Goal: Contribute content: Add original content to the website for others to see

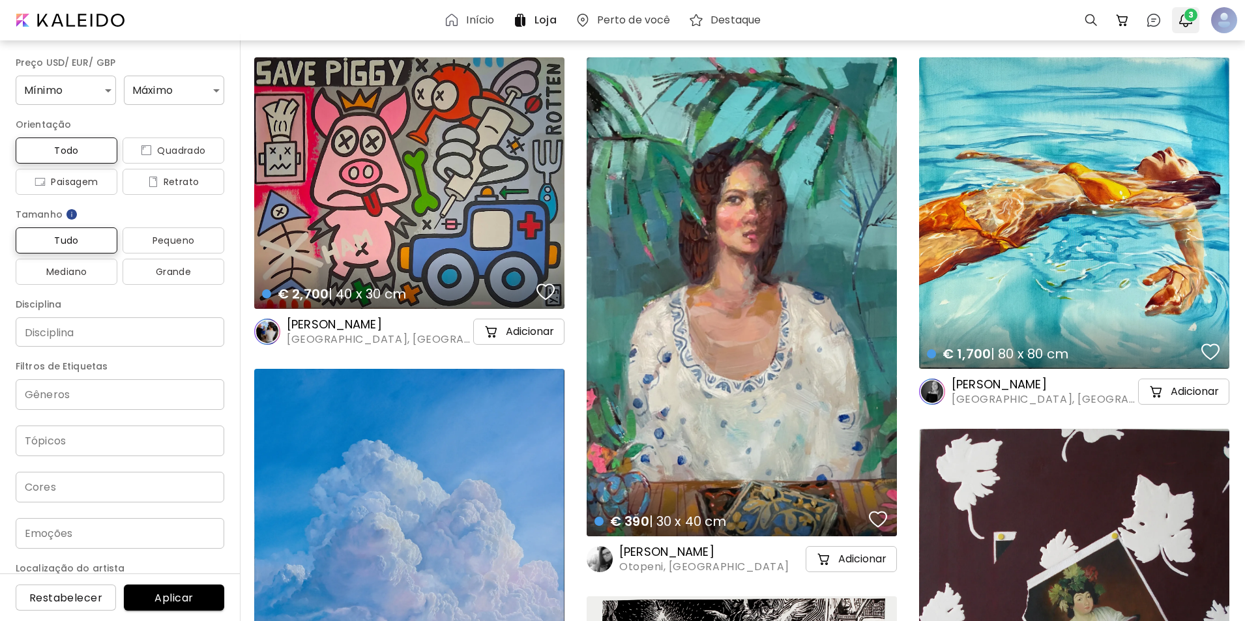
click at [1004, 22] on img "button" at bounding box center [1186, 20] width 16 height 16
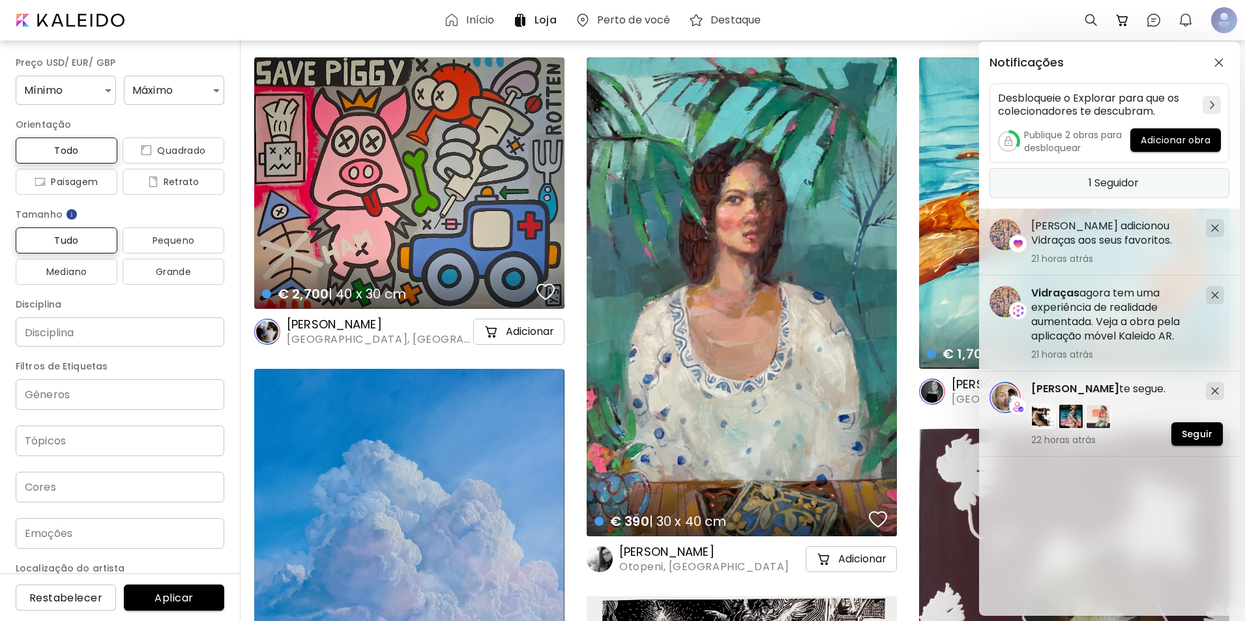
click at [1004, 184] on div "1 Seguidor" at bounding box center [1109, 183] width 240 height 30
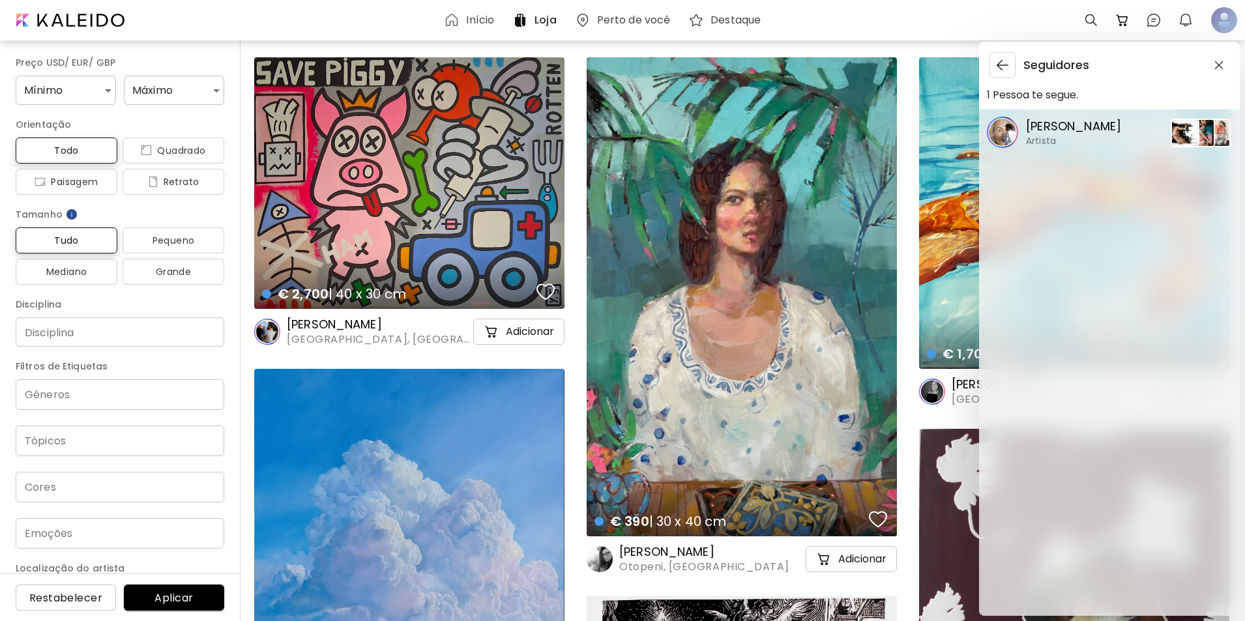
click at [1004, 122] on p "[PERSON_NAME]" at bounding box center [1073, 126] width 95 height 17
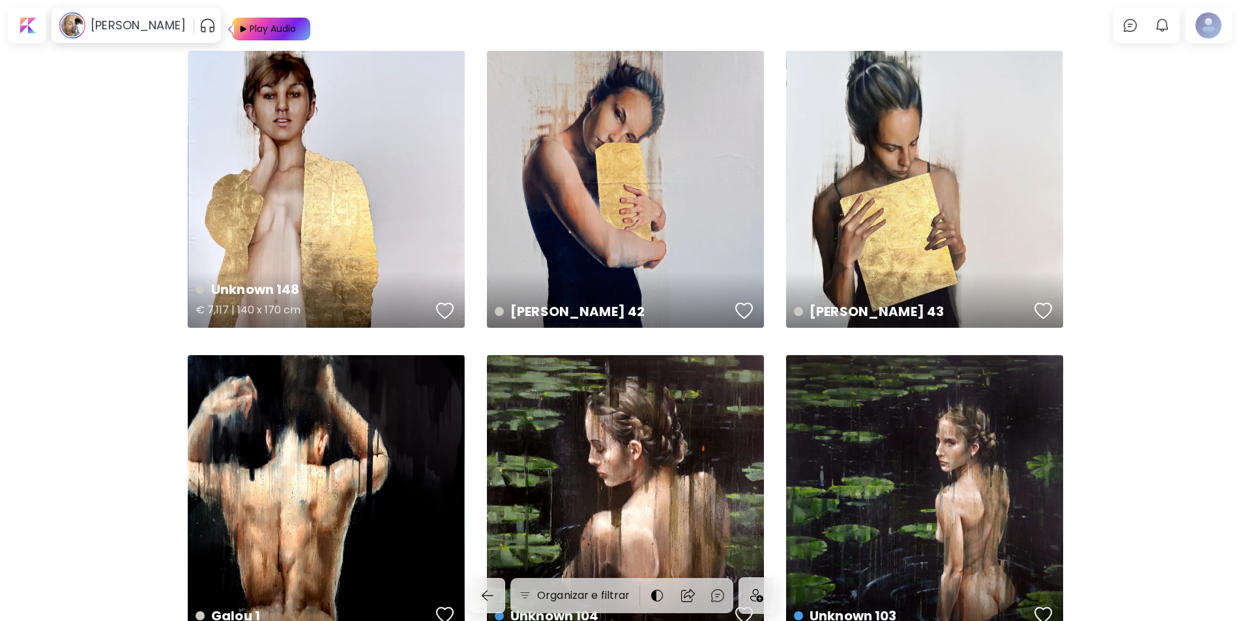
click at [443, 307] on div "button" at bounding box center [445, 311] width 18 height 20
click at [1004, 615] on div "button" at bounding box center [1043, 616] width 18 height 20
click at [248, 24] on div "Play Audio" at bounding box center [272, 29] width 49 height 23
click at [1004, 25] on img at bounding box center [1130, 26] width 16 height 16
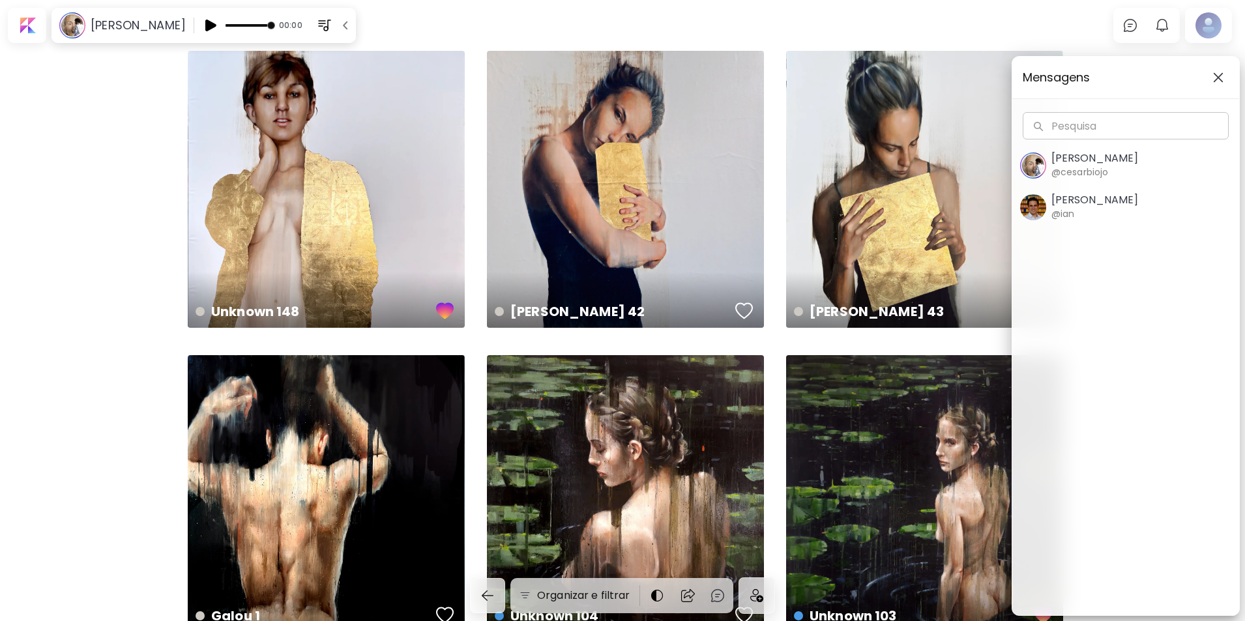
click at [1004, 78] on img "button" at bounding box center [1218, 77] width 10 height 10
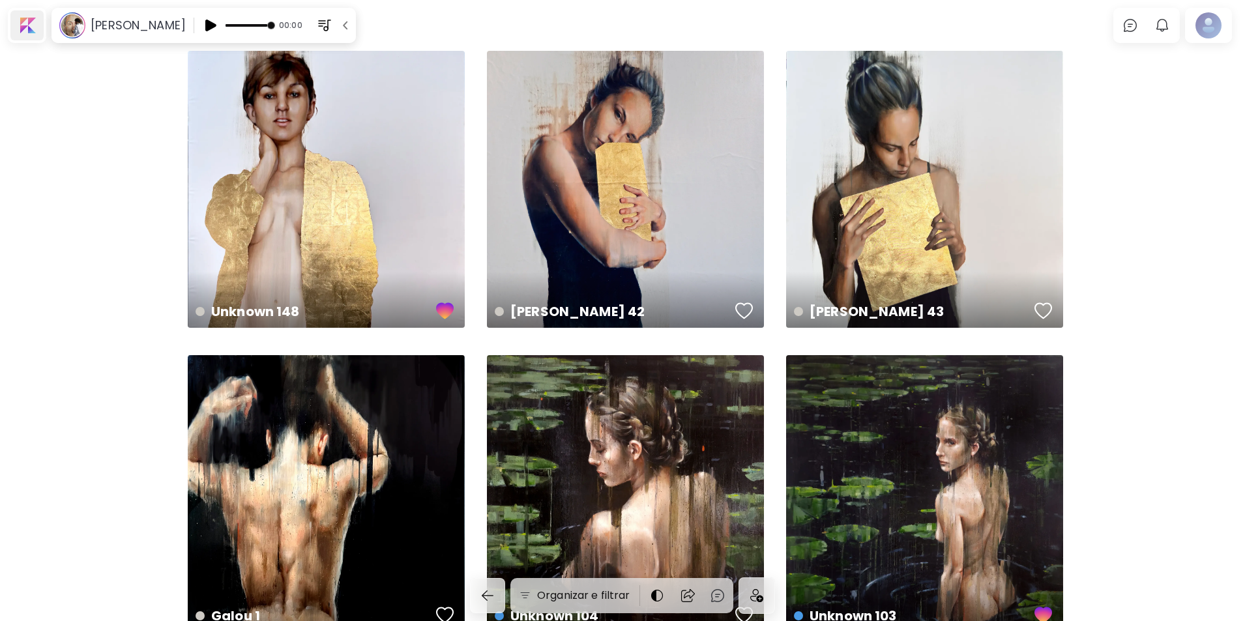
click at [25, 26] on div at bounding box center [26, 25] width 33 height 30
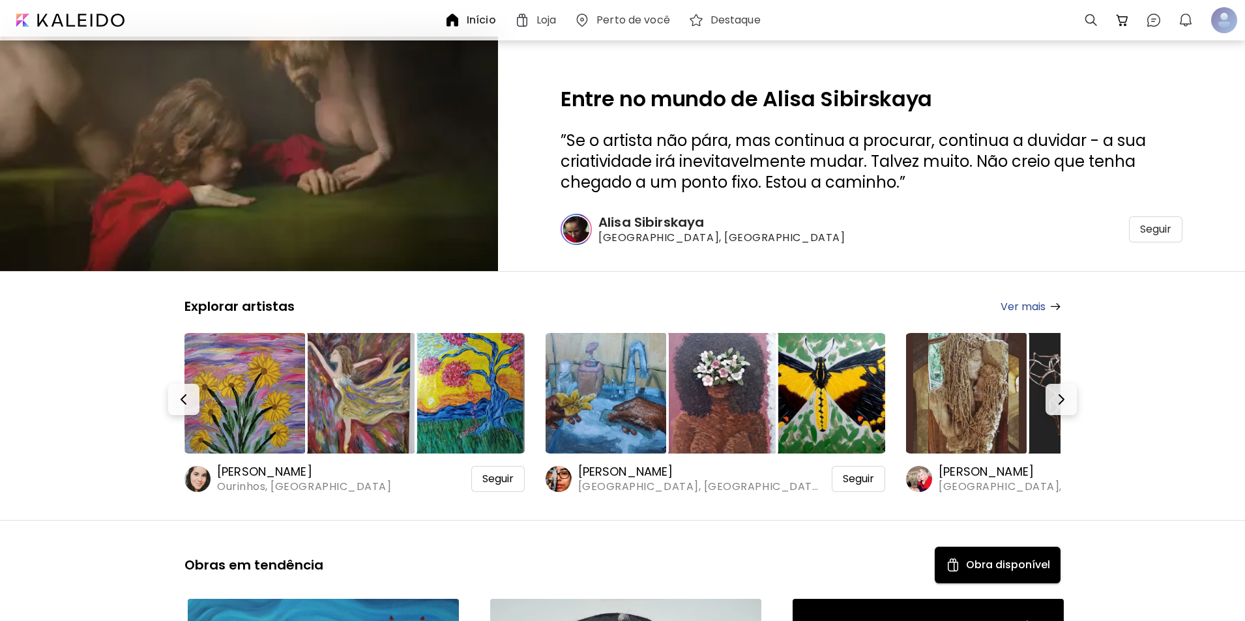
click at [628, 20] on h6 "Perto de você" at bounding box center [633, 20] width 74 height 10
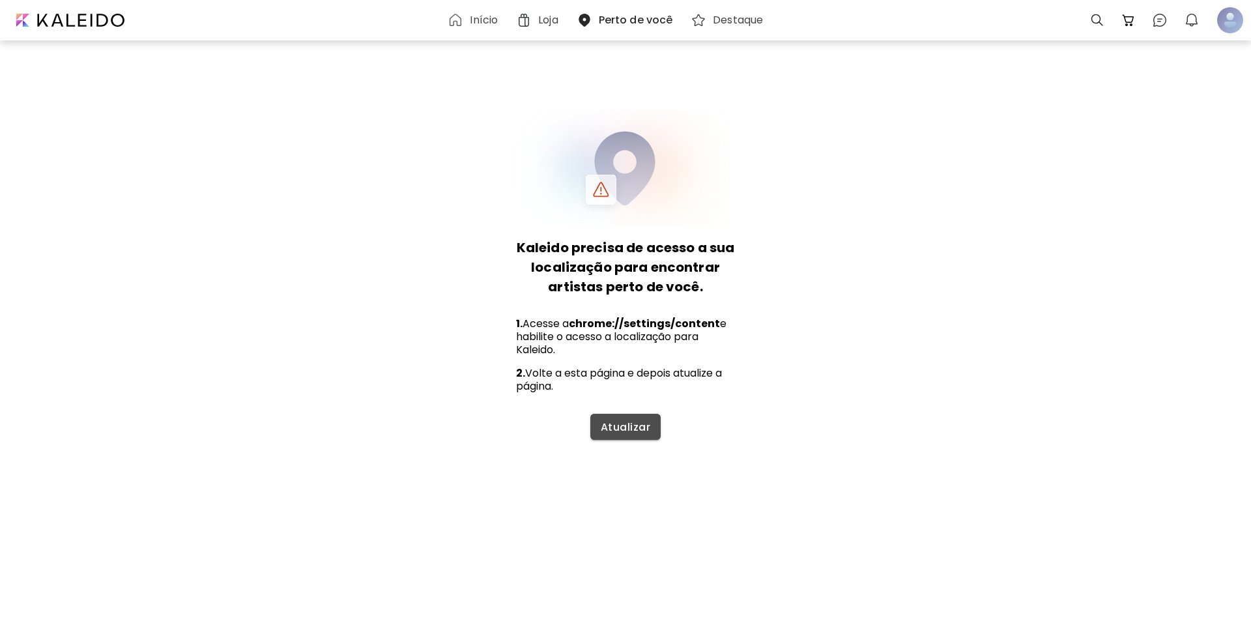
click at [616, 426] on span "Atualizar" at bounding box center [626, 427] width 50 height 14
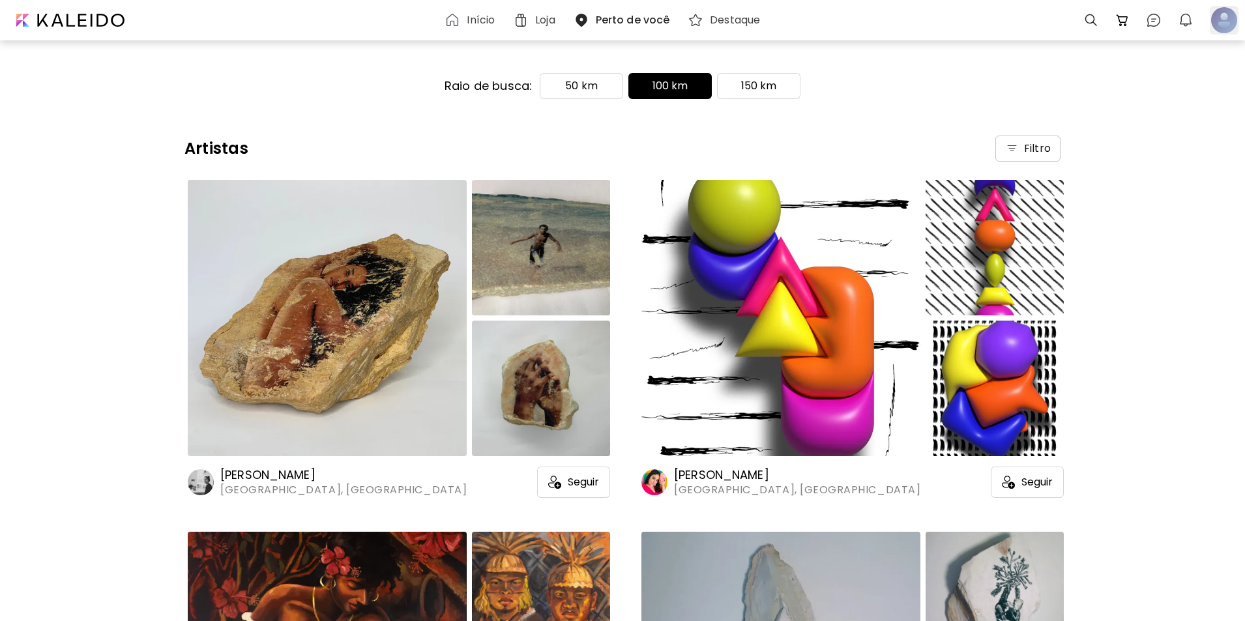
click at [1004, 18] on div at bounding box center [1224, 20] width 29 height 29
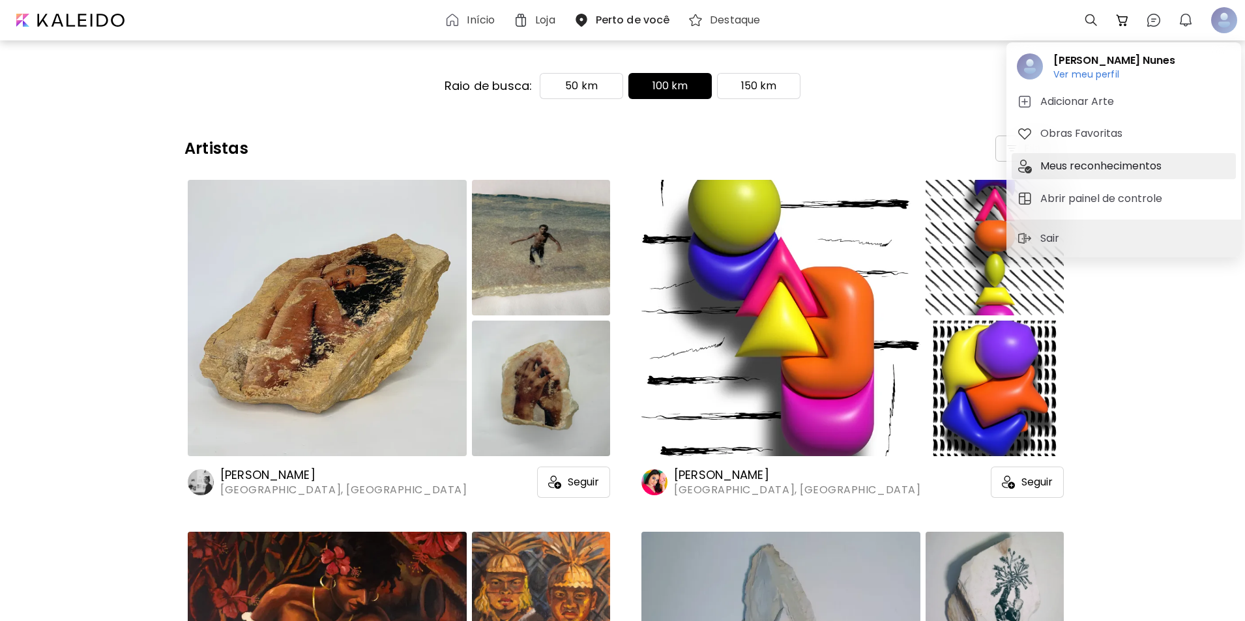
click at [1004, 166] on h5 "Meus reconhecimentos" at bounding box center [1102, 166] width 125 height 16
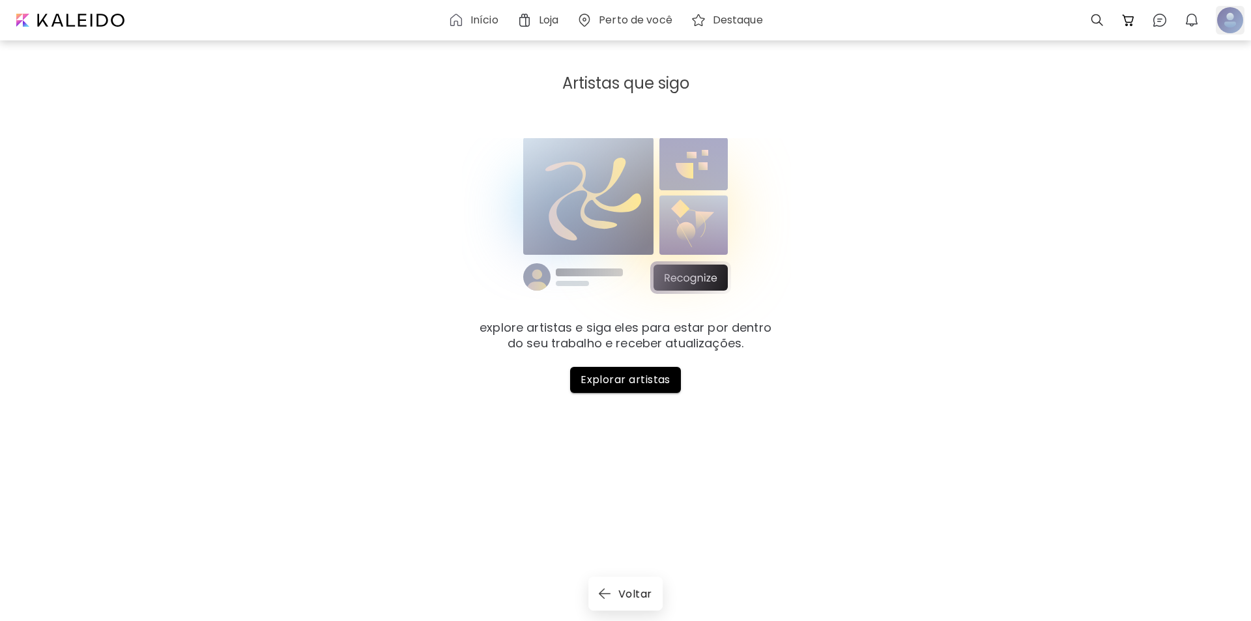
click at [1004, 23] on div at bounding box center [1230, 20] width 29 height 29
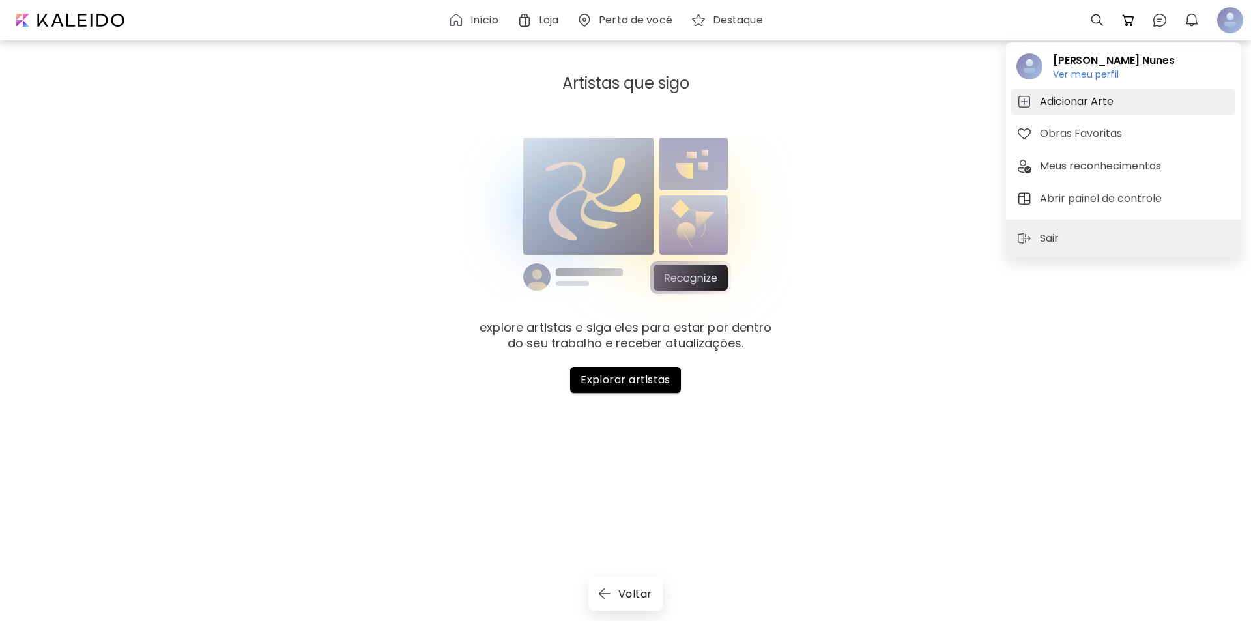
click at [1004, 98] on h5 "Adicionar Arte" at bounding box center [1079, 102] width 78 height 16
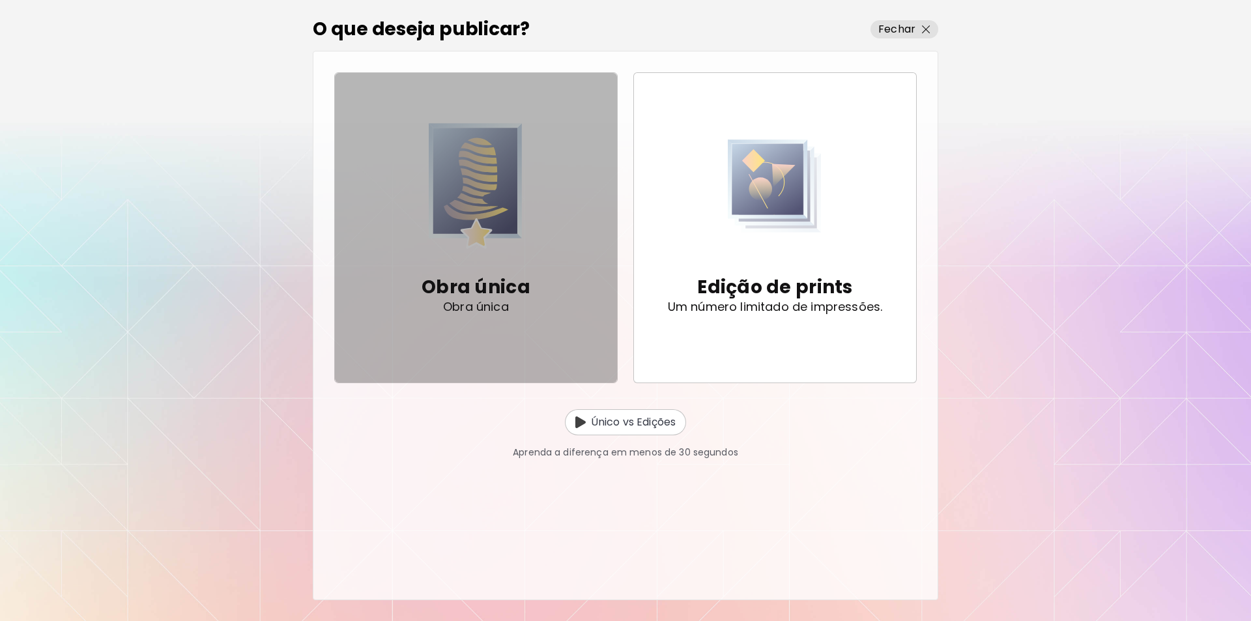
click at [470, 230] on img "button" at bounding box center [476, 185] width 94 height 133
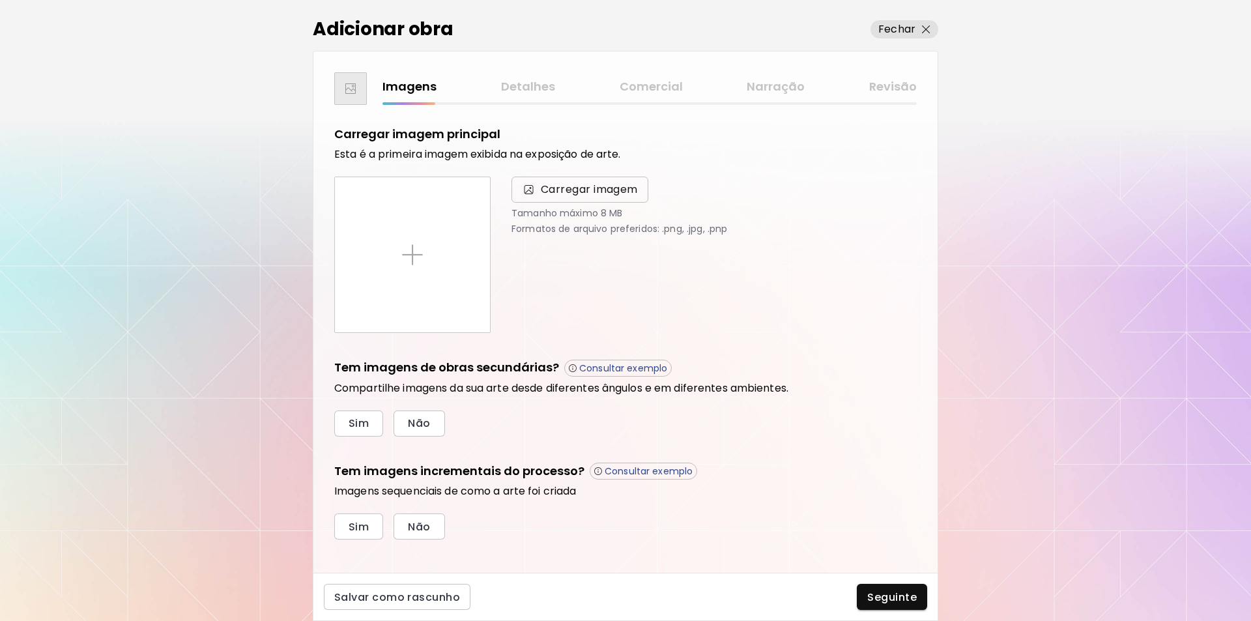
click at [598, 188] on span "Carregar imagem" at bounding box center [589, 190] width 97 height 16
click at [0, 0] on input "Carregar imagem" at bounding box center [0, 0] width 0 height 0
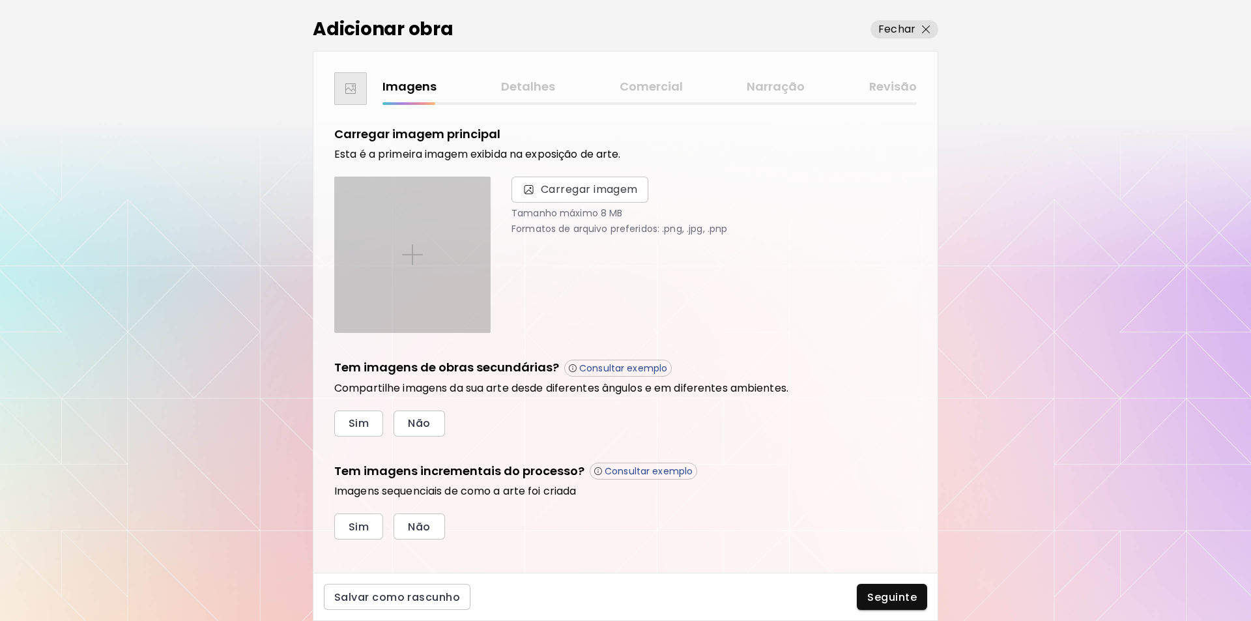
click at [412, 256] on img at bounding box center [412, 254] width 21 height 21
click at [0, 0] on input "file" at bounding box center [0, 0] width 0 height 0
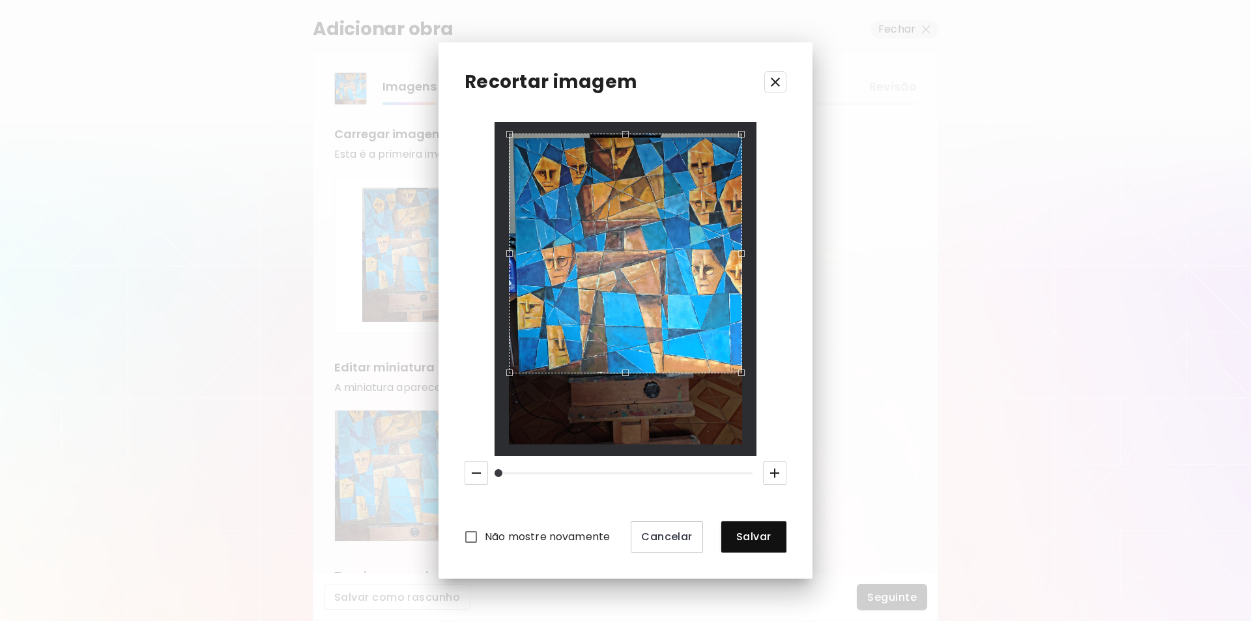
click at [622, 376] on div "Use the up and down arrow keys to move the south drag handle to change the crop…" at bounding box center [622, 376] width 0 height 0
click at [511, 250] on div "Use the up and down arrow keys to move the west drag handle to change the crop …" at bounding box center [511, 250] width 0 height 0
click at [625, 134] on div "Use the up and down arrow keys to move the north drag handle to change the crop…" at bounding box center [625, 134] width 0 height 0
click at [757, 540] on span "Salvar" at bounding box center [754, 537] width 44 height 14
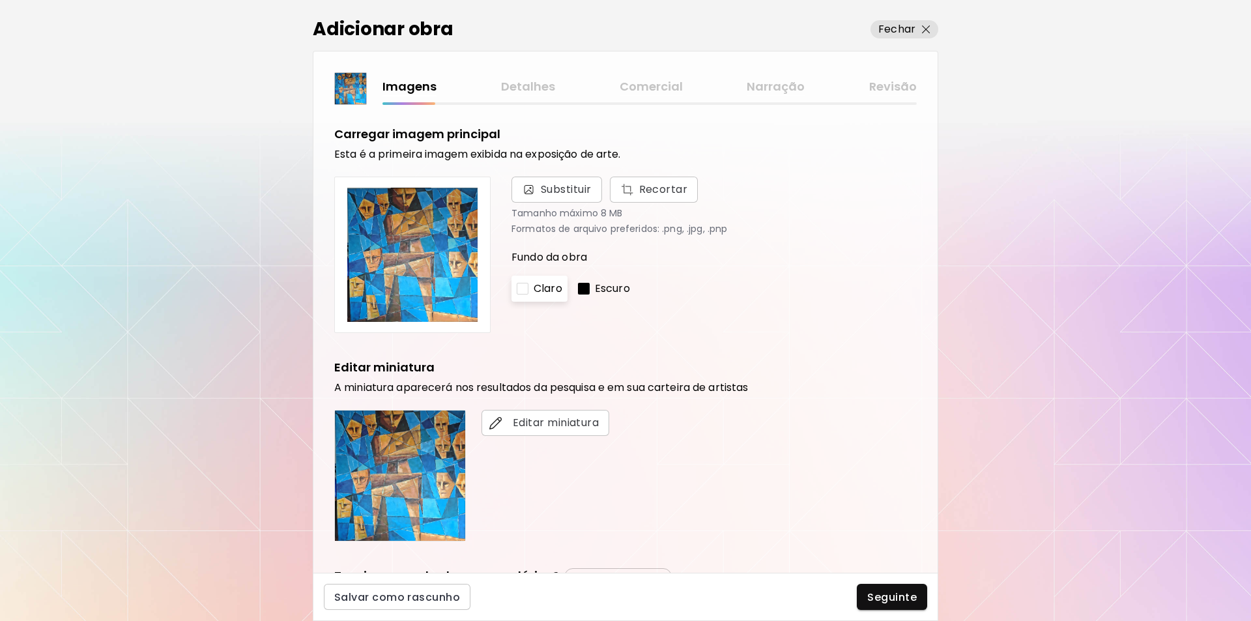
click at [521, 283] on div at bounding box center [523, 289] width 12 height 12
click at [521, 287] on div at bounding box center [523, 289] width 12 height 12
click at [584, 284] on div at bounding box center [584, 289] width 12 height 12
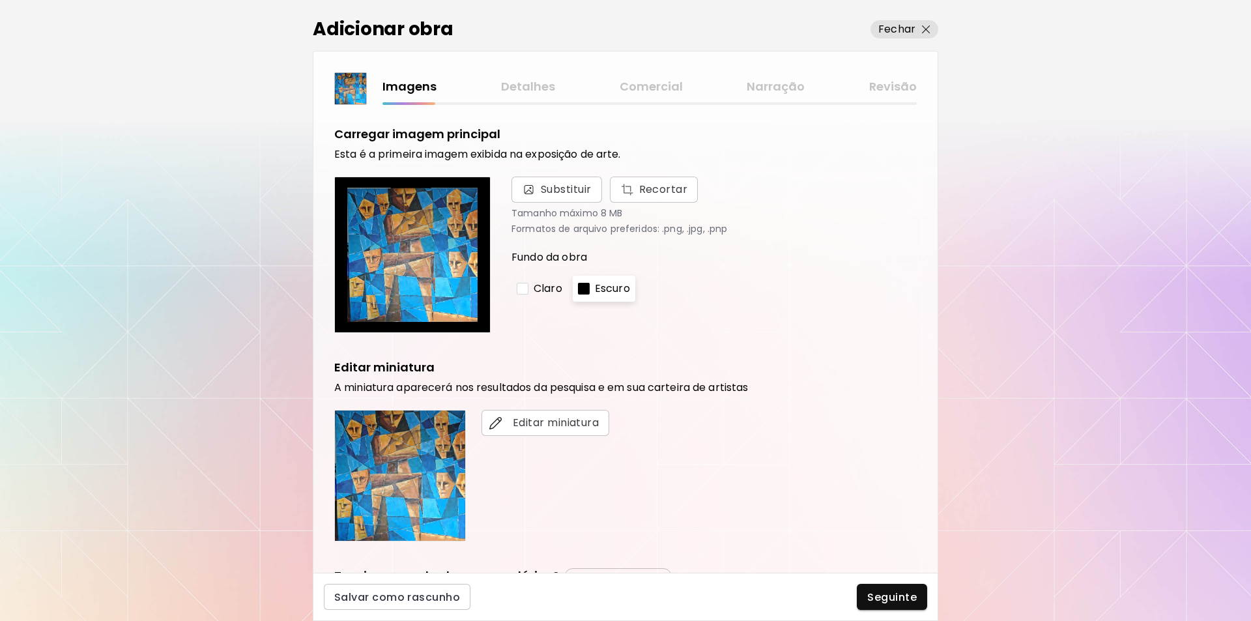
click at [524, 290] on div at bounding box center [523, 289] width 12 height 12
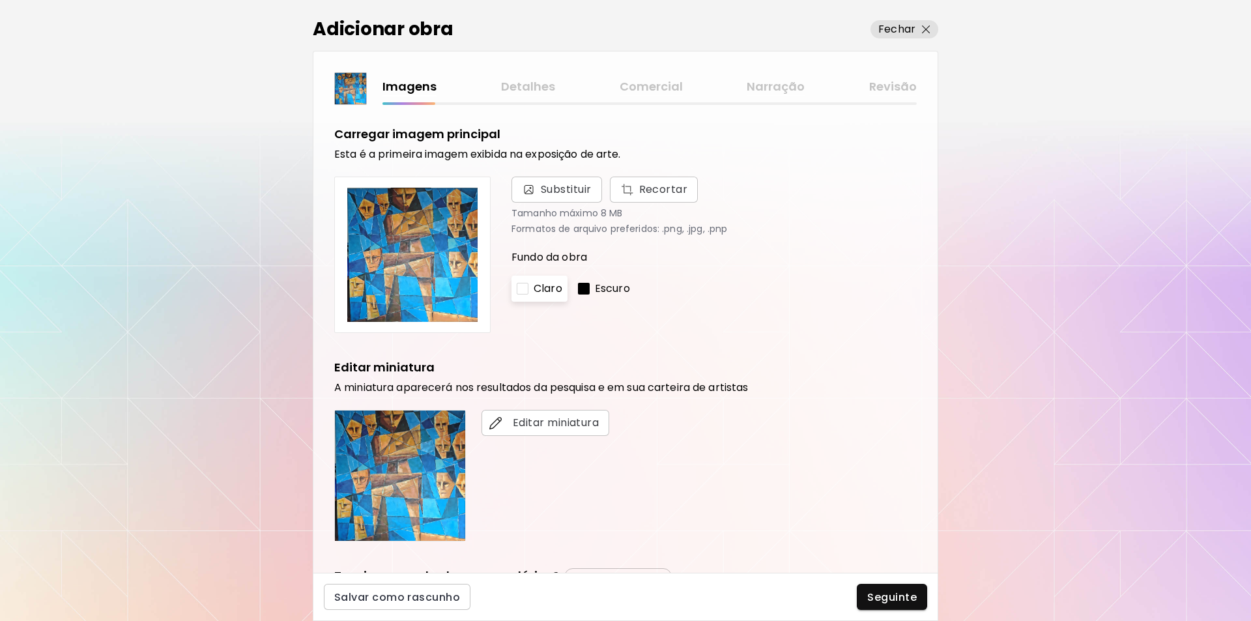
click at [587, 286] on div at bounding box center [584, 289] width 12 height 12
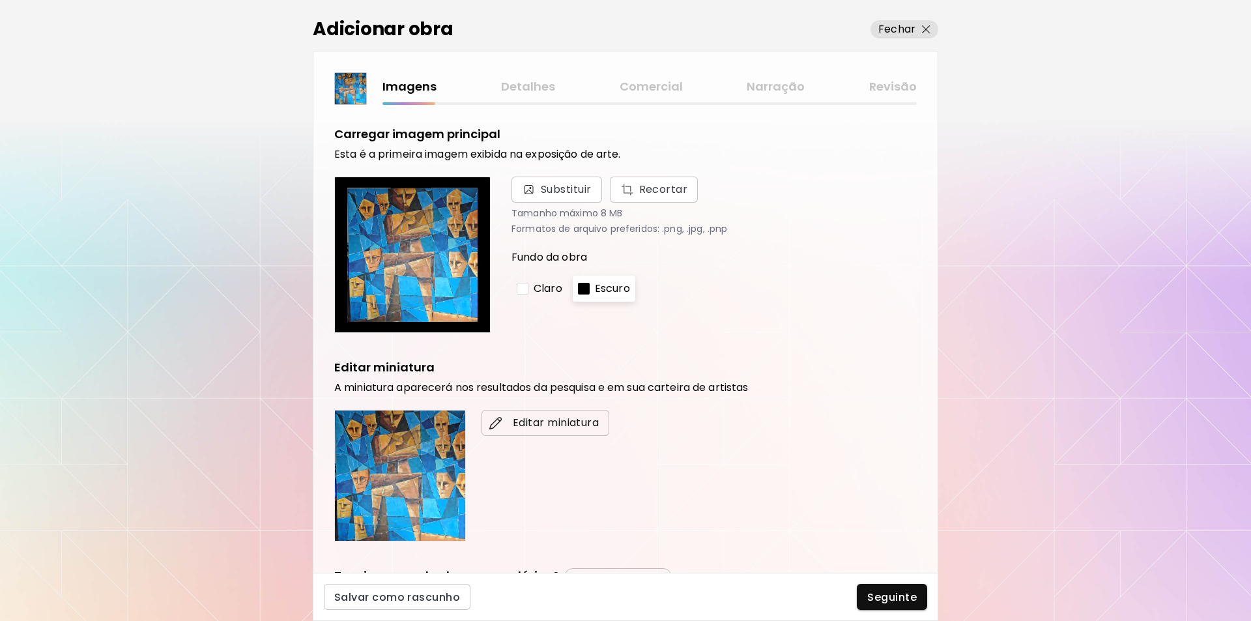
click at [533, 425] on span "Editar miniatura" at bounding box center [545, 423] width 107 height 16
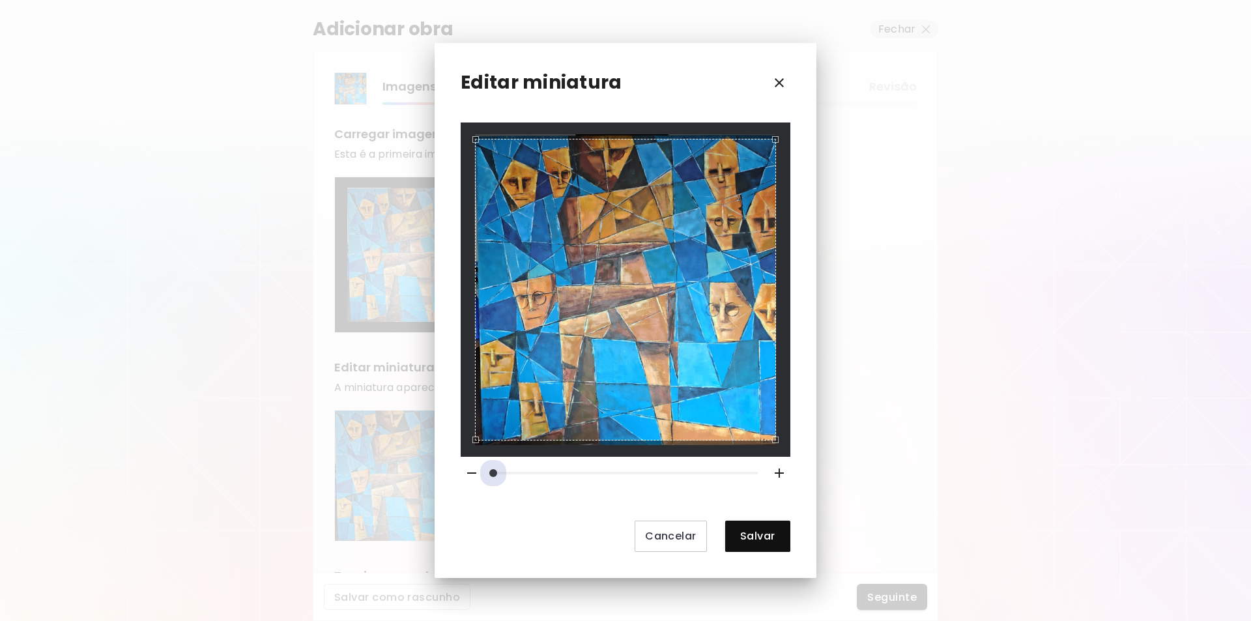
drag, startPoint x: 501, startPoint y: 471, endPoint x: 448, endPoint y: 480, distance: 54.2
click at [461, 474] on div at bounding box center [626, 473] width 340 height 33
click at [496, 472] on span at bounding box center [493, 473] width 8 height 8
click at [753, 538] on span "Salvar" at bounding box center [758, 536] width 44 height 14
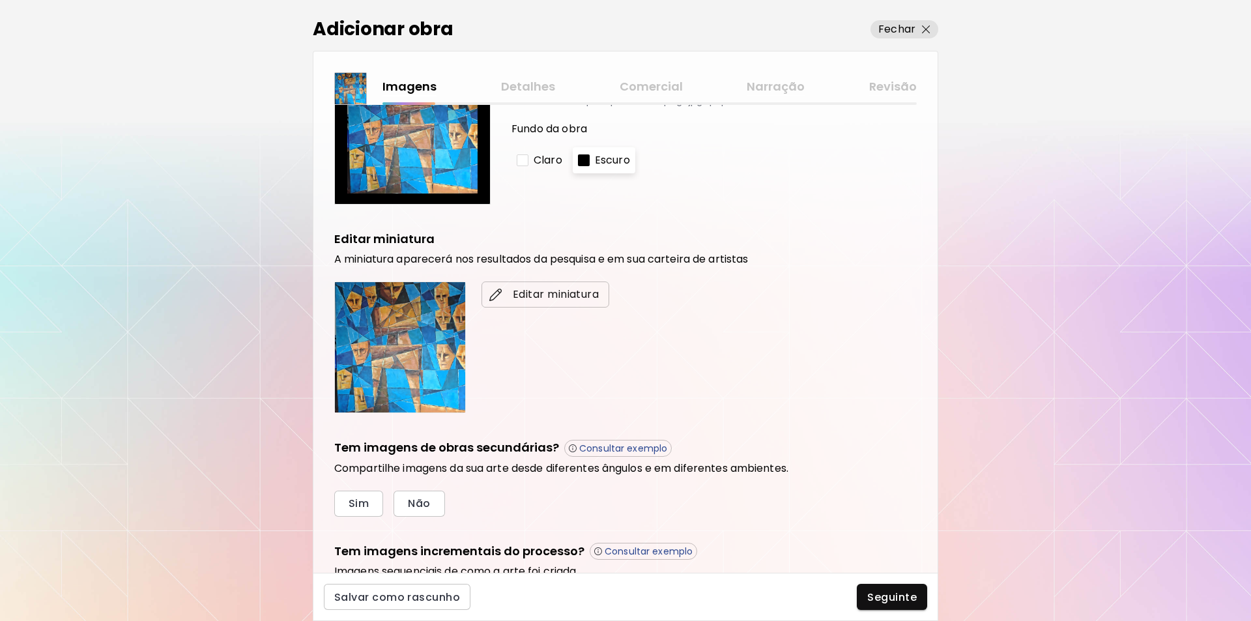
scroll to position [130, 0]
click at [622, 445] on p "Consultar exemplo" at bounding box center [623, 447] width 88 height 12
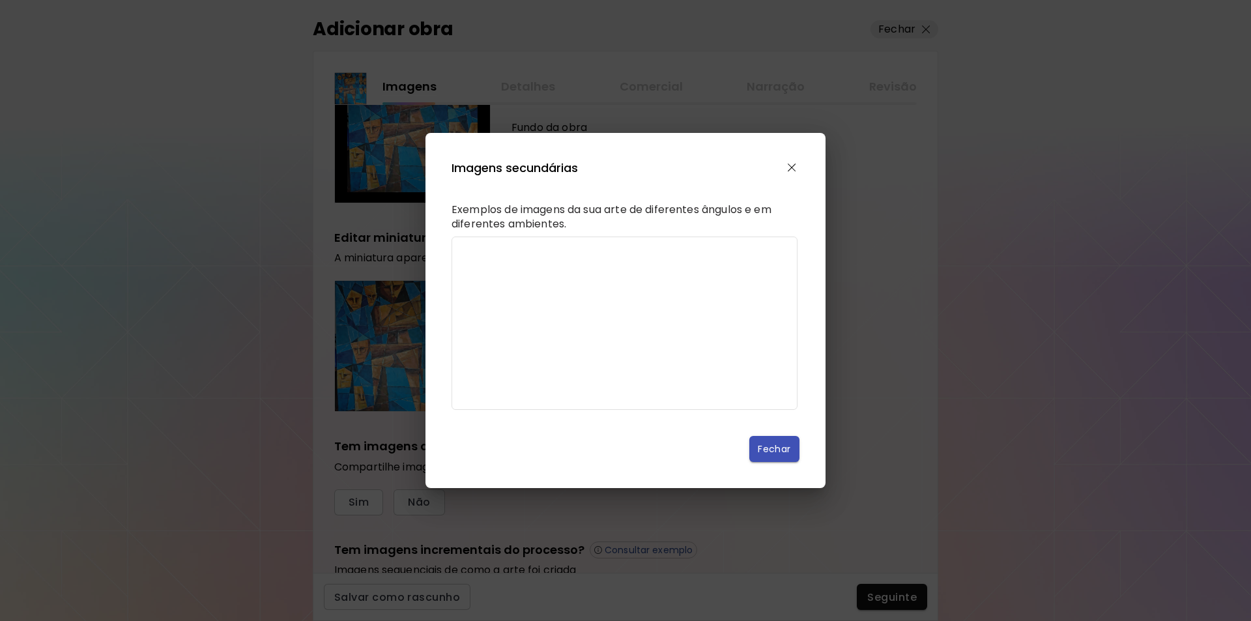
click at [781, 456] on span "Fechar" at bounding box center [774, 450] width 29 height 14
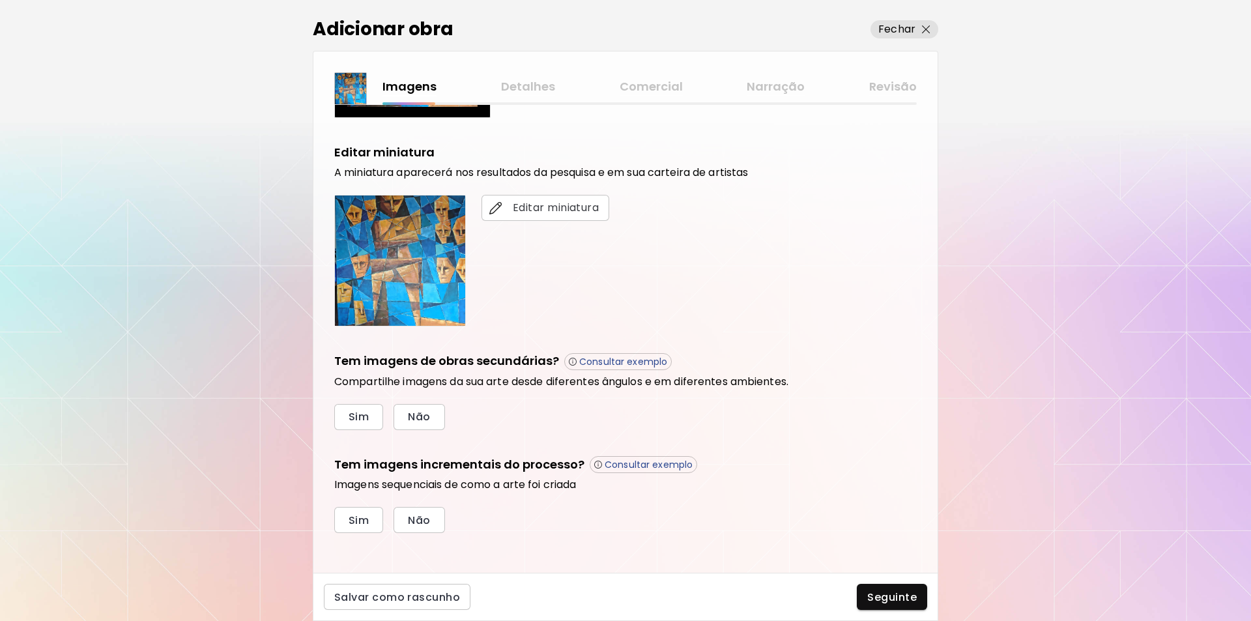
scroll to position [222, 0]
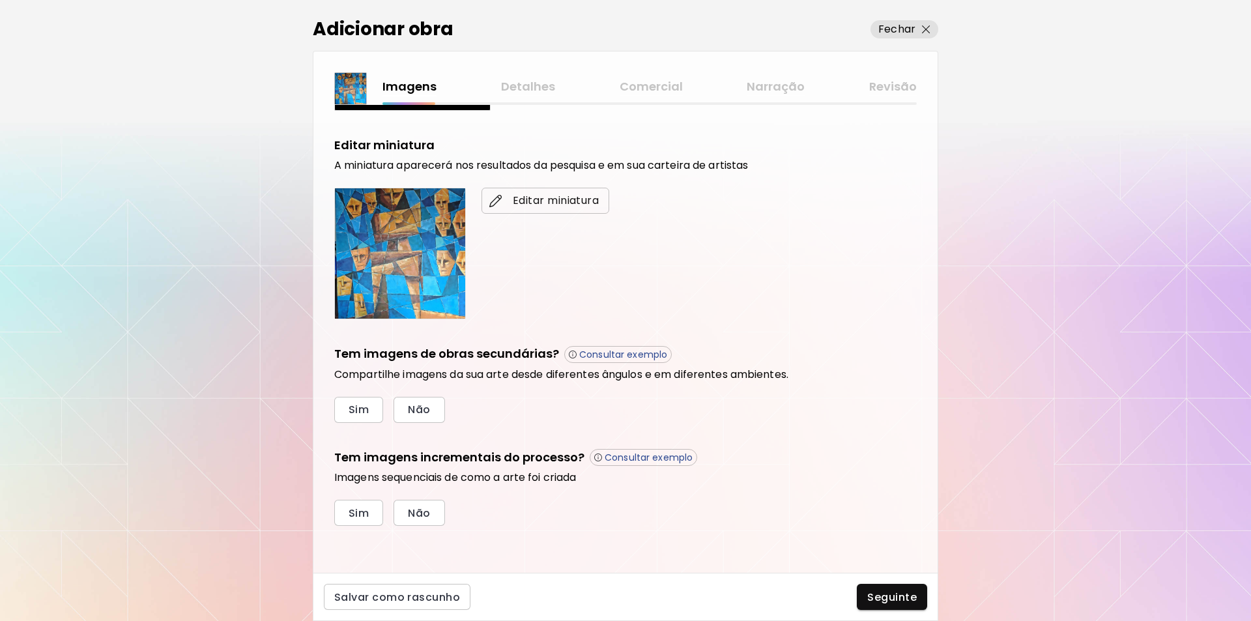
click at [564, 199] on span "Editar miniatura" at bounding box center [545, 201] width 107 height 16
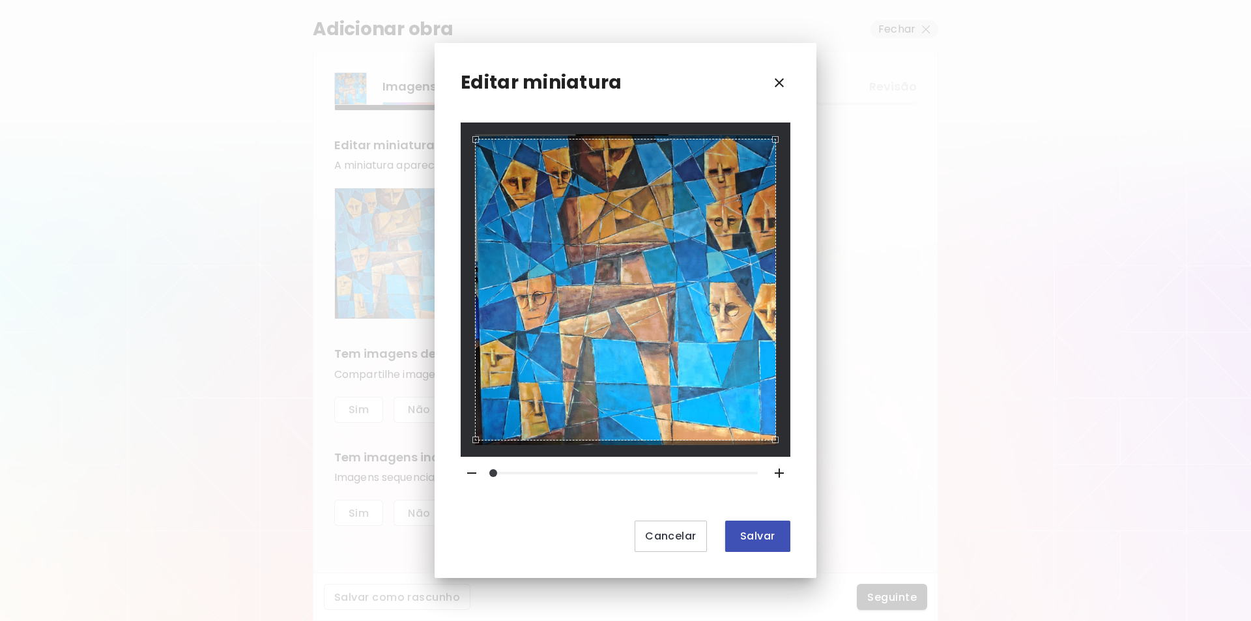
click at [758, 536] on span "Salvar" at bounding box center [758, 536] width 44 height 14
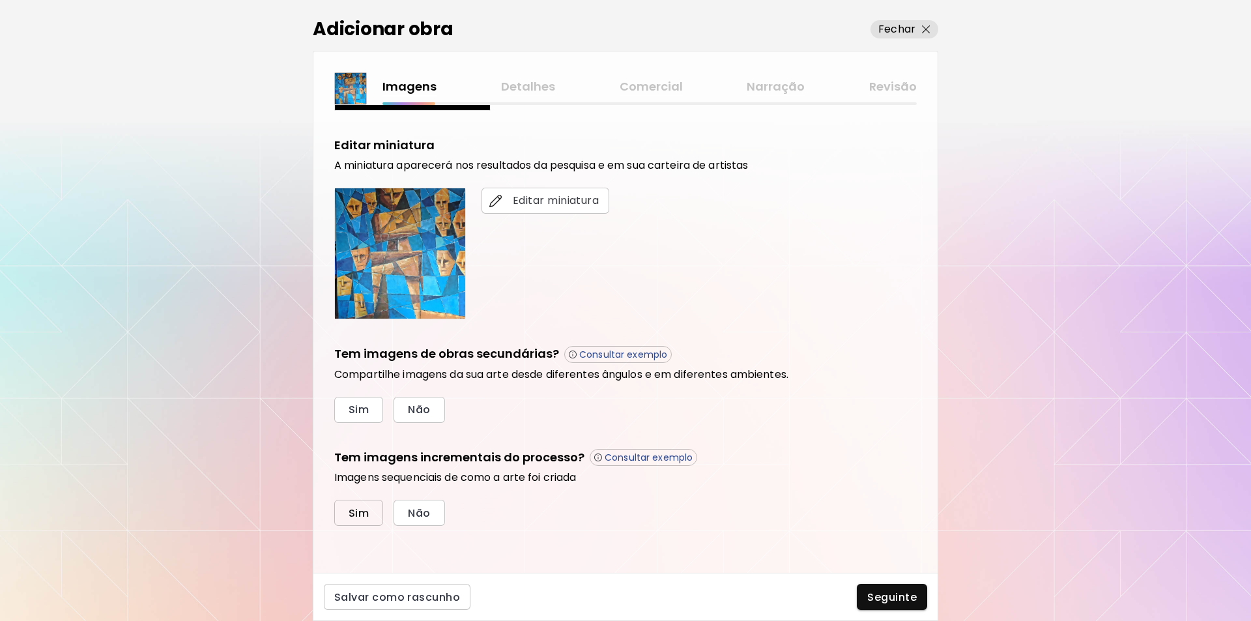
click at [351, 514] on span "Sim" at bounding box center [359, 513] width 20 height 14
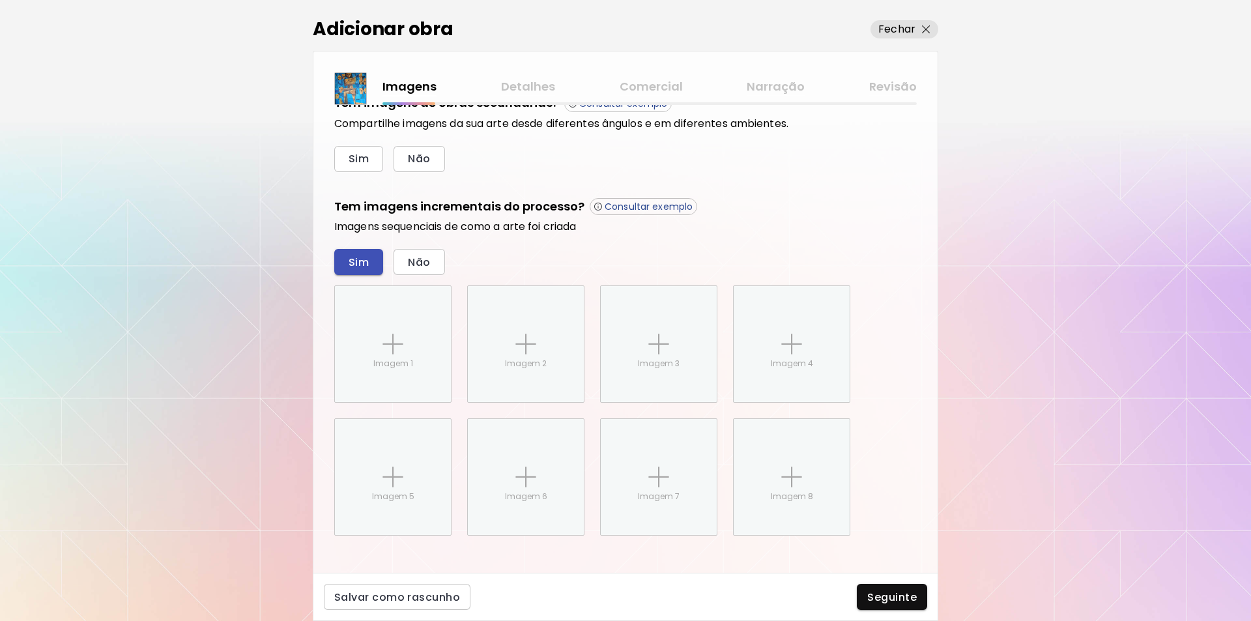
scroll to position [483, 0]
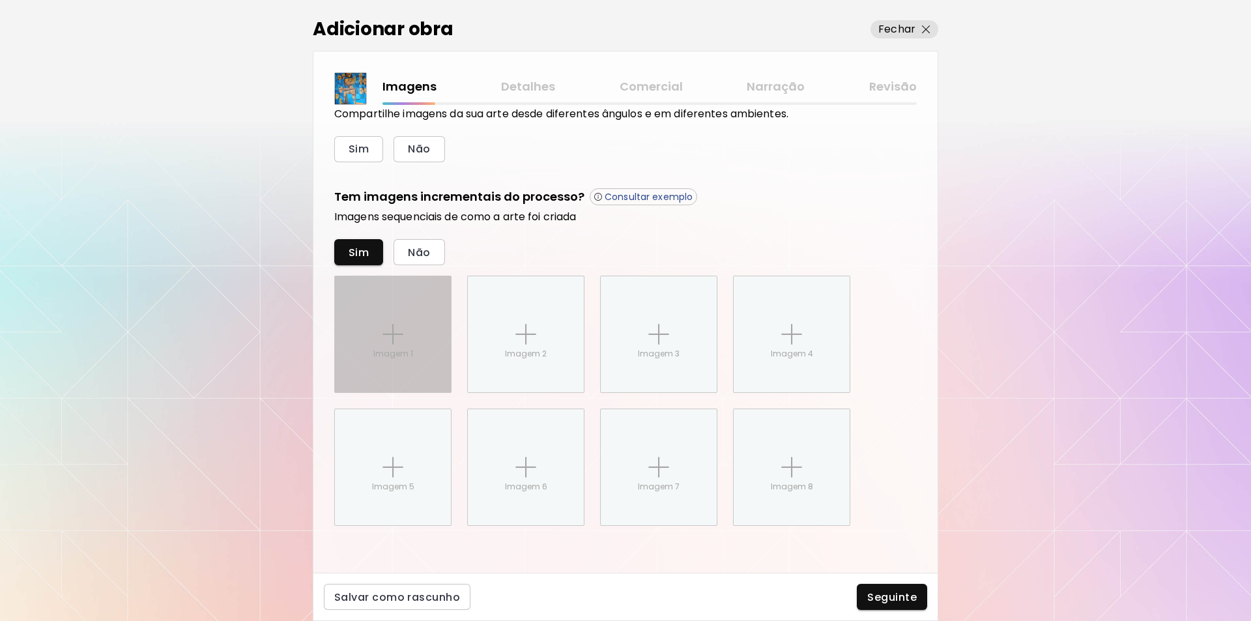
click at [390, 334] on img at bounding box center [393, 334] width 21 height 21
click at [0, 0] on input "Imagem 1" at bounding box center [0, 0] width 0 height 0
click at [396, 335] on img at bounding box center [393, 334] width 21 height 21
click at [0, 0] on input "Imagem 1" at bounding box center [0, 0] width 0 height 0
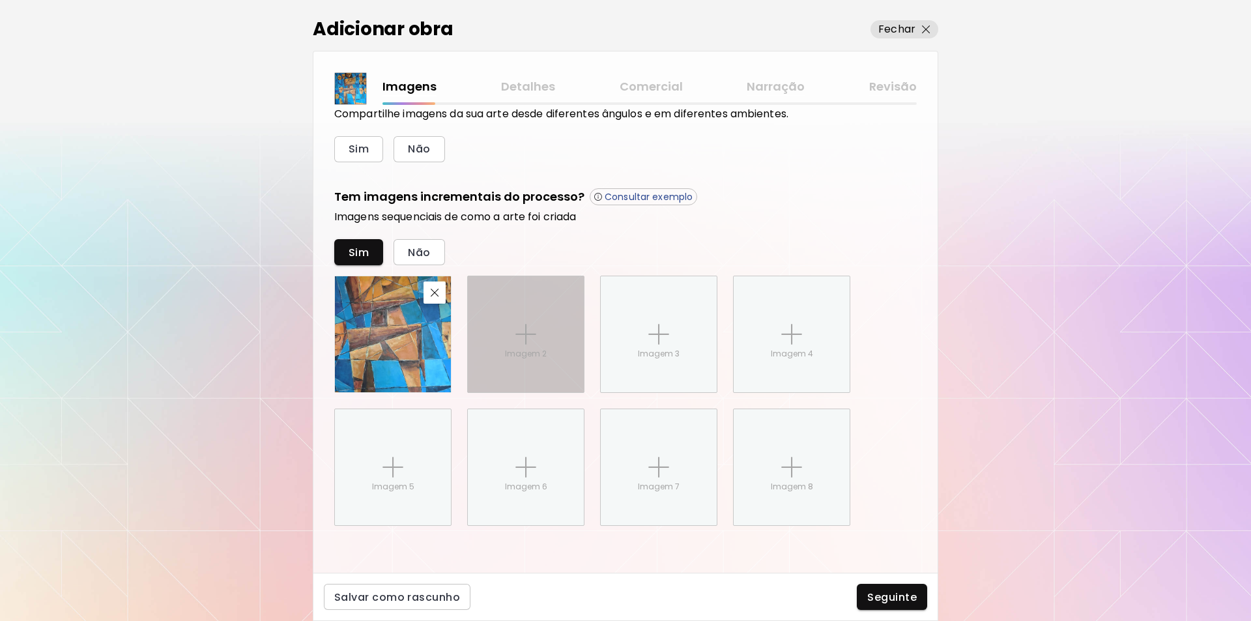
click at [525, 330] on img at bounding box center [526, 334] width 21 height 21
click at [0, 0] on input "Imagem 2" at bounding box center [0, 0] width 0 height 0
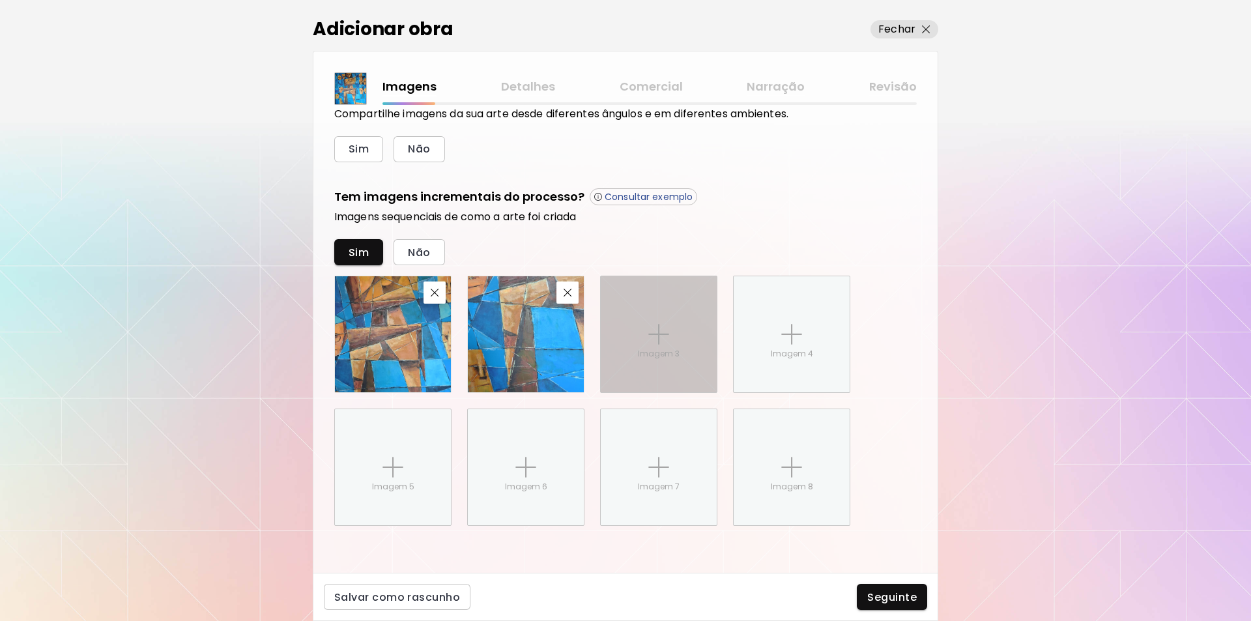
click at [657, 334] on img at bounding box center [659, 334] width 21 height 21
click at [0, 0] on input "Imagem 3" at bounding box center [0, 0] width 0 height 0
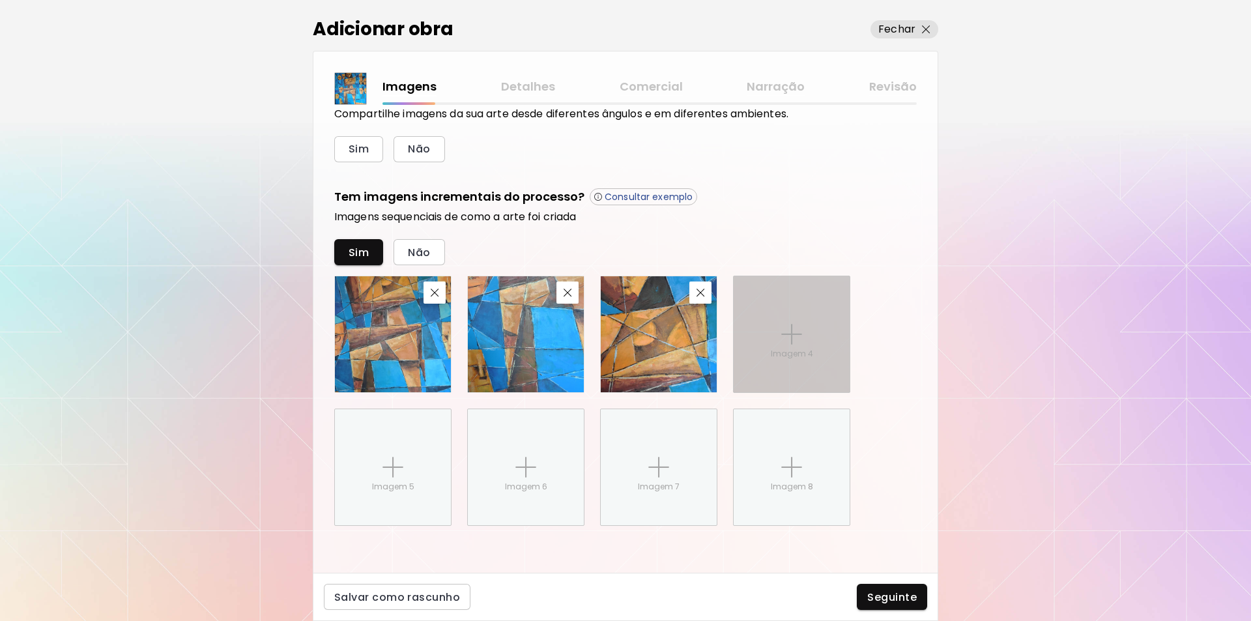
click at [801, 353] on p "Imagem 4" at bounding box center [792, 354] width 42 height 12
click at [0, 0] on input "Imagem 4" at bounding box center [0, 0] width 0 height 0
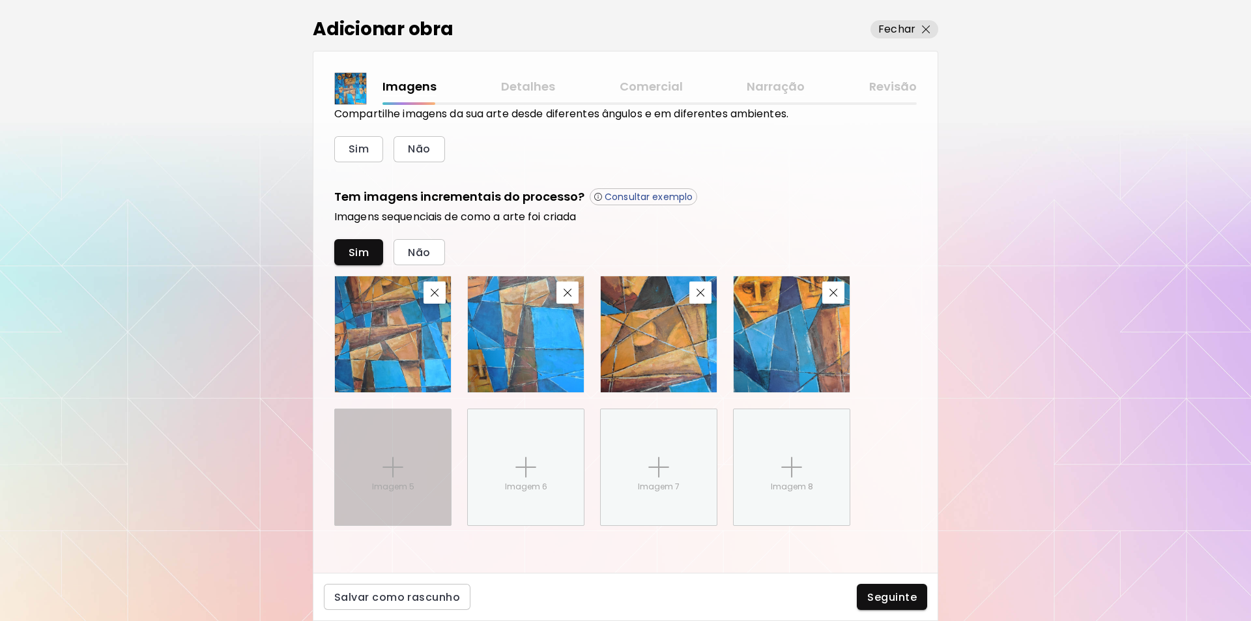
click at [389, 467] on img at bounding box center [393, 467] width 21 height 21
click at [0, 0] on input "Imagem 5" at bounding box center [0, 0] width 0 height 0
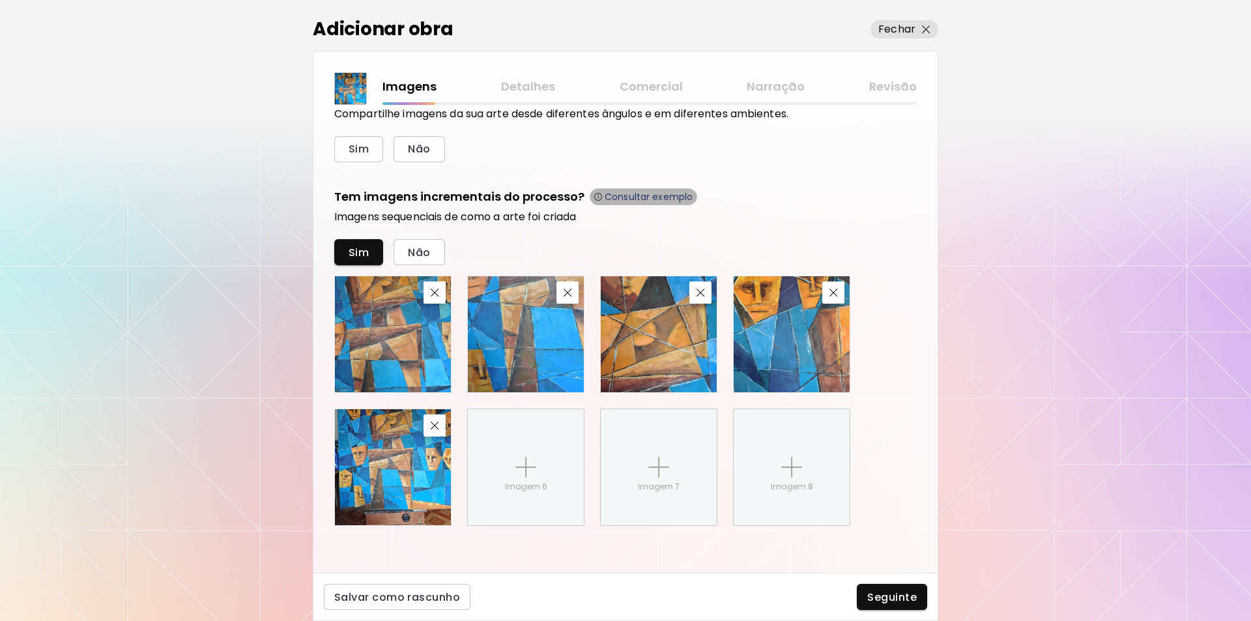
click at [644, 197] on p "Consultar exemplo" at bounding box center [649, 197] width 88 height 12
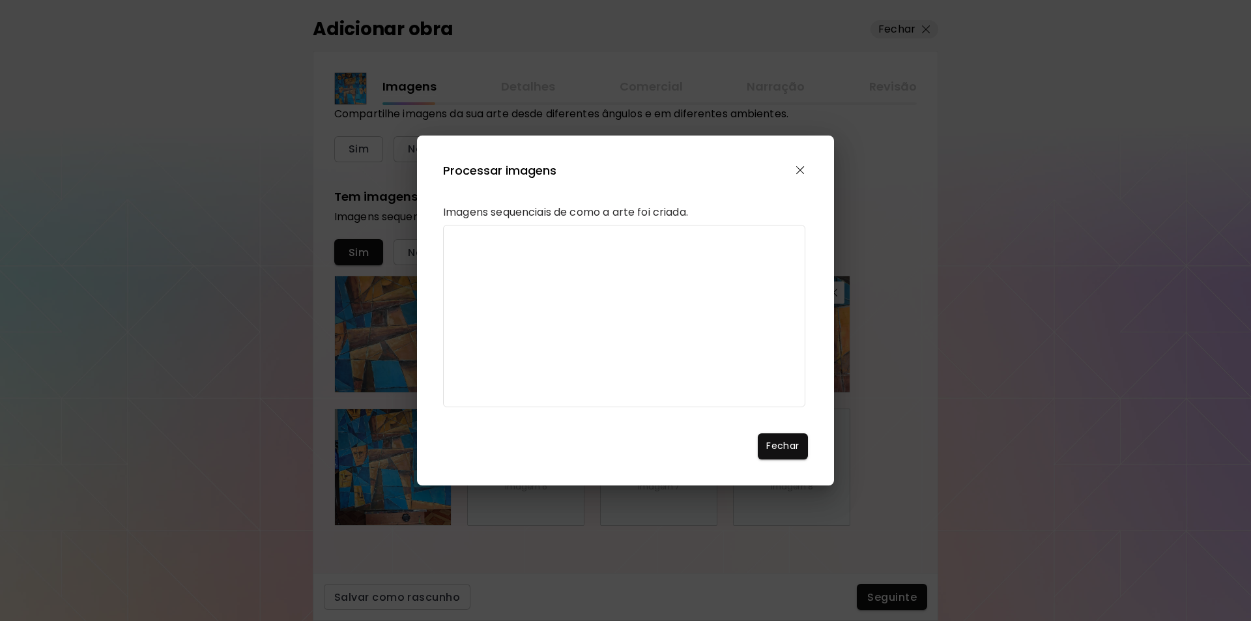
click at [802, 166] on img "button" at bounding box center [800, 170] width 8 height 8
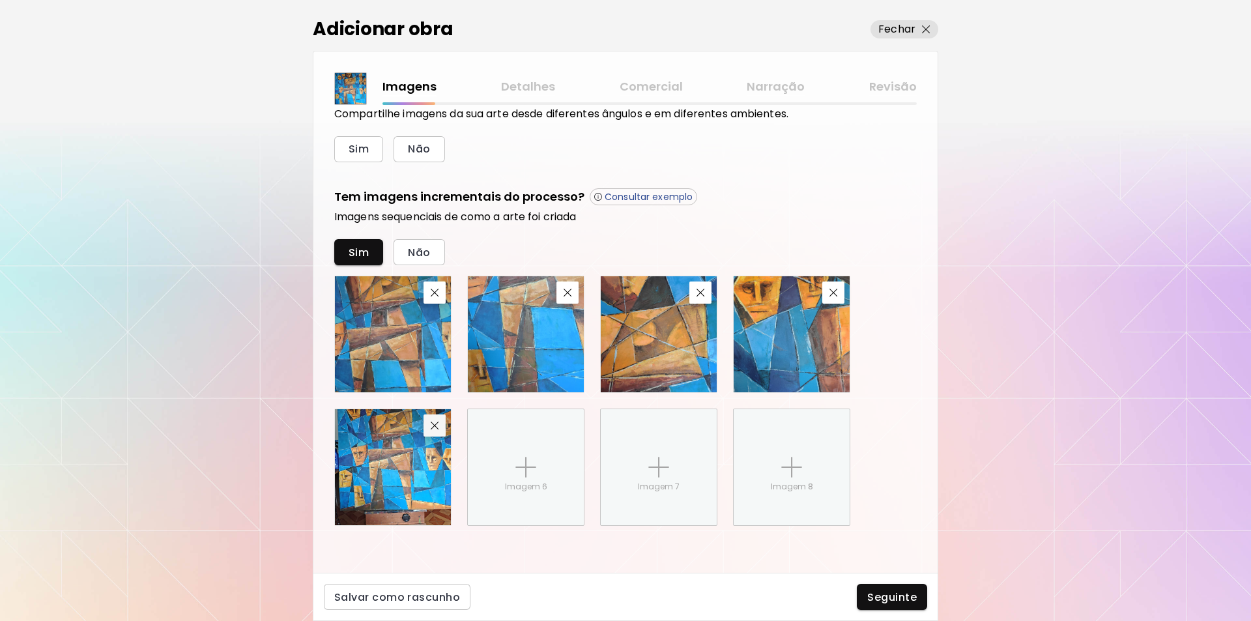
click at [433, 425] on img "button" at bounding box center [435, 426] width 8 height 8
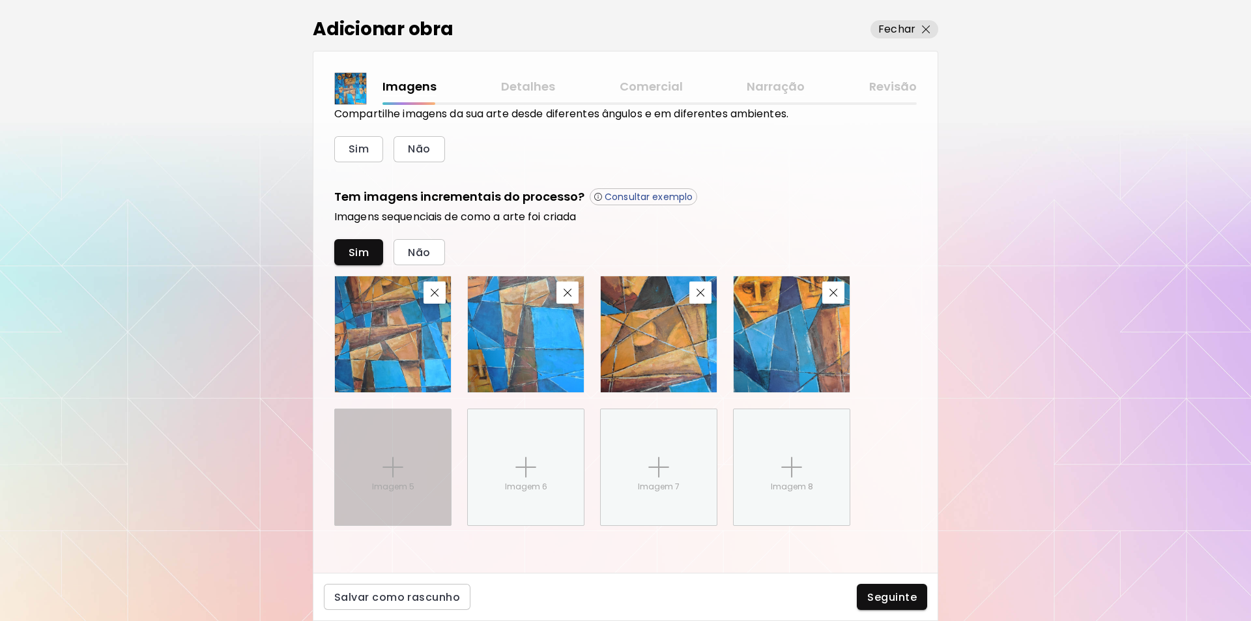
click at [388, 467] on img at bounding box center [393, 467] width 21 height 21
click at [0, 0] on input "Imagem 5" at bounding box center [0, 0] width 0 height 0
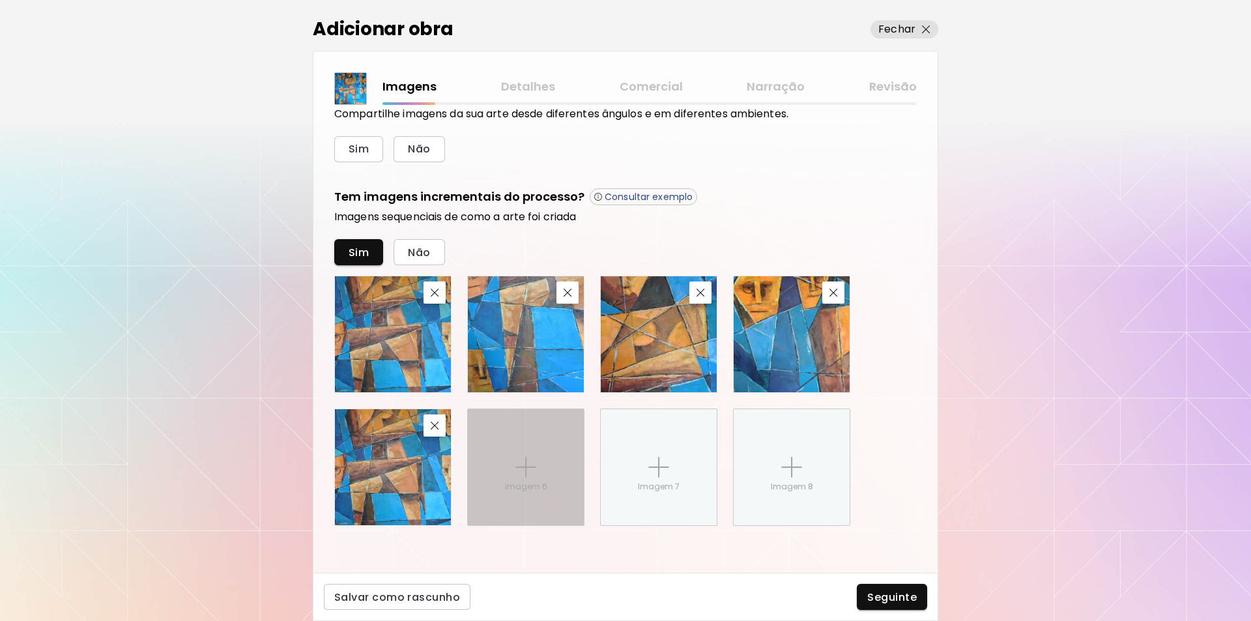
click at [526, 467] on img at bounding box center [526, 467] width 21 height 21
click at [0, 0] on input "Imagem 6" at bounding box center [0, 0] width 0 height 0
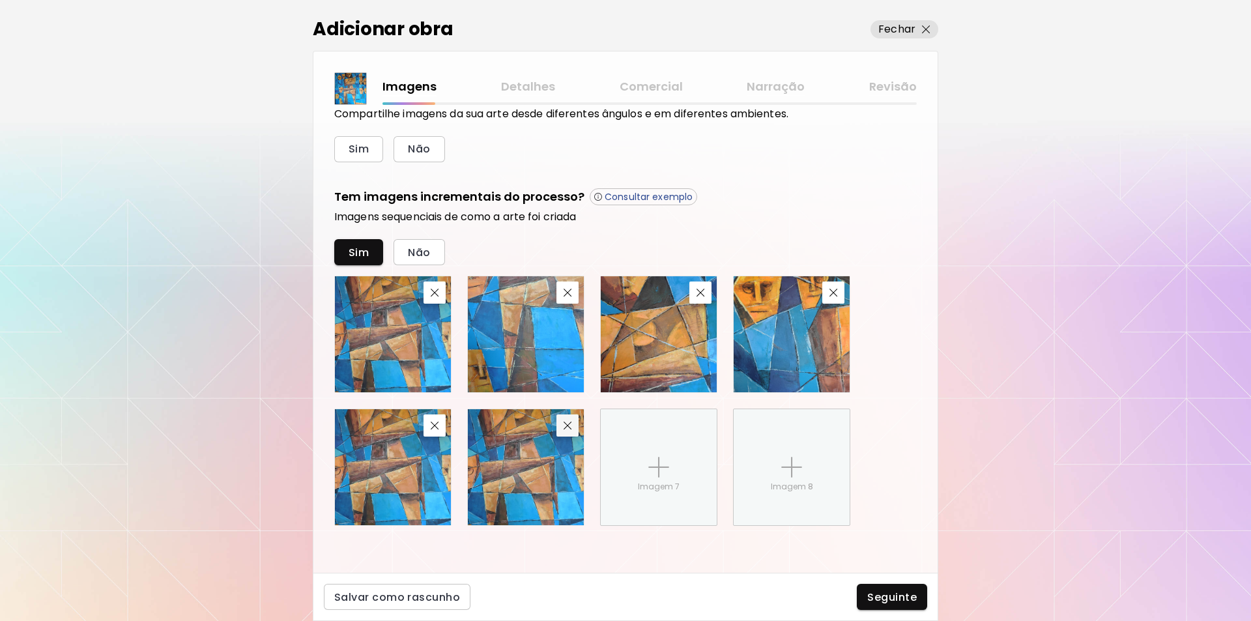
click at [566, 428] on img "button" at bounding box center [568, 426] width 8 height 8
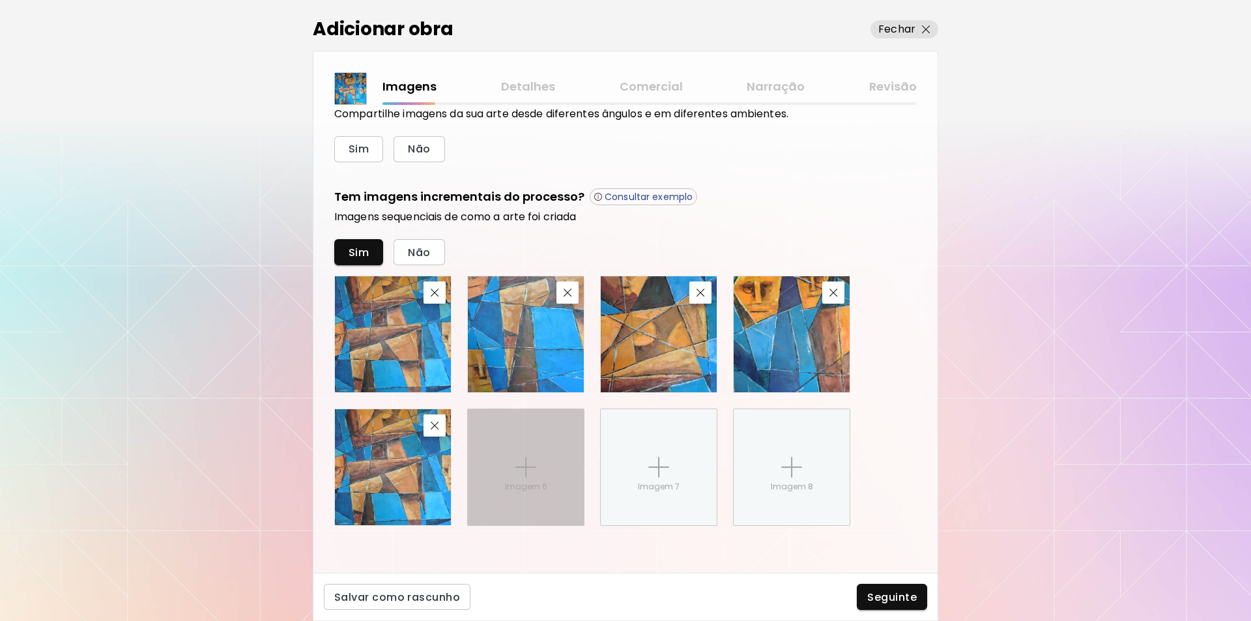
click at [525, 467] on img at bounding box center [526, 467] width 21 height 21
click at [0, 0] on input "Imagem 6" at bounding box center [0, 0] width 0 height 0
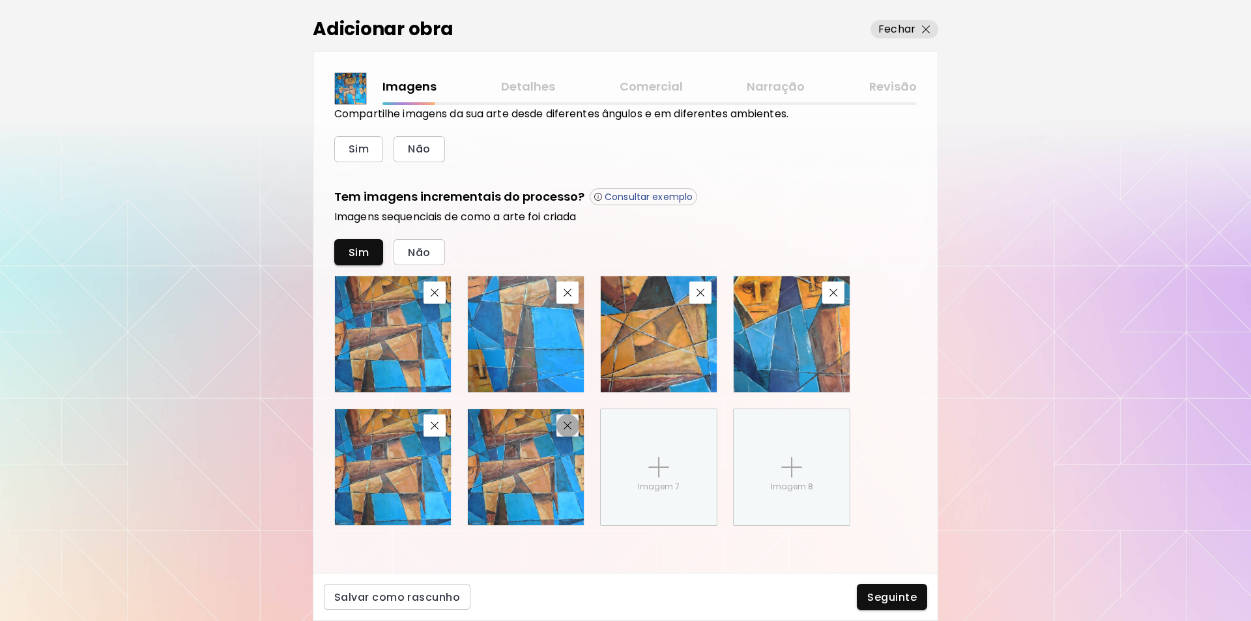
click at [567, 426] on img "button" at bounding box center [568, 426] width 8 height 8
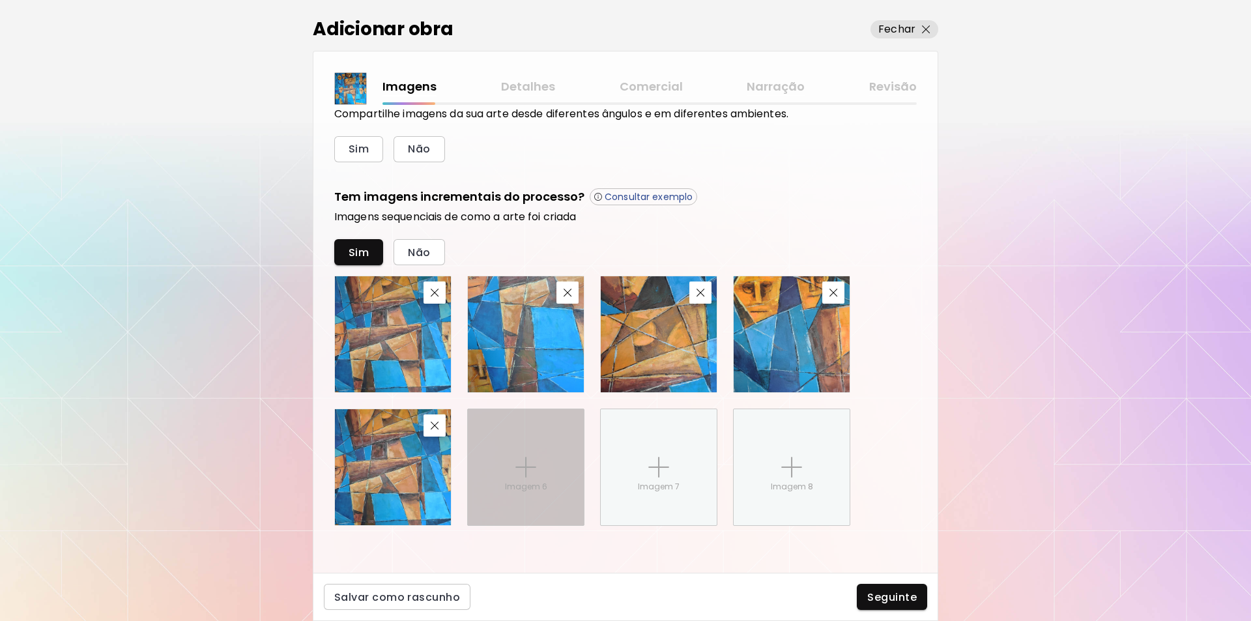
click at [529, 465] on img at bounding box center [526, 467] width 21 height 21
click at [0, 0] on input "Imagem 6" at bounding box center [0, 0] width 0 height 0
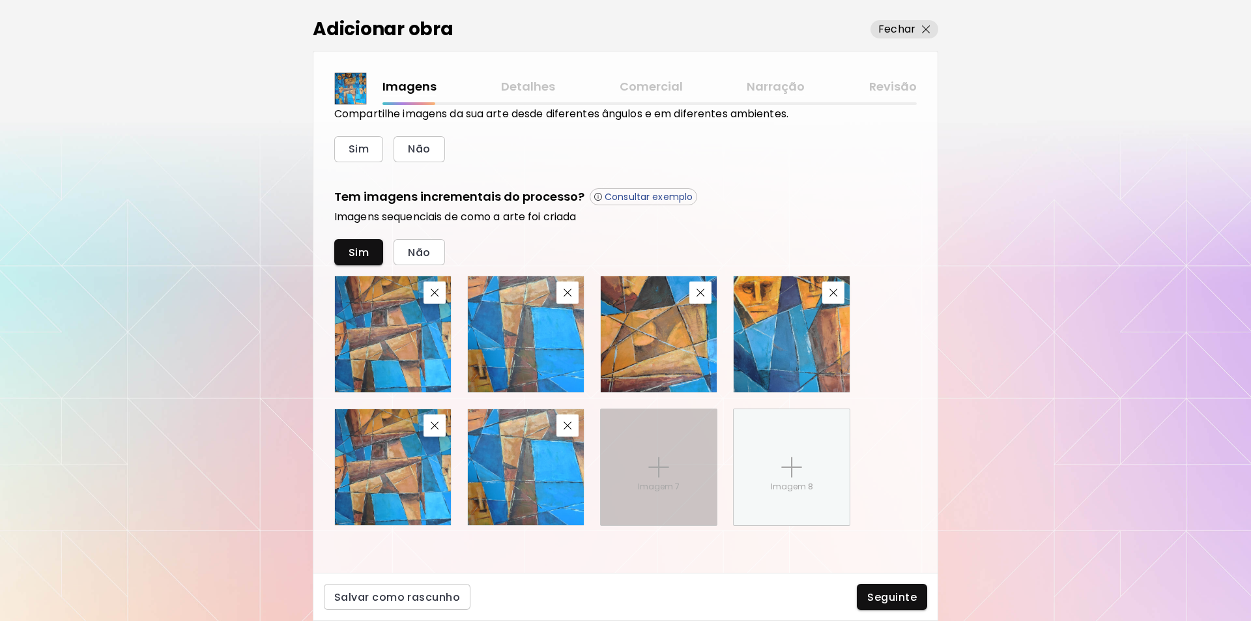
click at [661, 467] on img at bounding box center [659, 467] width 21 height 21
click at [0, 0] on input "Imagem 7" at bounding box center [0, 0] width 0 height 0
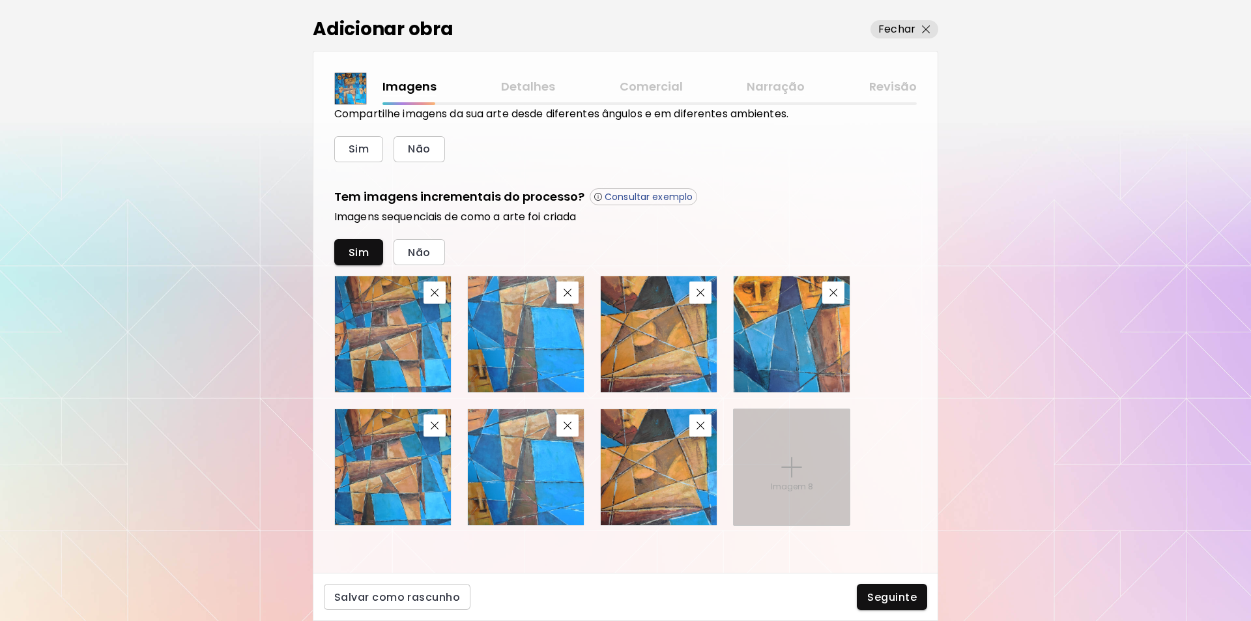
click at [790, 464] on img at bounding box center [791, 467] width 21 height 21
click at [0, 0] on input "Imagem 8" at bounding box center [0, 0] width 0 height 0
click at [790, 465] on img at bounding box center [791, 467] width 21 height 21
click at [0, 0] on input "Imagem 8" at bounding box center [0, 0] width 0 height 0
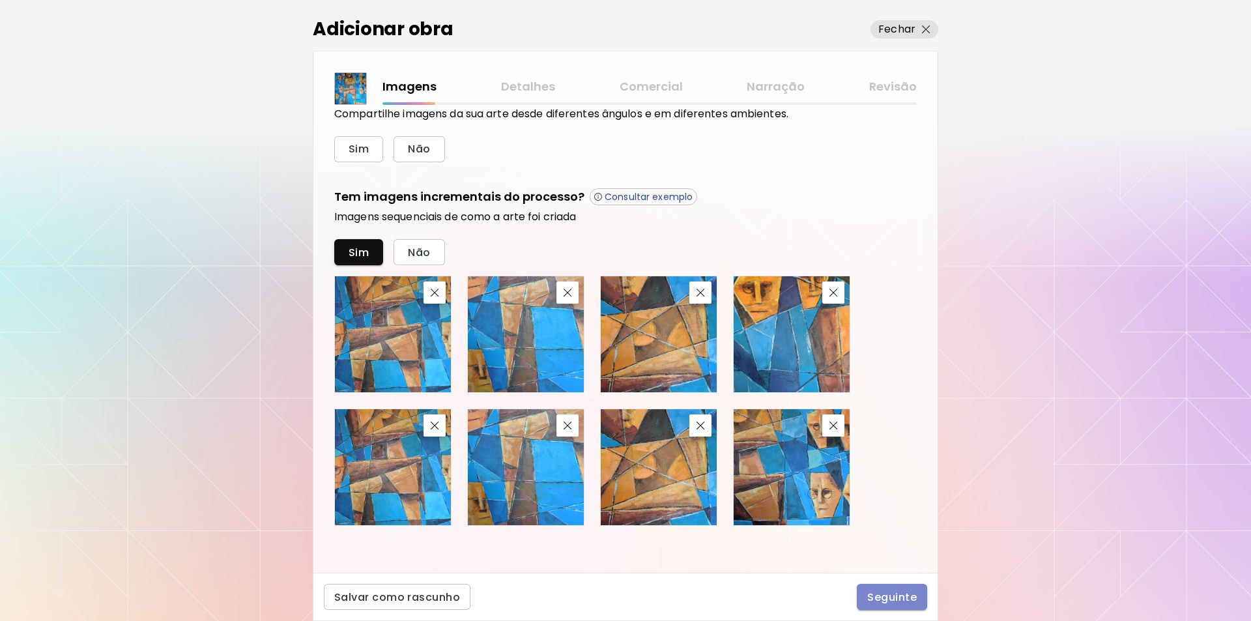
click at [888, 596] on span "Seguinte" at bounding box center [893, 598] width 50 height 14
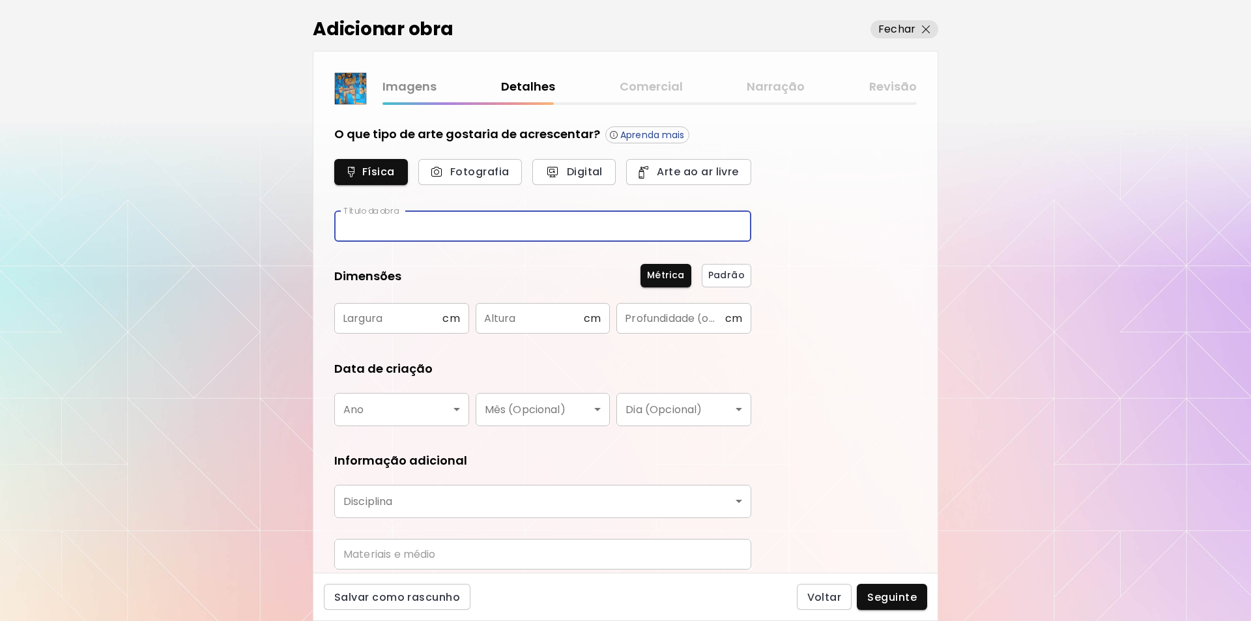
click at [350, 224] on input "text" at bounding box center [542, 226] width 417 height 31
type input "**********"
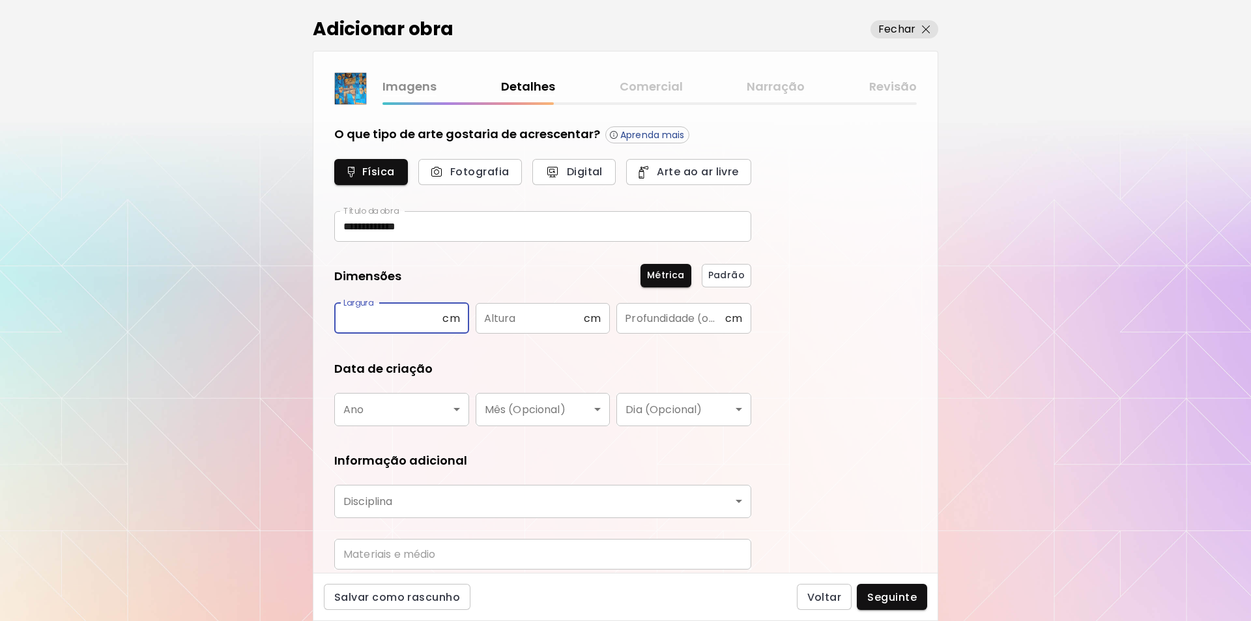
click at [354, 319] on input "text" at bounding box center [388, 318] width 108 height 31
type input "***"
click at [493, 319] on input "text" at bounding box center [530, 318] width 108 height 31
type input "***"
click at [645, 319] on input "text" at bounding box center [671, 318] width 108 height 31
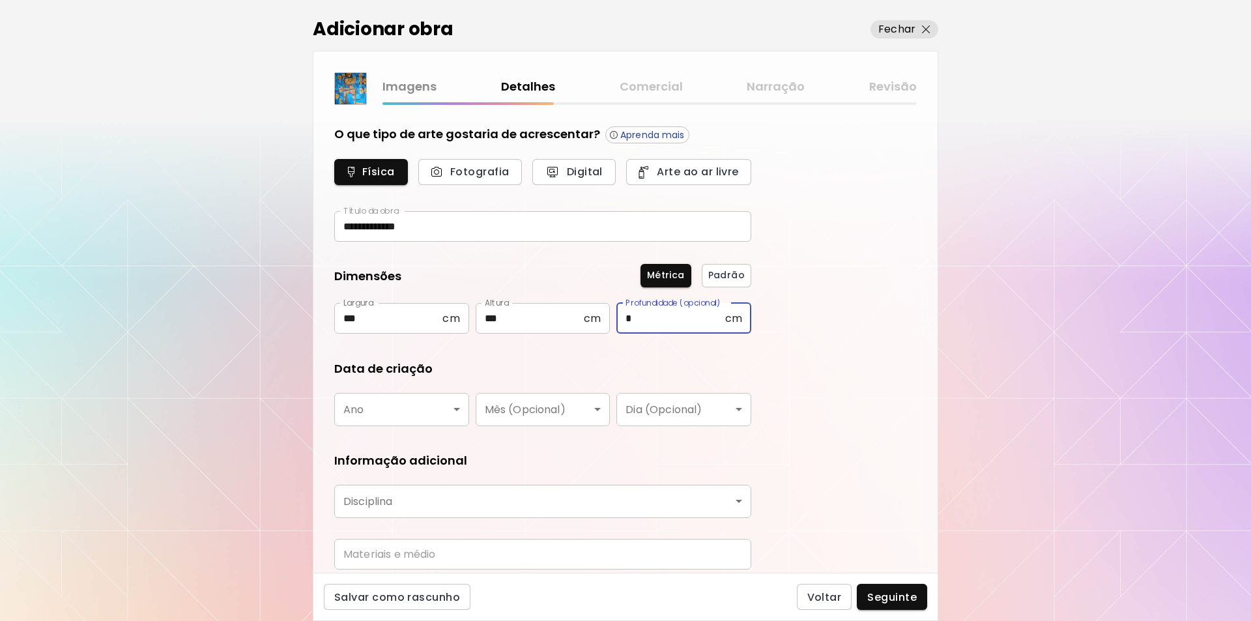
type input "*"
click at [355, 412] on body "**********" at bounding box center [625, 310] width 1251 height 621
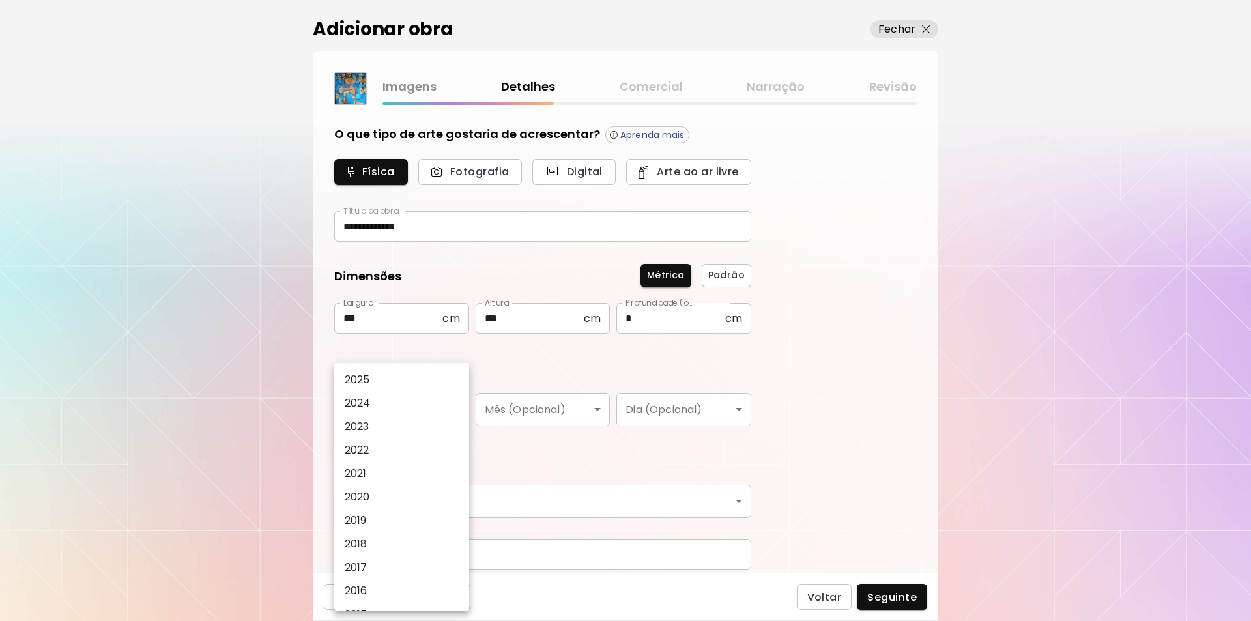
click at [353, 378] on p "2025" at bounding box center [357, 380] width 25 height 16
type input "****"
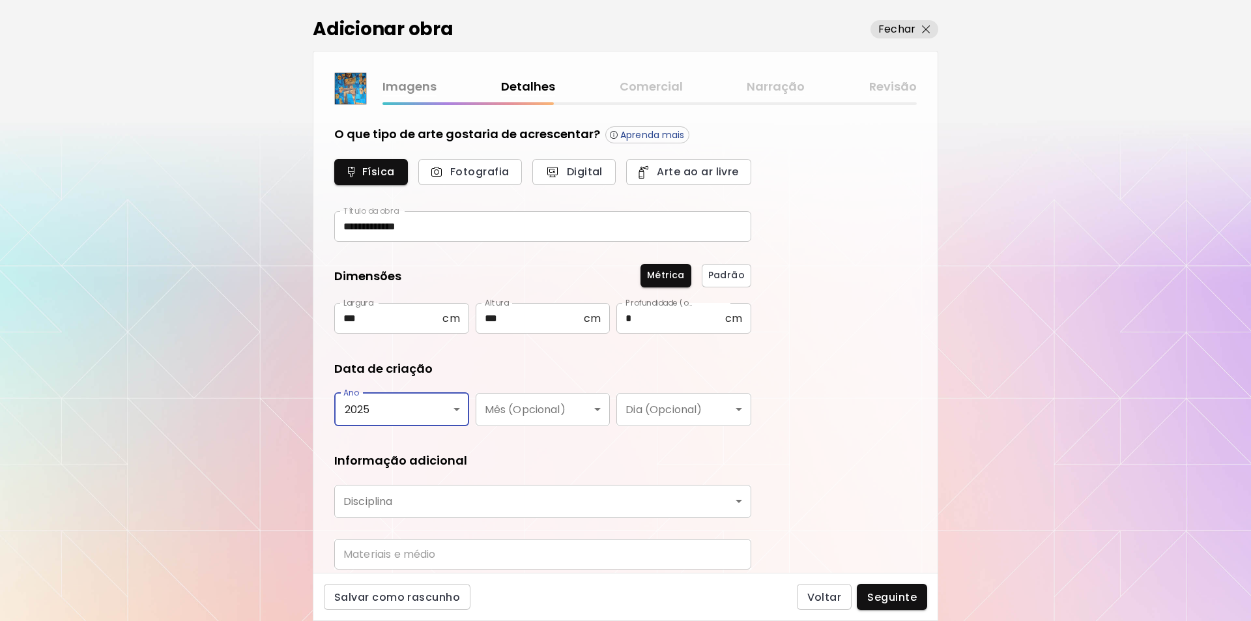
click at [598, 407] on body "**********" at bounding box center [625, 310] width 1251 height 621
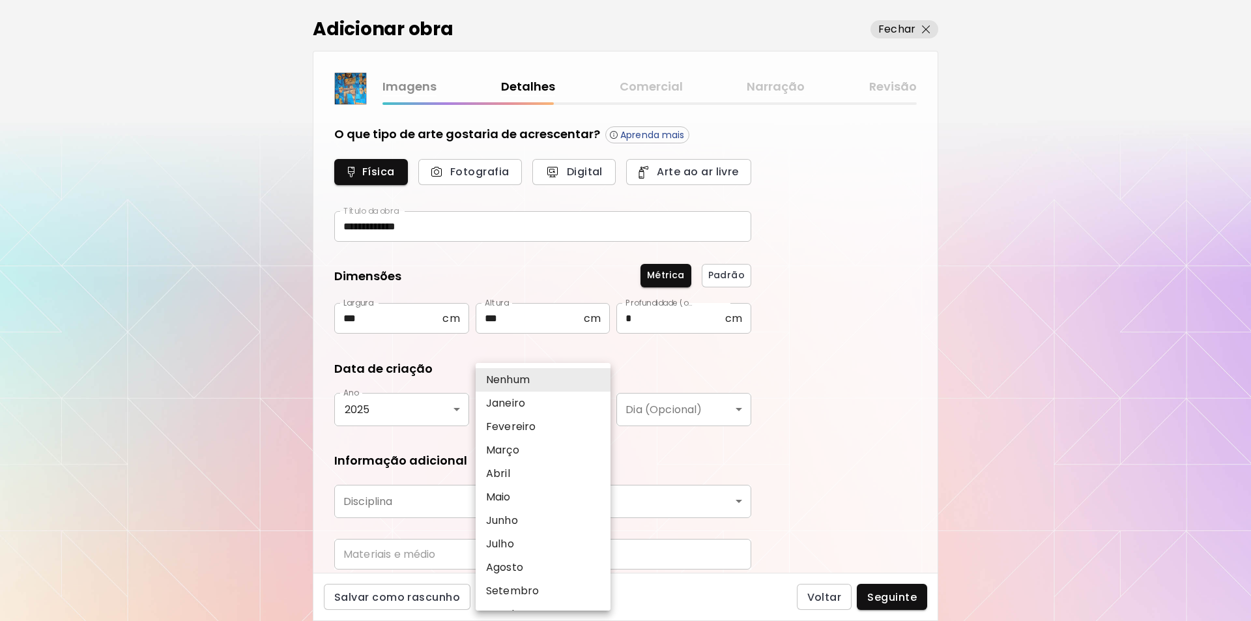
click at [528, 589] on p "Setembro" at bounding box center [512, 591] width 53 height 16
type input "********"
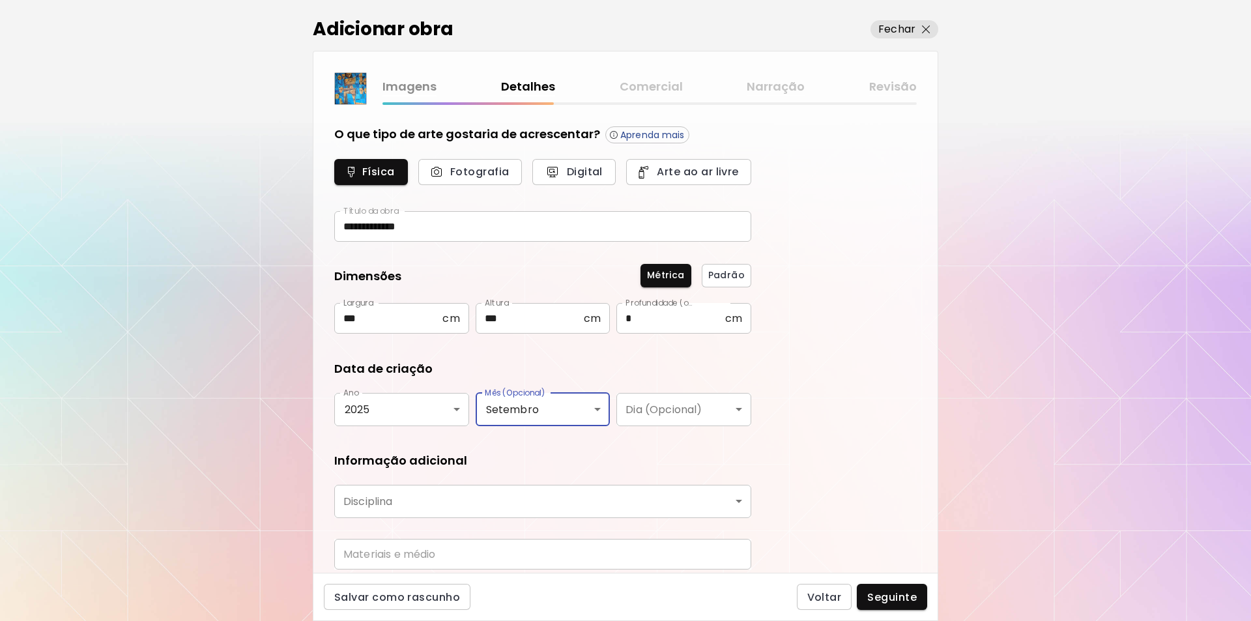
click at [738, 408] on body "**********" at bounding box center [625, 310] width 1251 height 621
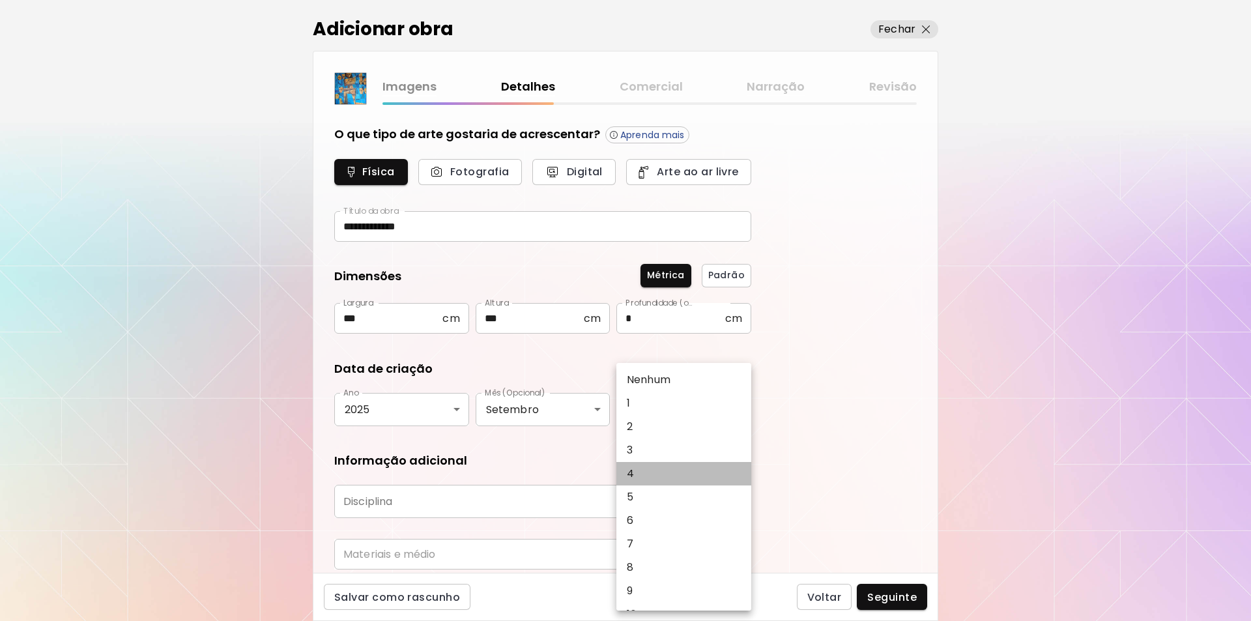
click at [632, 473] on p "4" at bounding box center [630, 474] width 7 height 16
type input "*"
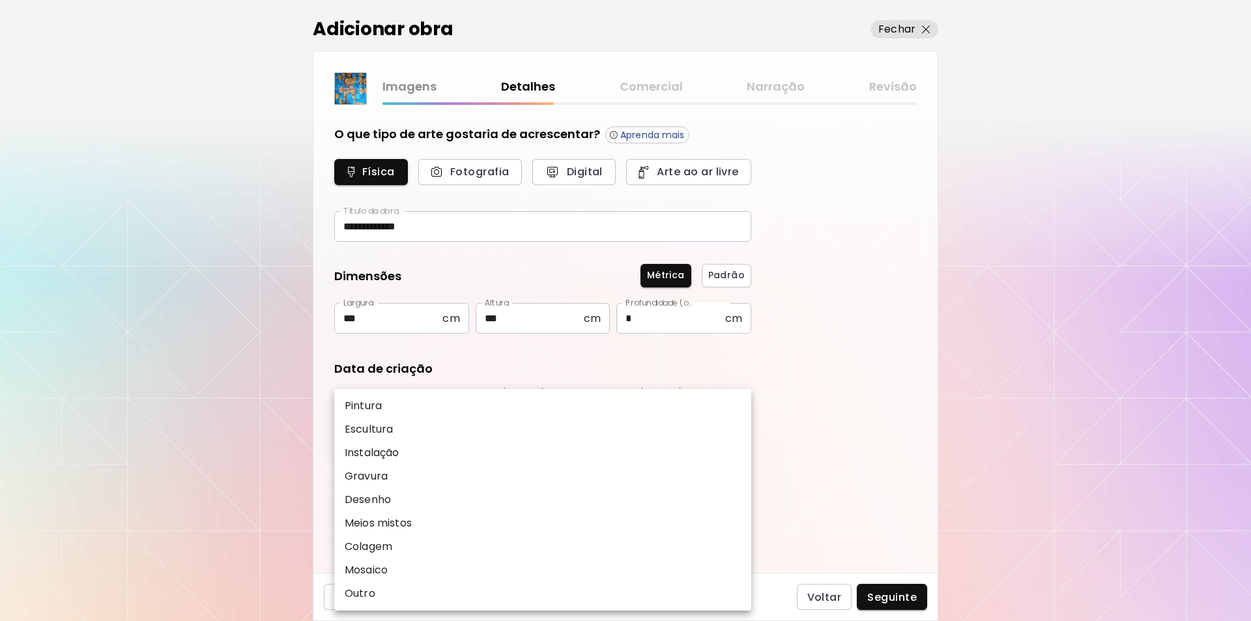
click at [740, 499] on body "**********" at bounding box center [625, 310] width 1251 height 621
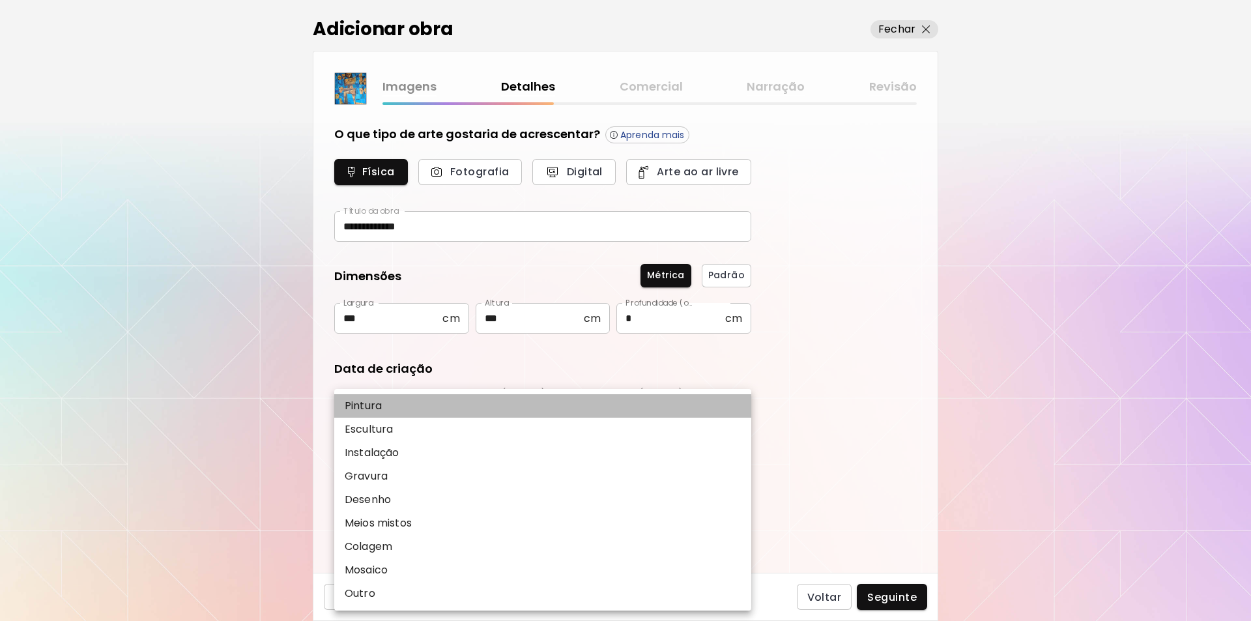
click at [368, 402] on p "Pintura" at bounding box center [363, 406] width 37 height 16
type input "********"
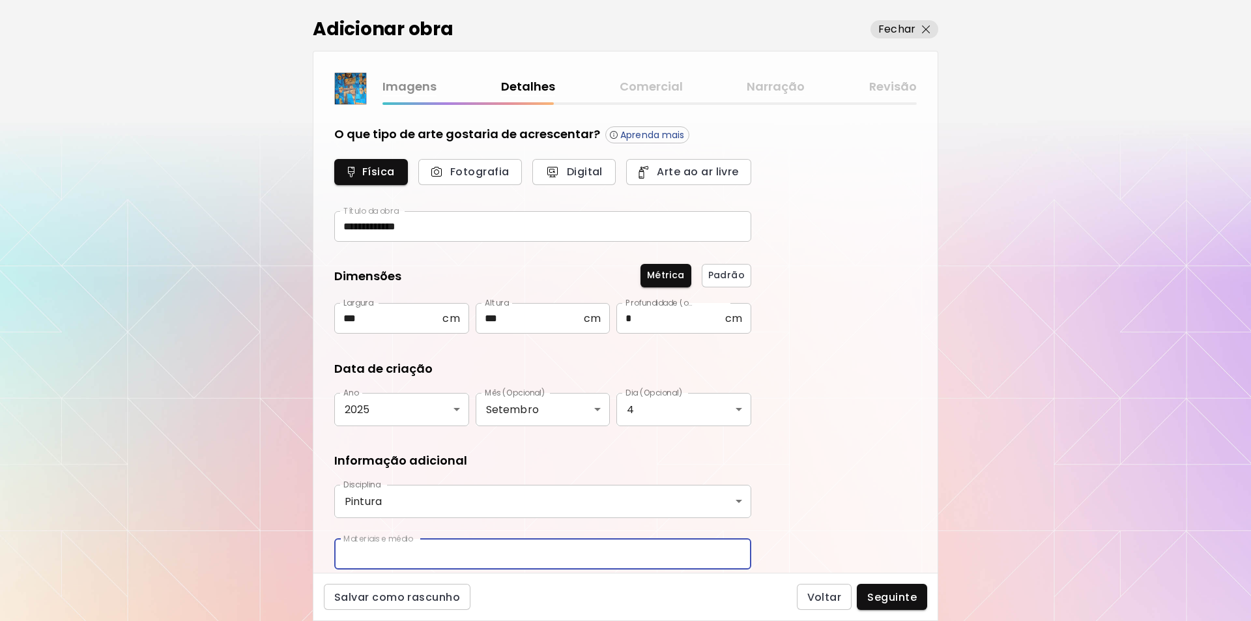
click at [357, 549] on input "text" at bounding box center [542, 554] width 417 height 31
type input "**********"
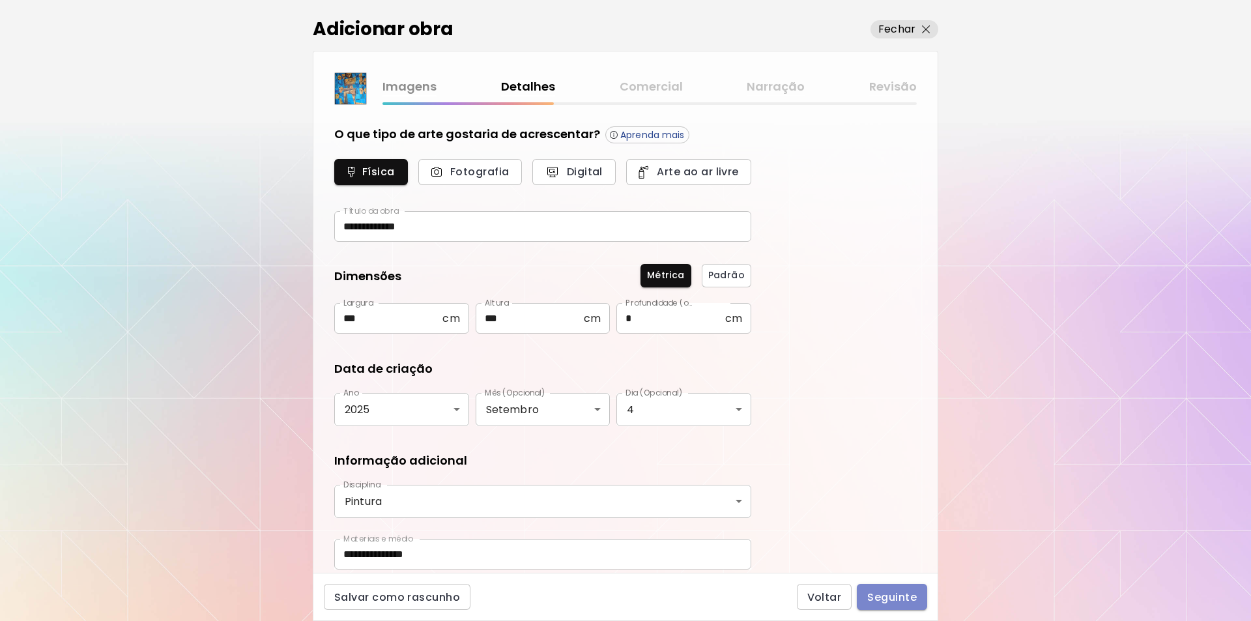
click at [883, 597] on span "Seguinte" at bounding box center [893, 598] width 50 height 14
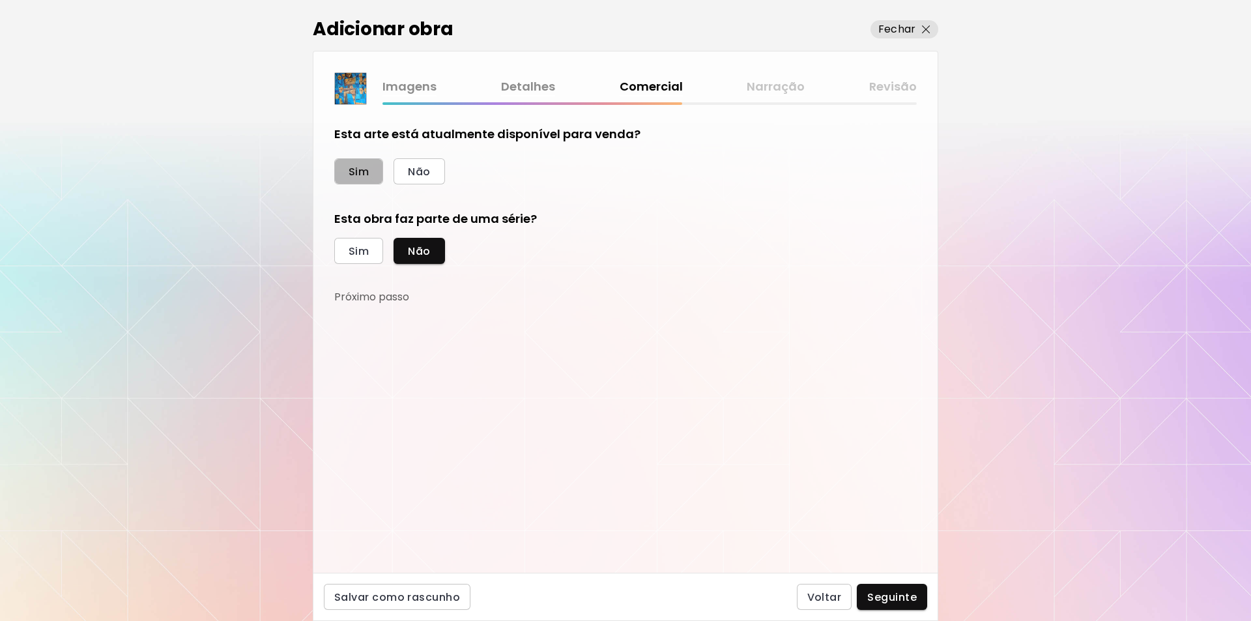
click at [360, 175] on span "Sim" at bounding box center [359, 172] width 20 height 14
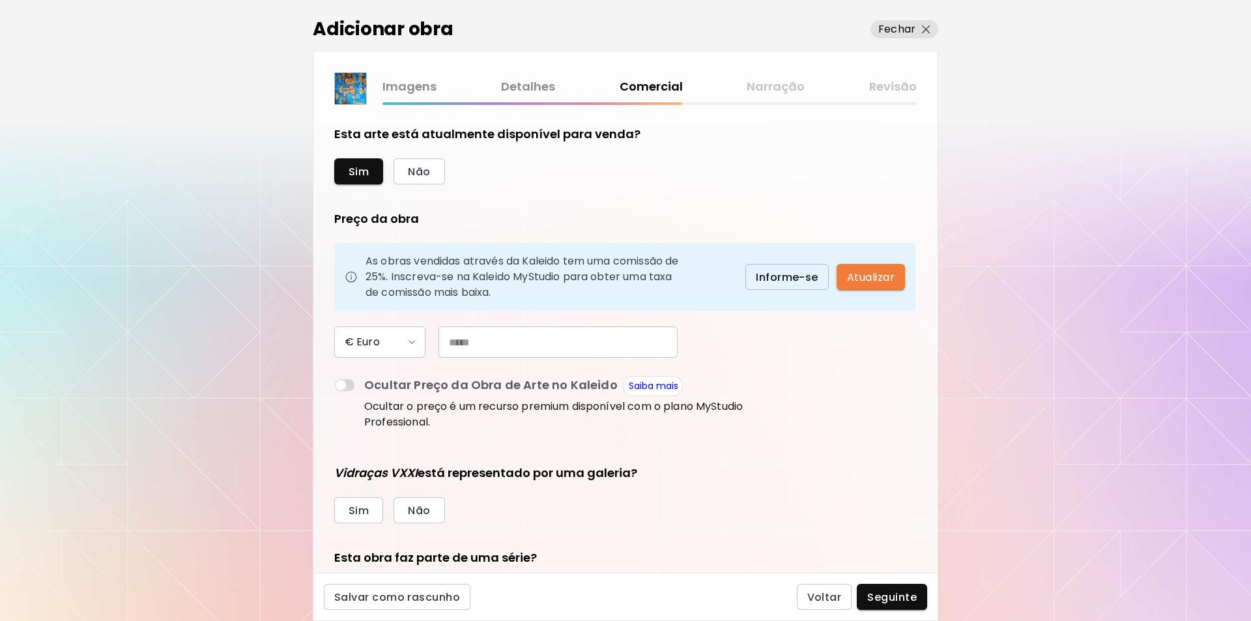
click at [458, 343] on input "text" at bounding box center [558, 342] width 239 height 31
type input "*********"
click at [416, 506] on span "Não" at bounding box center [419, 511] width 22 height 14
click at [525, 555] on h5 "Esta obra faz parte de uma série?" at bounding box center [542, 557] width 417 height 17
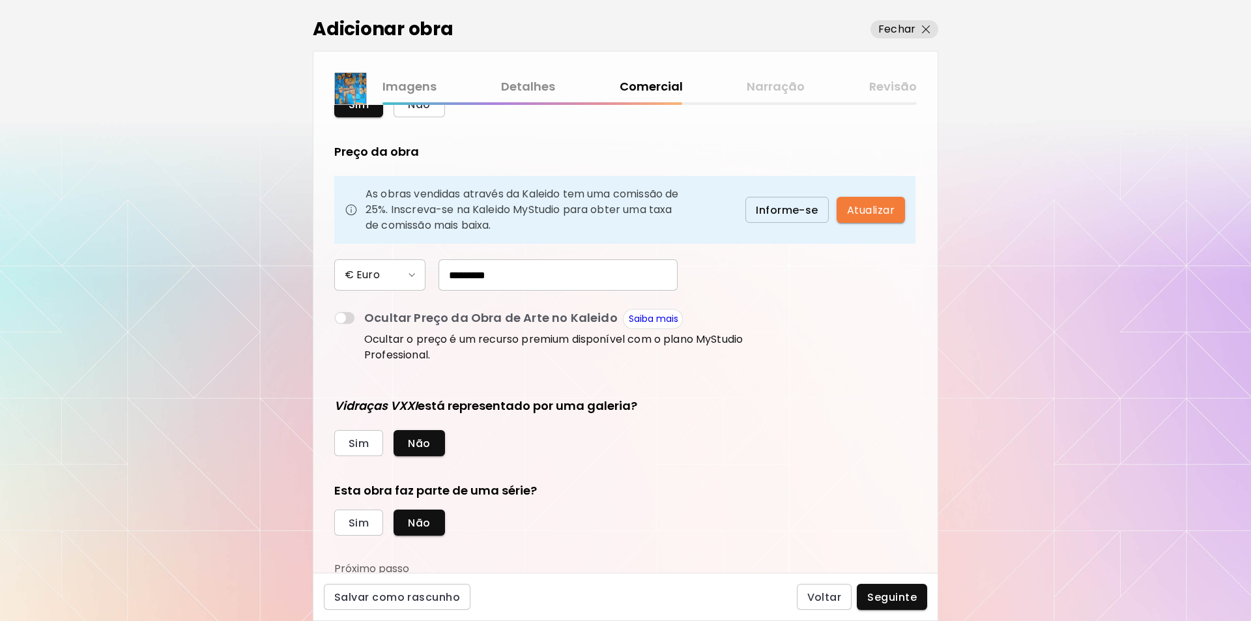
scroll to position [70, 0]
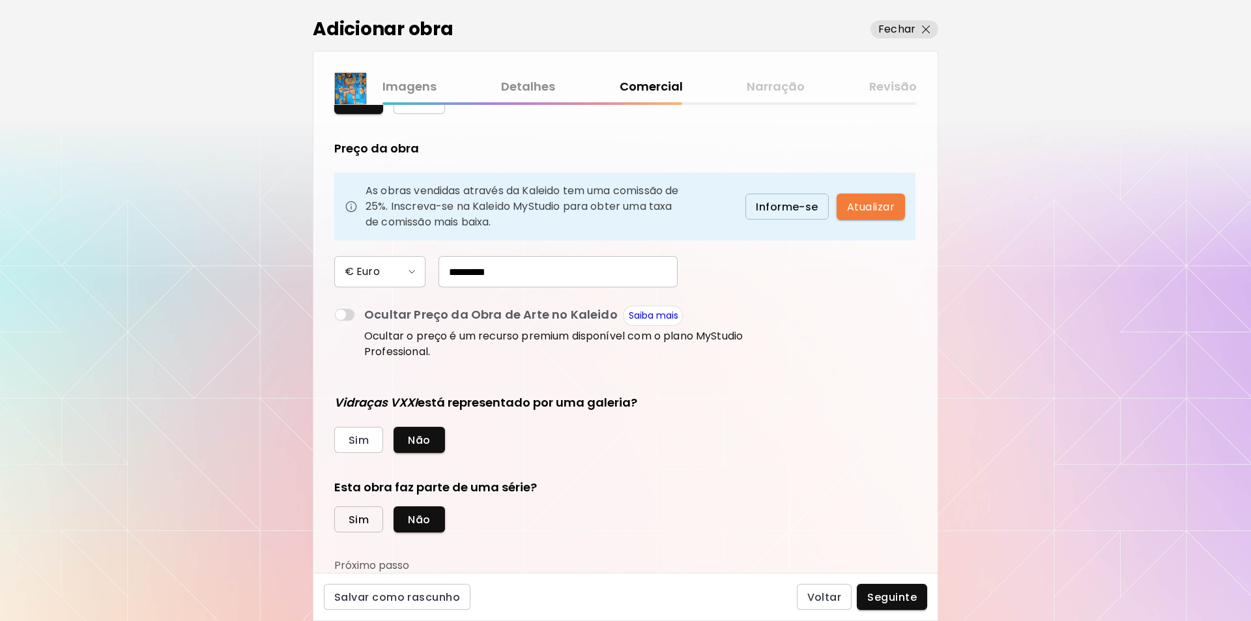
click at [350, 519] on span "Sim" at bounding box center [359, 520] width 20 height 14
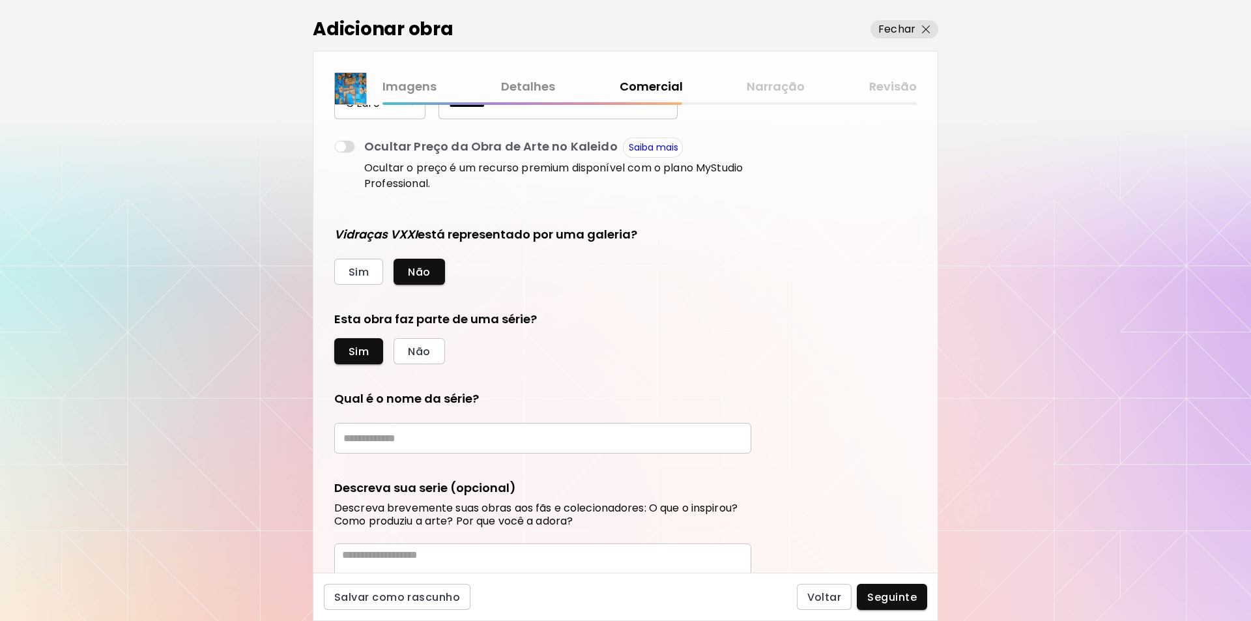
scroll to position [242, 0]
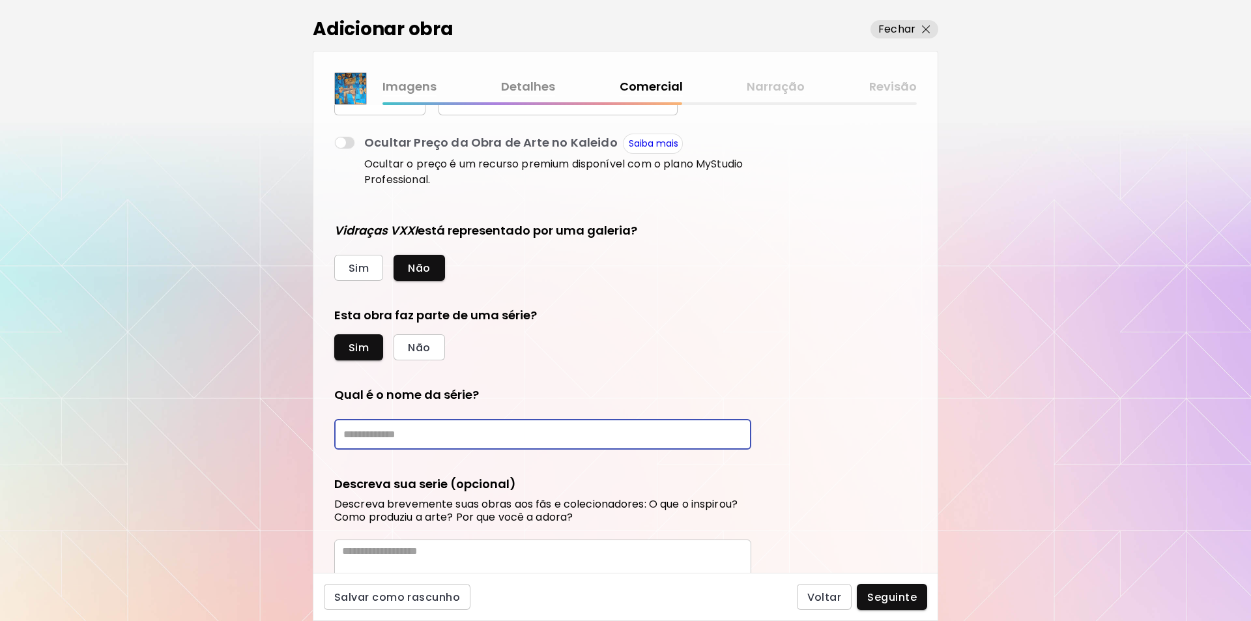
click at [363, 431] on input "text" at bounding box center [542, 434] width 417 height 31
click at [349, 433] on input "********" at bounding box center [542, 434] width 417 height 31
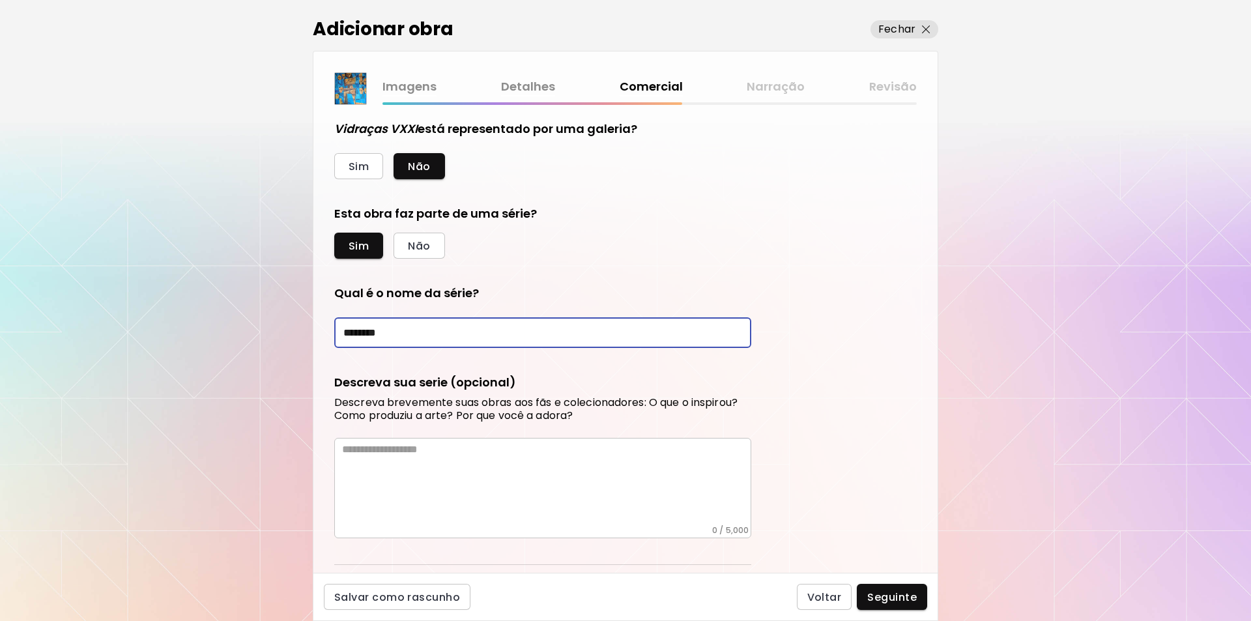
scroll to position [373, 0]
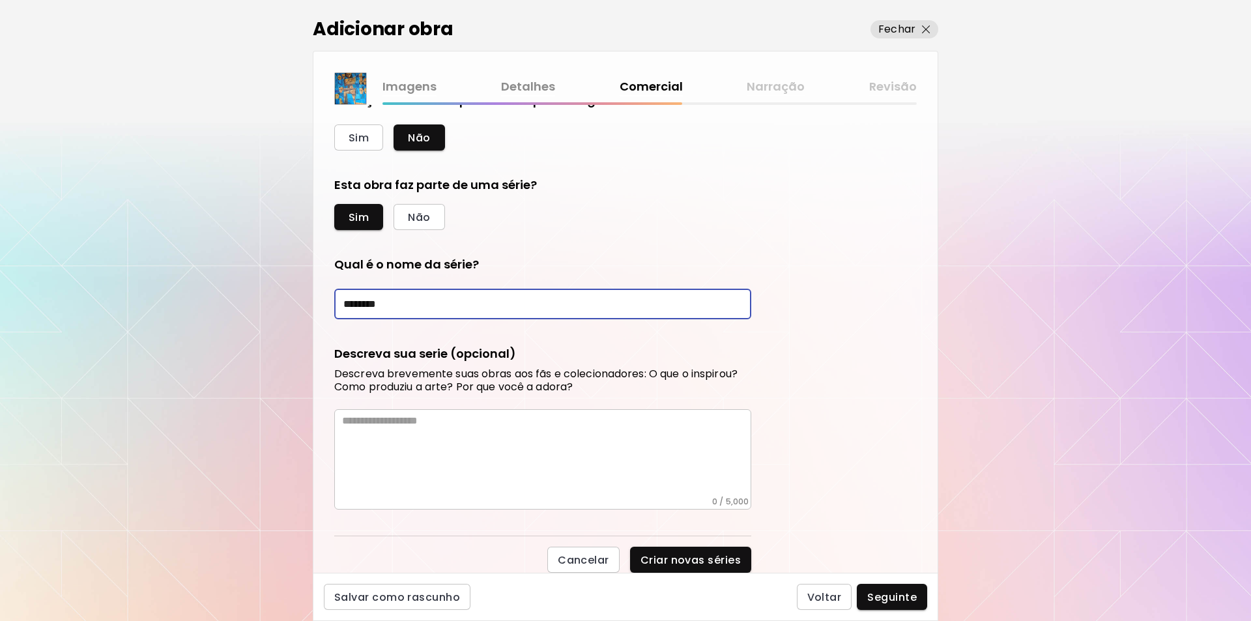
type input "********"
click at [342, 420] on textarea at bounding box center [546, 456] width 409 height 82
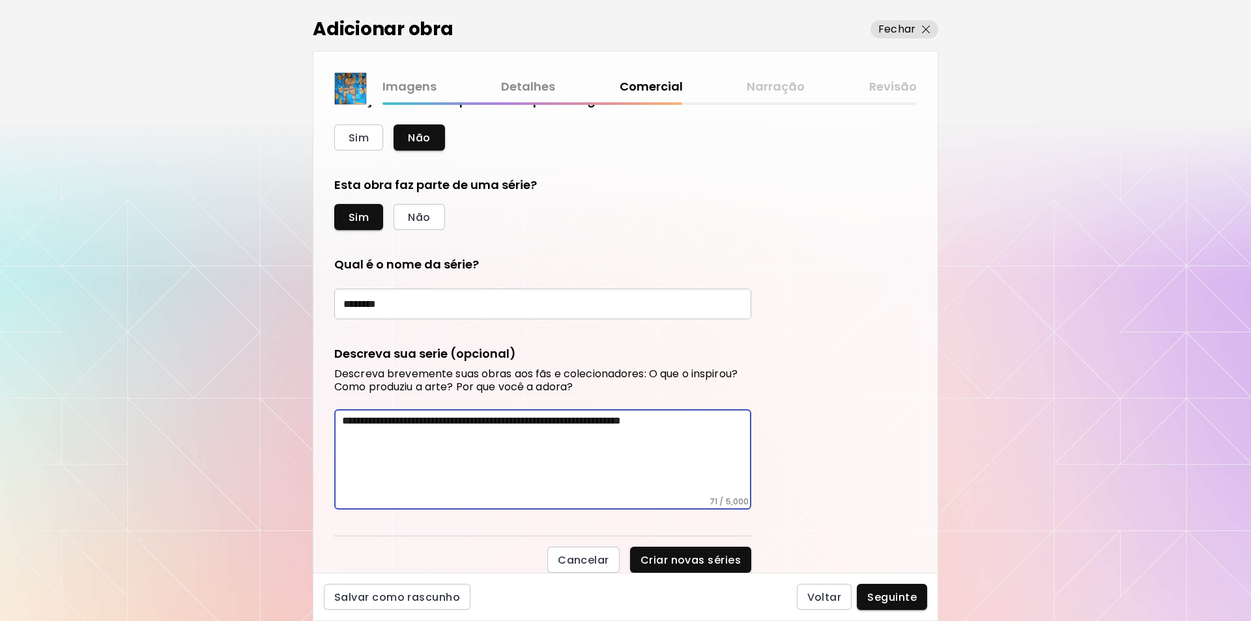
click at [610, 417] on textarea "**********" at bounding box center [546, 456] width 409 height 82
click at [652, 420] on textarea "**********" at bounding box center [546, 456] width 409 height 82
click at [439, 435] on textarea "**********" at bounding box center [546, 456] width 409 height 82
click at [608, 421] on textarea "**********" at bounding box center [546, 456] width 409 height 82
click at [617, 434] on textarea "**********" at bounding box center [546, 456] width 409 height 82
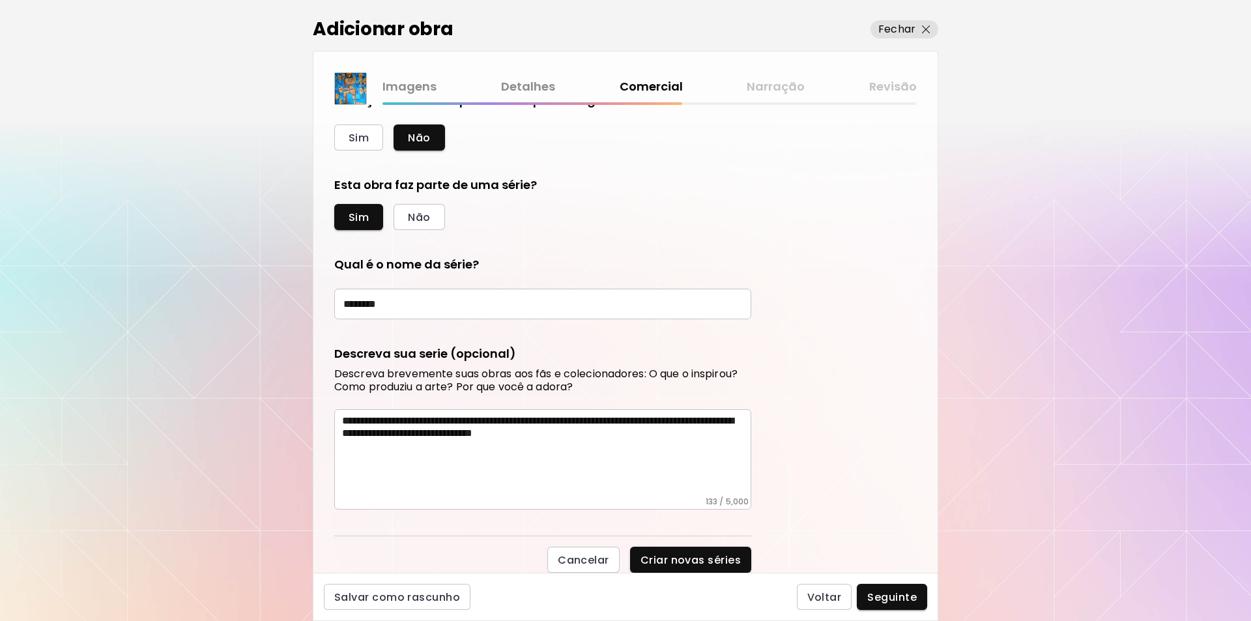
drag, startPoint x: 938, startPoint y: 459, endPoint x: 939, endPoint y: 470, distance: 11.1
click at [939, 470] on div "**********" at bounding box center [625, 310] width 1251 height 621
click at [360, 419] on textarea "**********" at bounding box center [546, 456] width 409 height 82
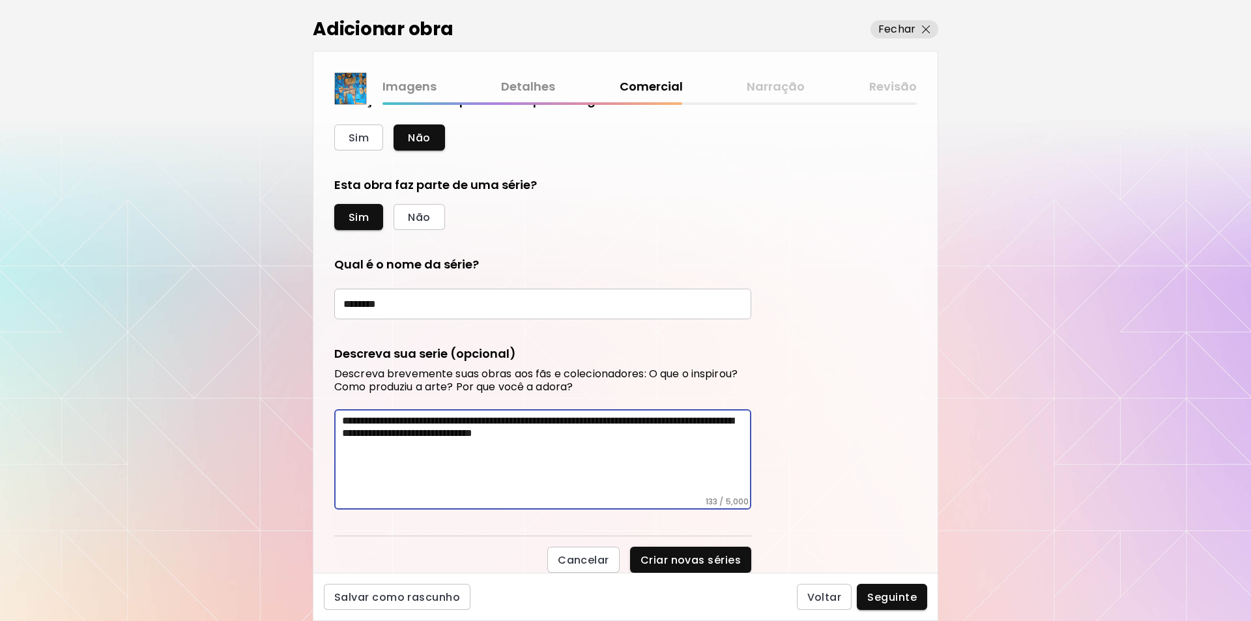
click at [559, 433] on textarea "**********" at bounding box center [546, 456] width 409 height 82
click at [584, 431] on textarea "**********" at bounding box center [546, 456] width 409 height 82
click at [620, 433] on textarea "**********" at bounding box center [546, 456] width 409 height 82
type textarea "**********"
click at [881, 596] on span "Seguinte" at bounding box center [893, 598] width 50 height 14
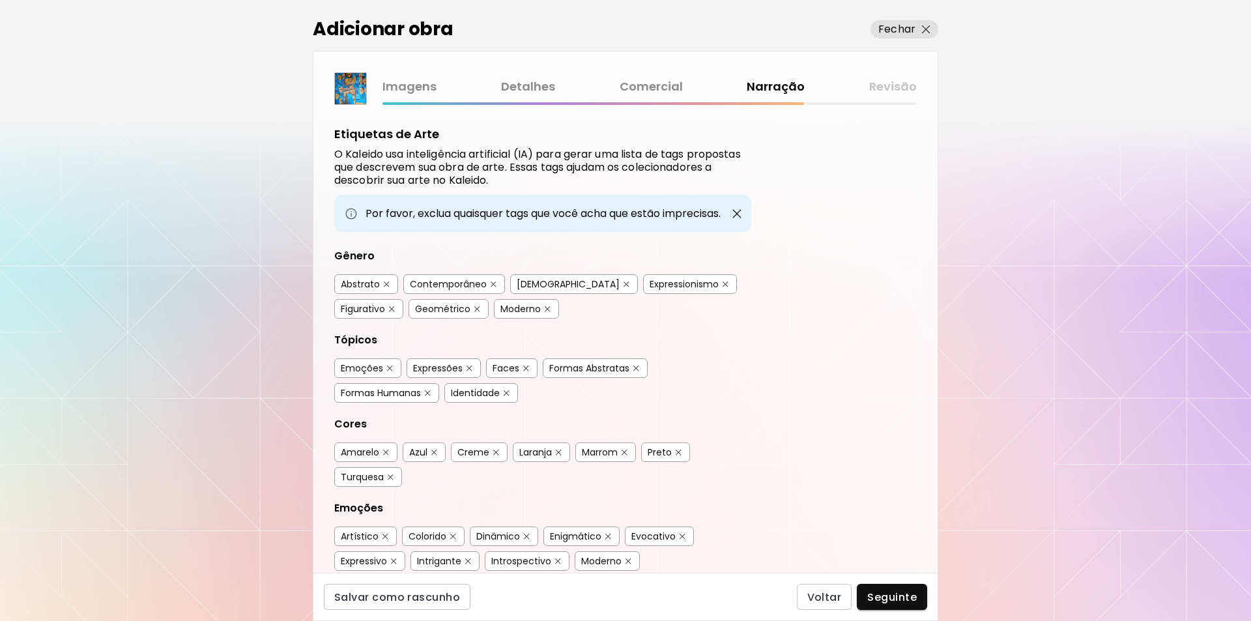
click at [384, 285] on img "button" at bounding box center [387, 285] width 6 height 6
click at [545, 308] on img "button" at bounding box center [548, 309] width 6 height 6
click at [543, 308] on img "button" at bounding box center [547, 309] width 9 height 10
click at [545, 309] on img "button" at bounding box center [548, 309] width 6 height 6
click at [638, 368] on img "button" at bounding box center [637, 369] width 6 height 6
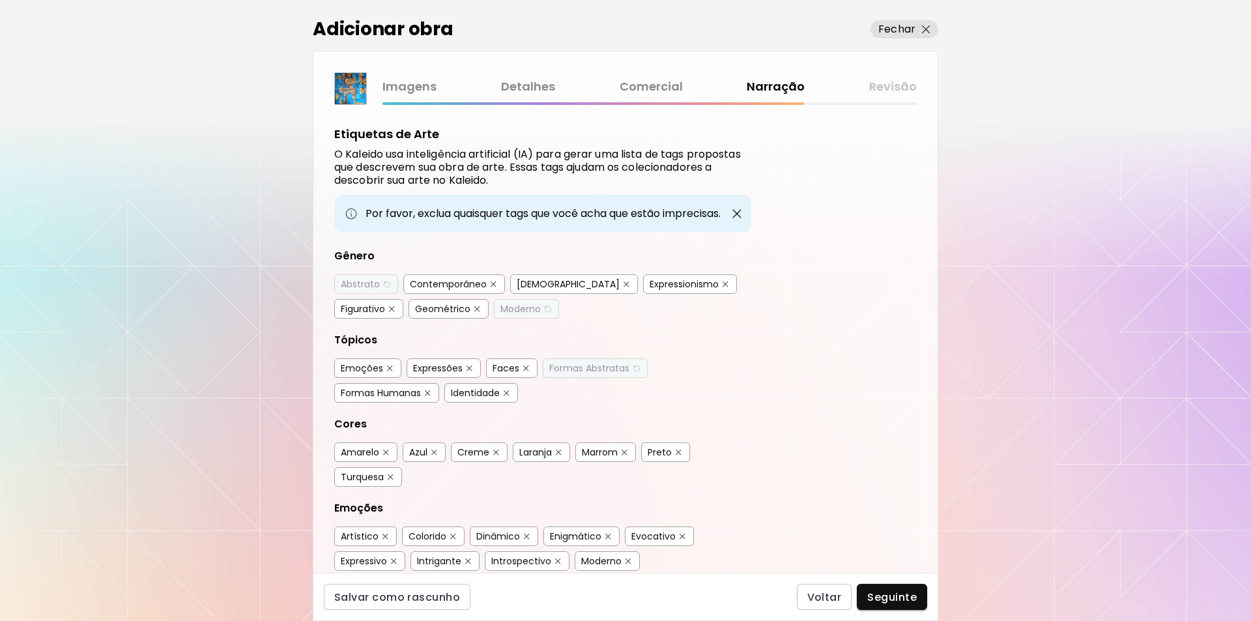
click at [494, 450] on img "button" at bounding box center [496, 453] width 6 height 6
click at [559, 450] on img "button" at bounding box center [559, 453] width 6 height 6
click at [392, 476] on img "button" at bounding box center [391, 478] width 6 height 6
click at [360, 476] on div "Turquesa" at bounding box center [362, 477] width 43 height 13
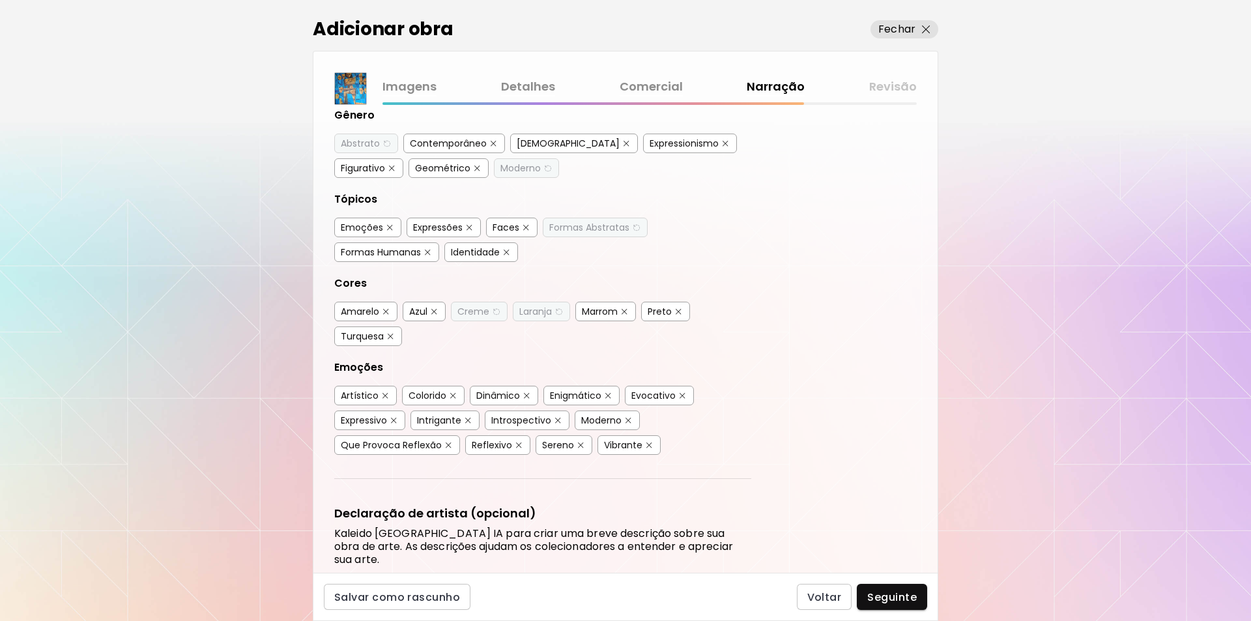
scroll to position [141, 0]
click at [578, 444] on img "button" at bounding box center [581, 445] width 6 height 6
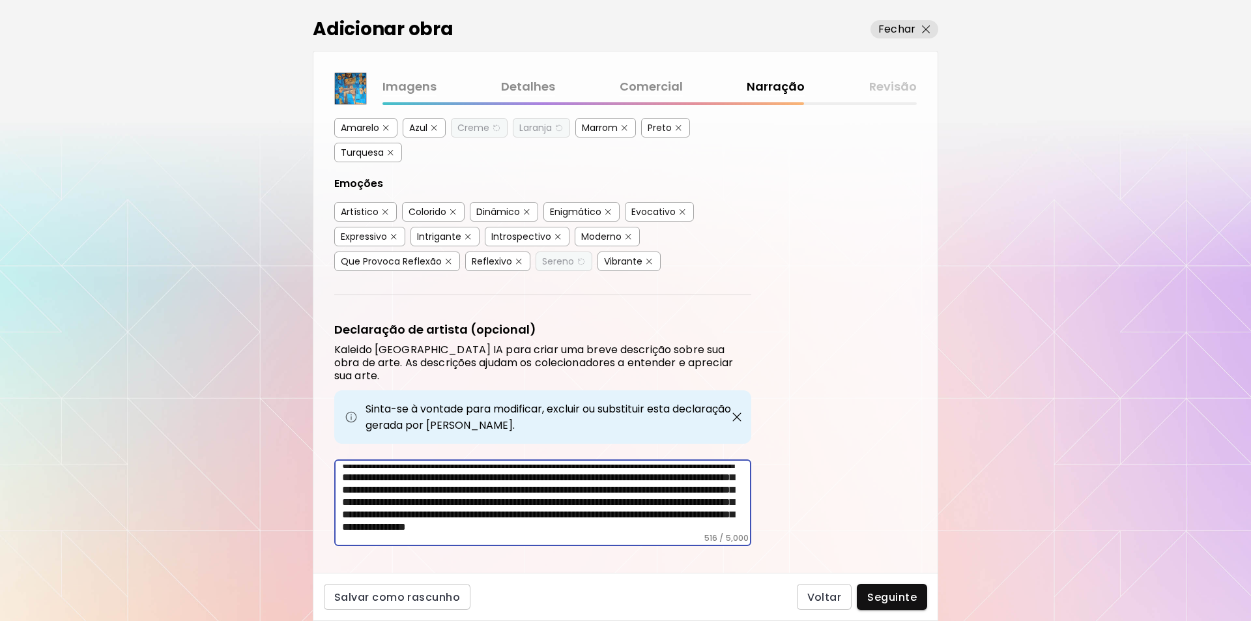
scroll to position [32, 0]
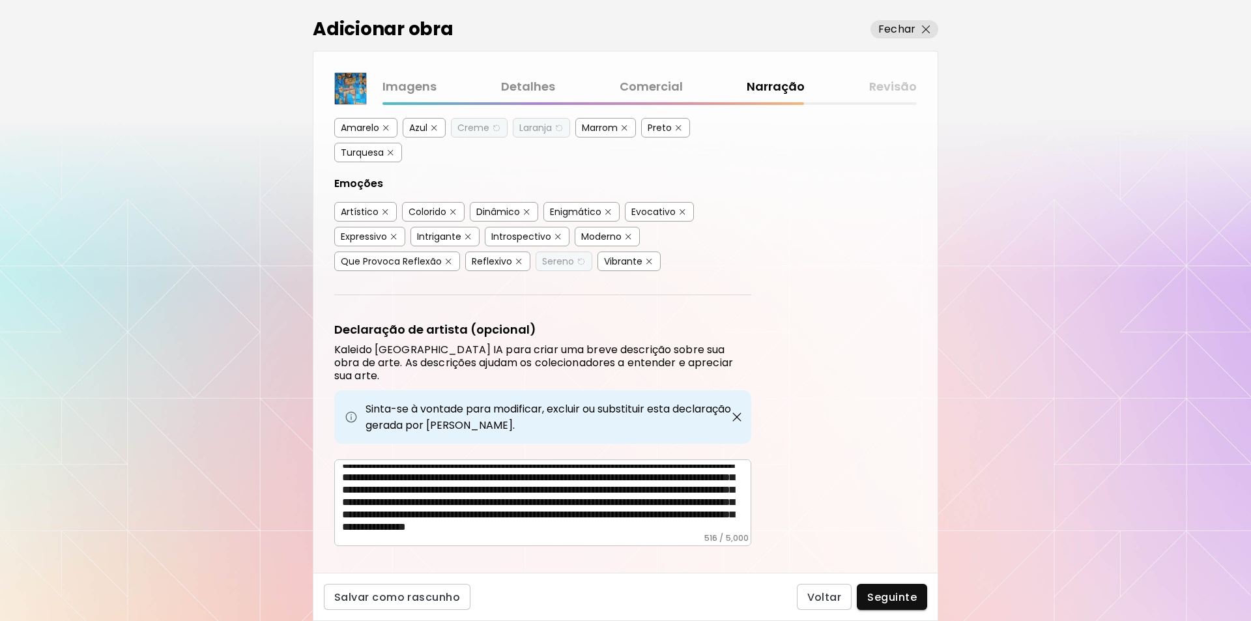
drag, startPoint x: 924, startPoint y: 490, endPoint x: 924, endPoint y: 483, distance: 7.2
click at [924, 483] on div "Etiquetas de Arte O Kaleido usa inteligência artificial (IA) para gerar uma lis…" at bounding box center [626, 339] width 624 height 468
click at [884, 594] on span "Seguinte" at bounding box center [893, 598] width 50 height 14
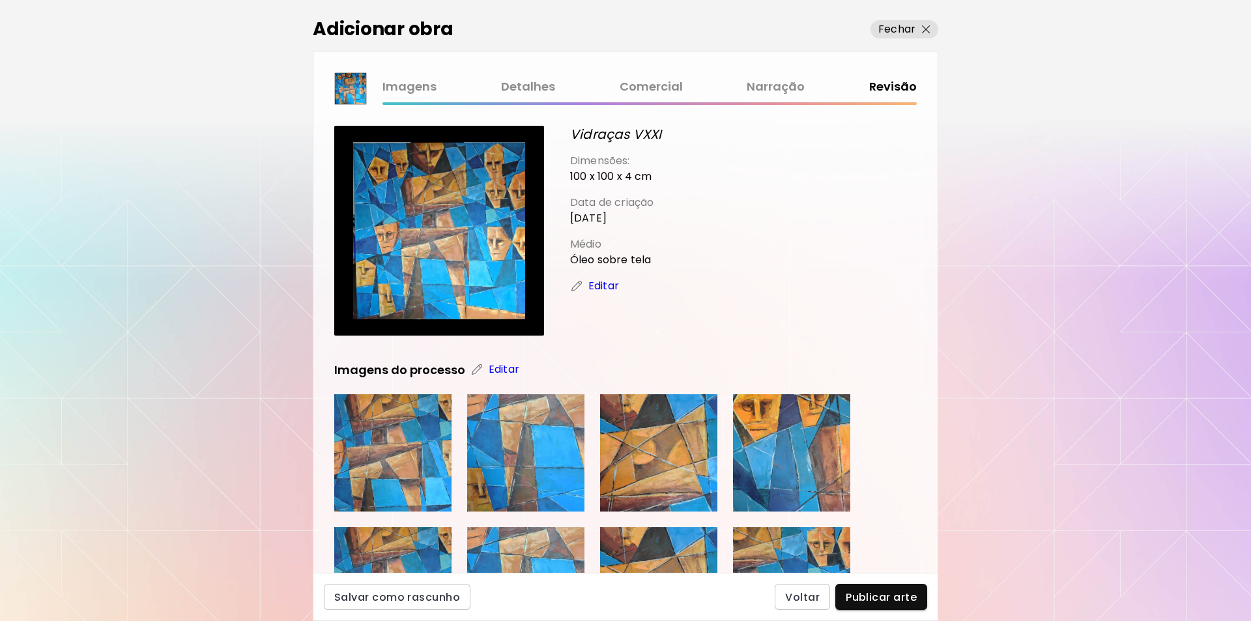
click at [602, 285] on p "Editar" at bounding box center [604, 286] width 31 height 16
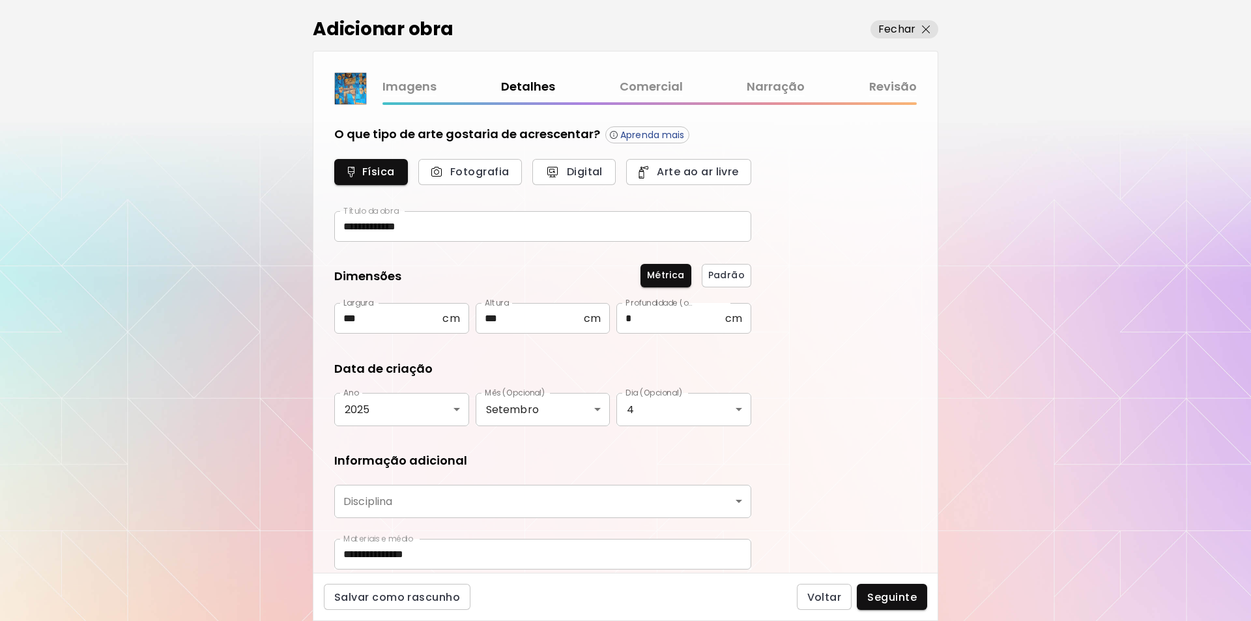
type input "********"
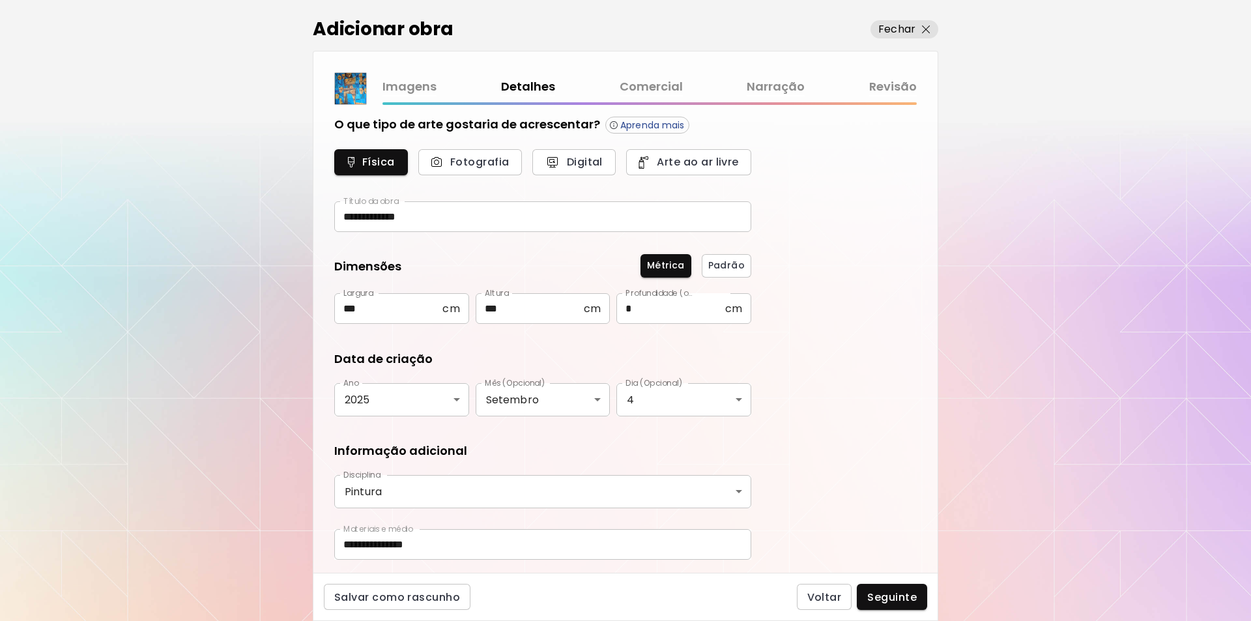
scroll to position [49, 0]
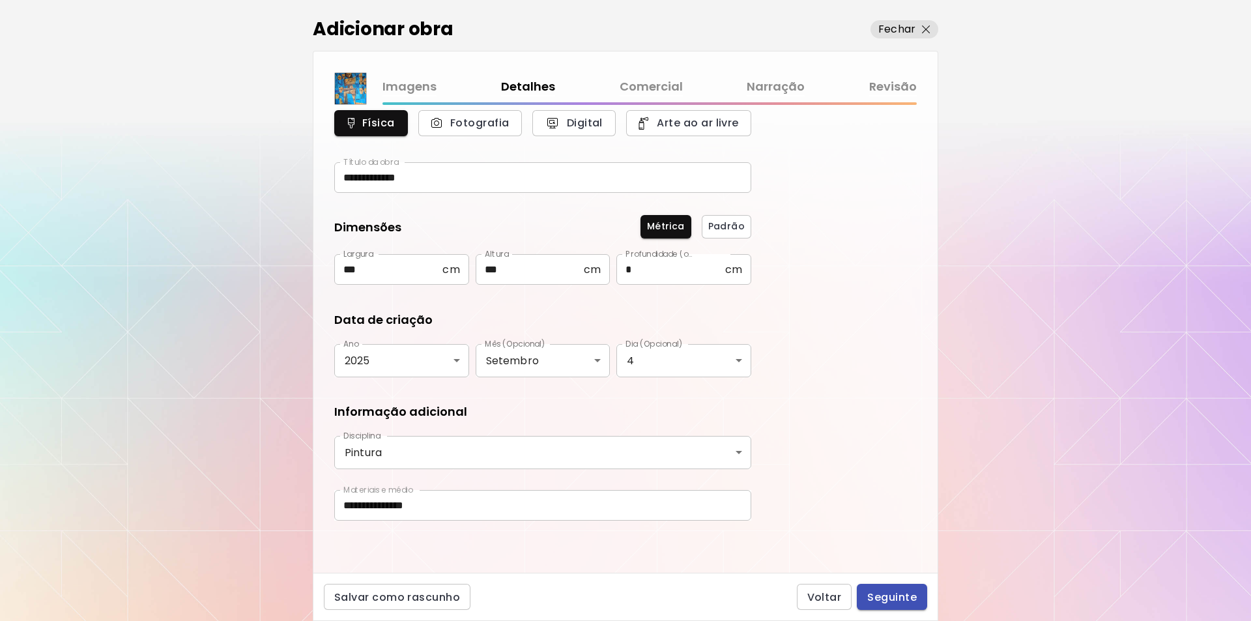
click at [879, 596] on span "Seguinte" at bounding box center [893, 598] width 50 height 14
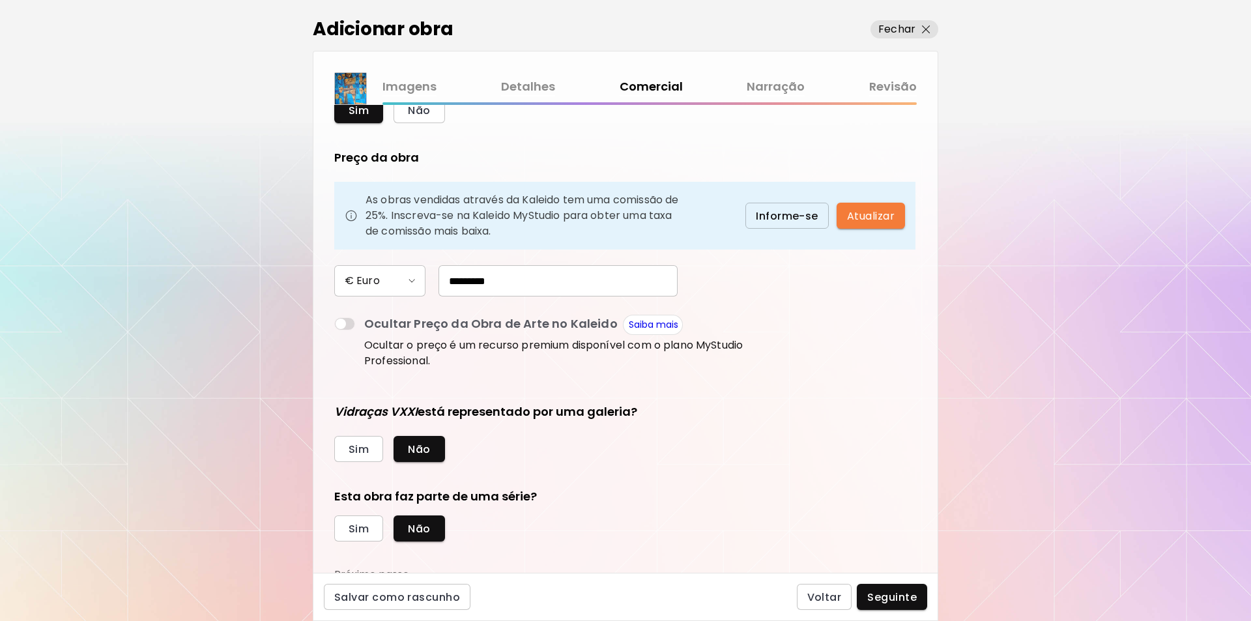
scroll to position [70, 0]
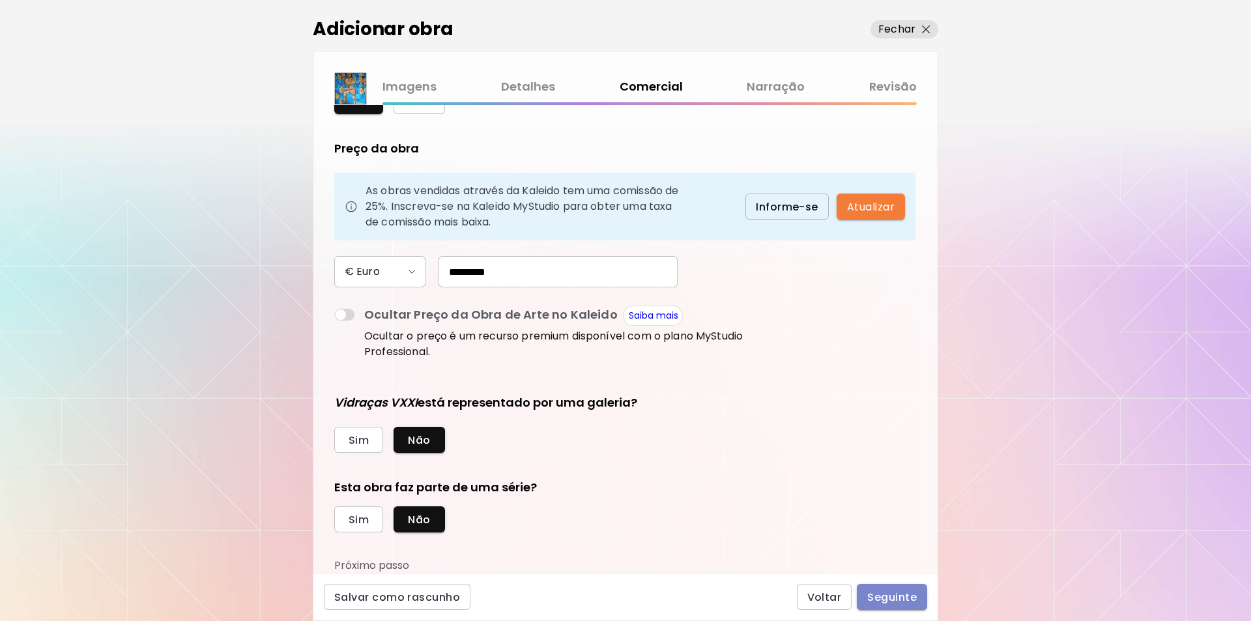
click at [894, 597] on span "Seguinte" at bounding box center [893, 598] width 50 height 14
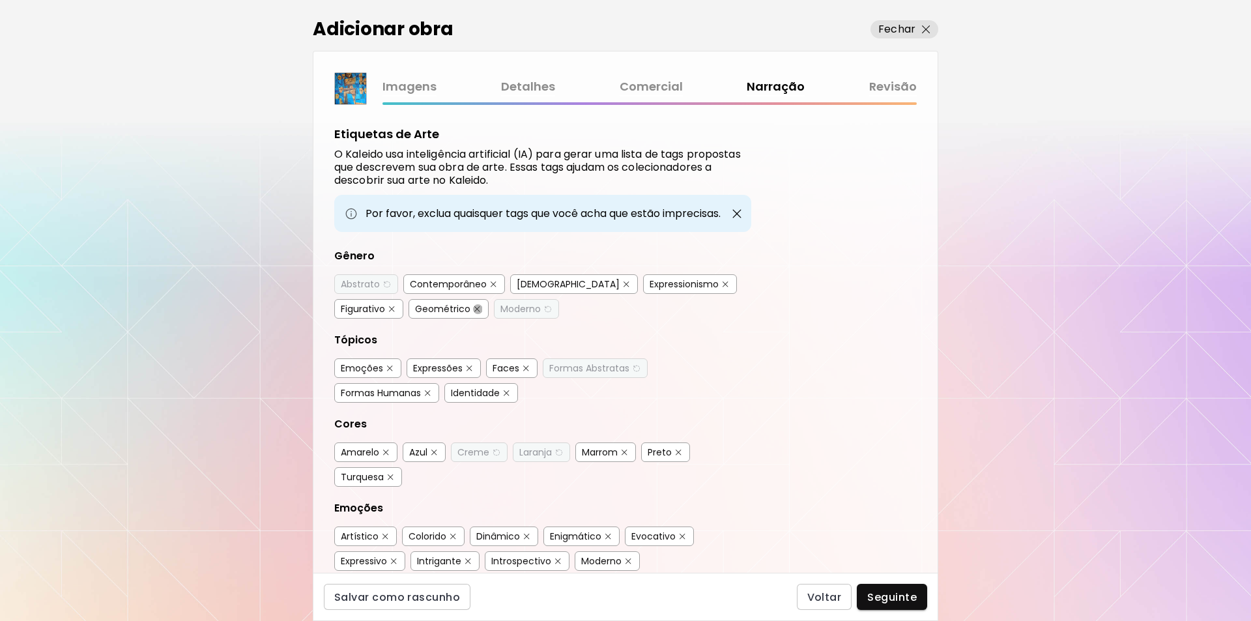
click at [475, 308] on img "button" at bounding box center [478, 309] width 6 height 6
click at [678, 452] on img "button" at bounding box center [679, 453] width 6 height 6
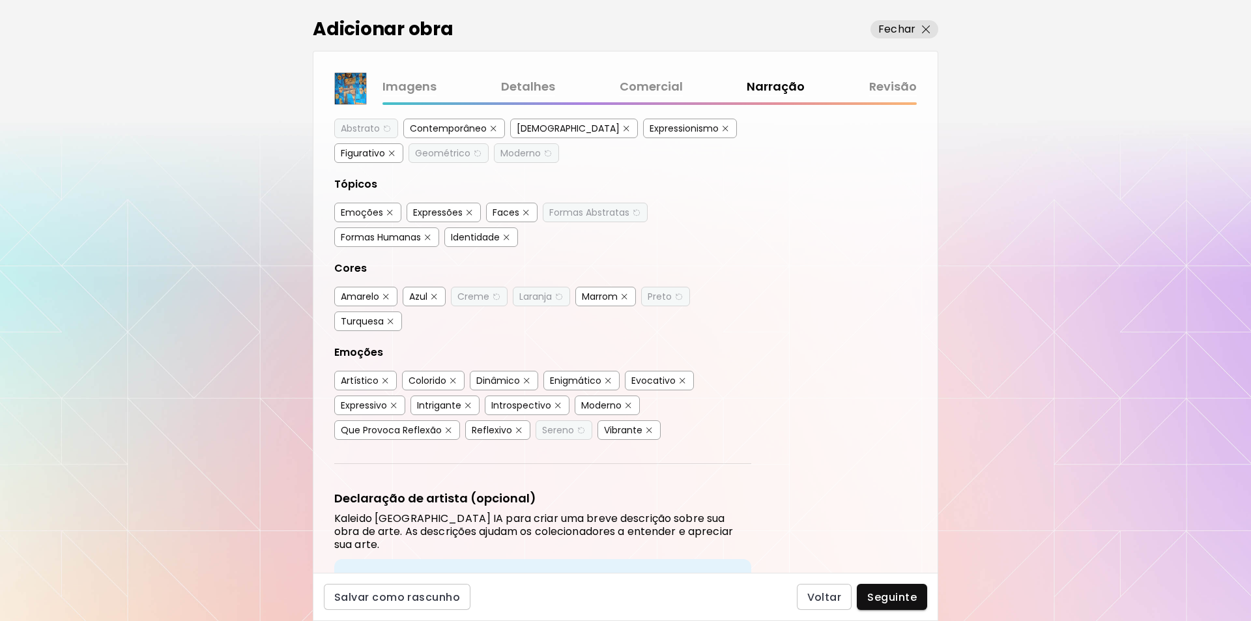
scroll to position [160, 0]
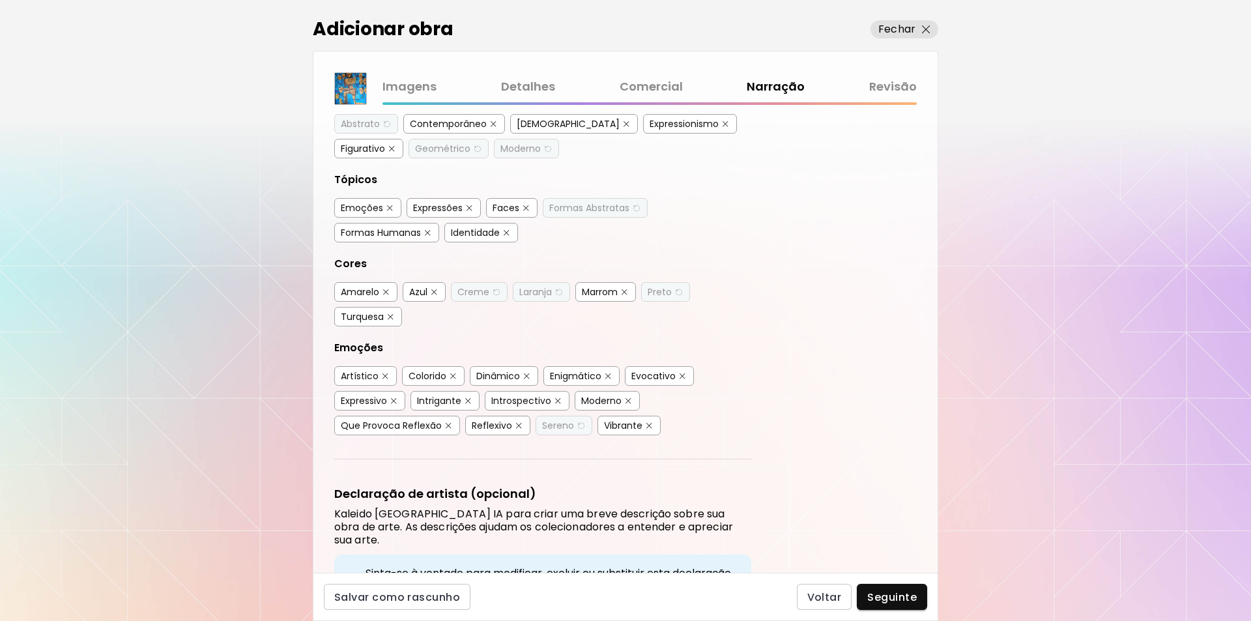
click at [559, 399] on img "button" at bounding box center [558, 401] width 6 height 6
click at [893, 601] on span "Seguinte" at bounding box center [893, 598] width 50 height 14
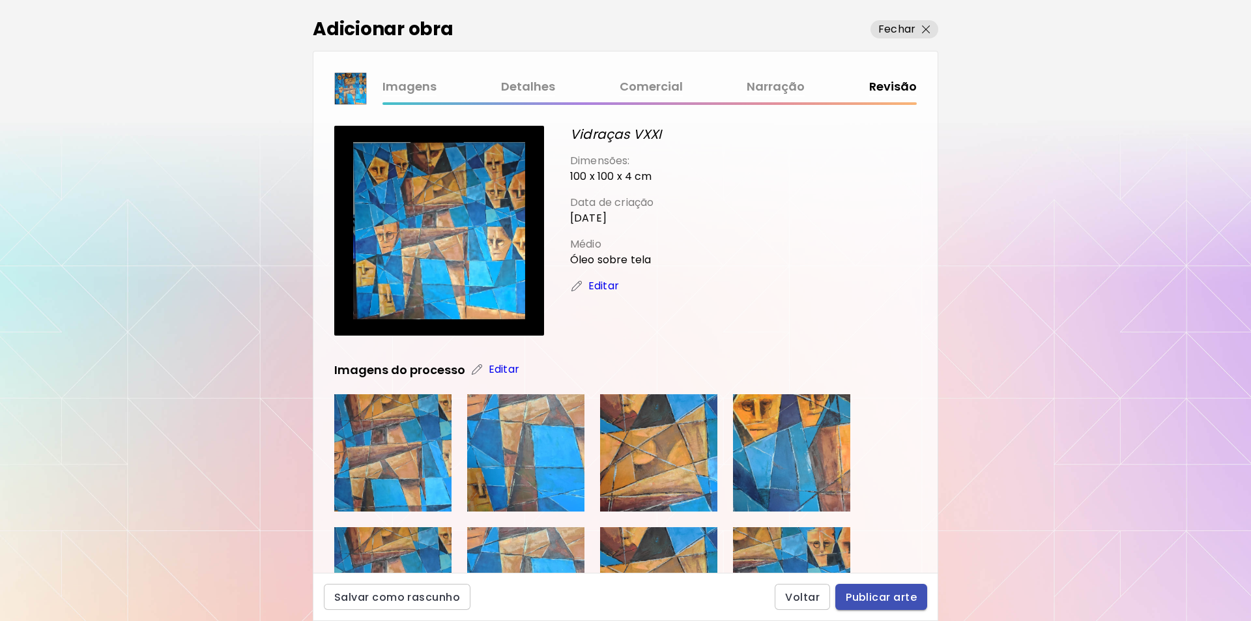
click at [883, 595] on span "Publicar arte" at bounding box center [881, 598] width 71 height 14
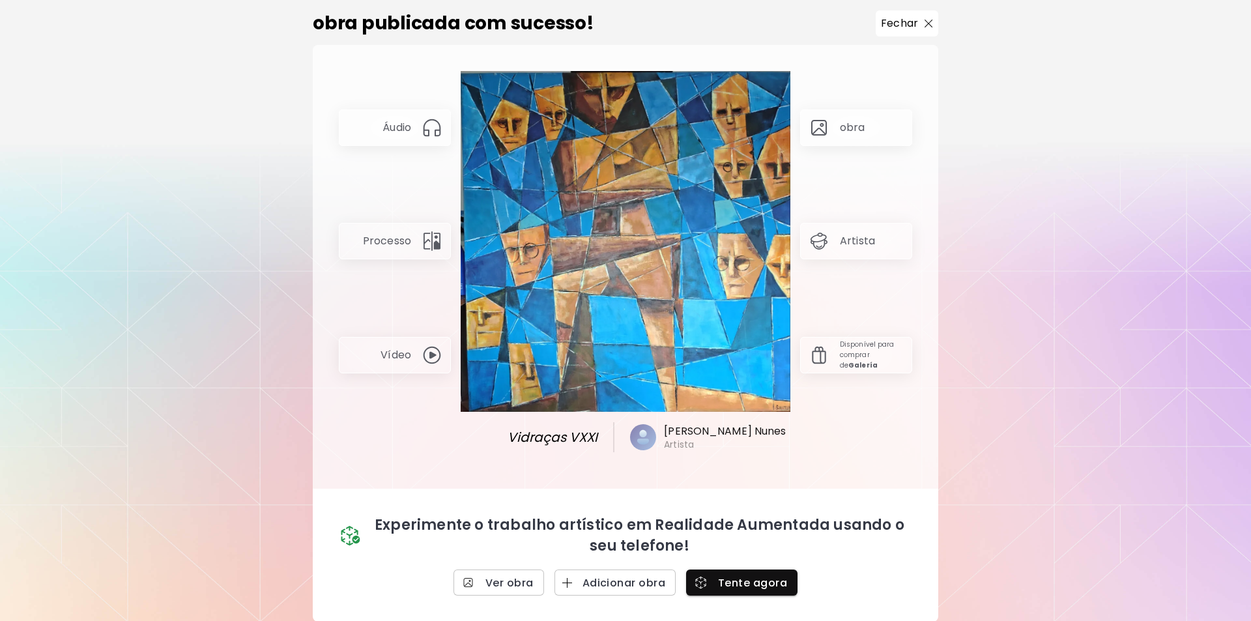
scroll to position [7, 0]
click at [499, 580] on span "Ver obra" at bounding box center [499, 583] width 70 height 14
click at [896, 20] on p "Fechar" at bounding box center [899, 23] width 37 height 16
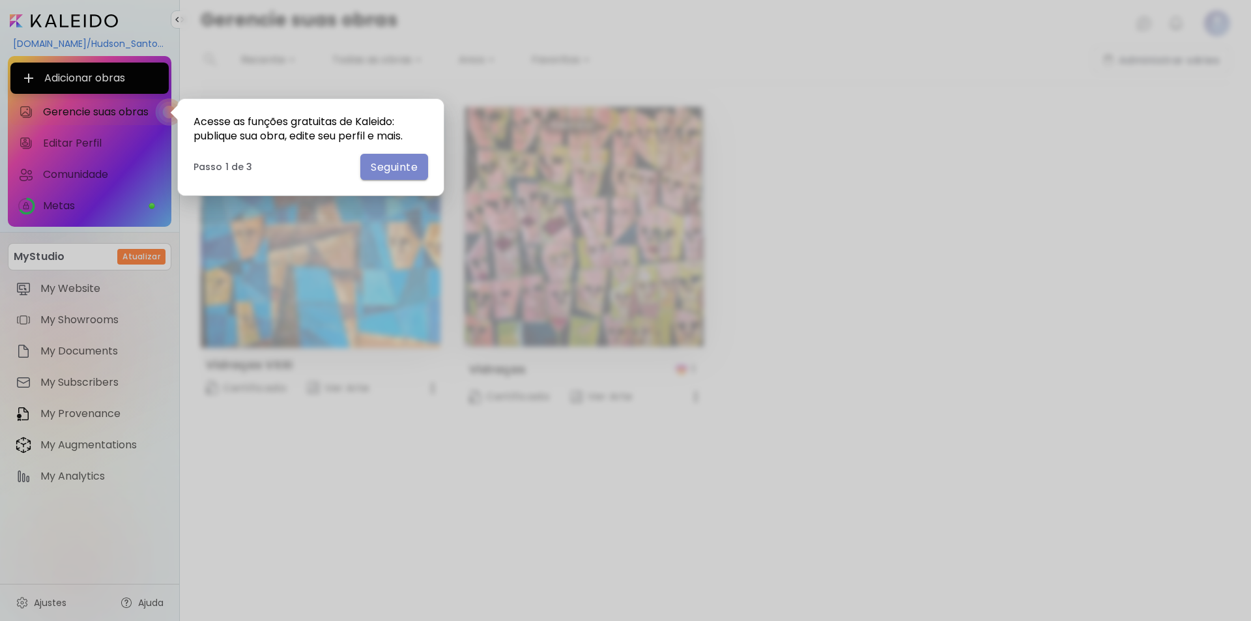
click at [379, 167] on span "Seguinte" at bounding box center [394, 167] width 47 height 14
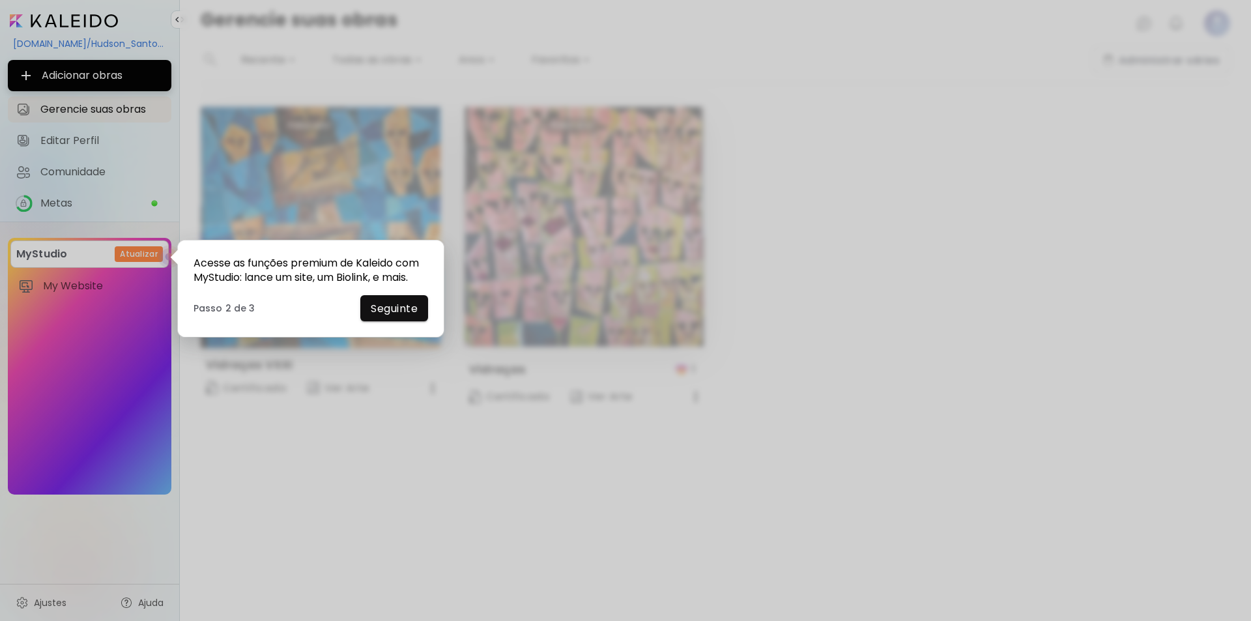
click at [385, 314] on span "Seguinte" at bounding box center [394, 309] width 47 height 14
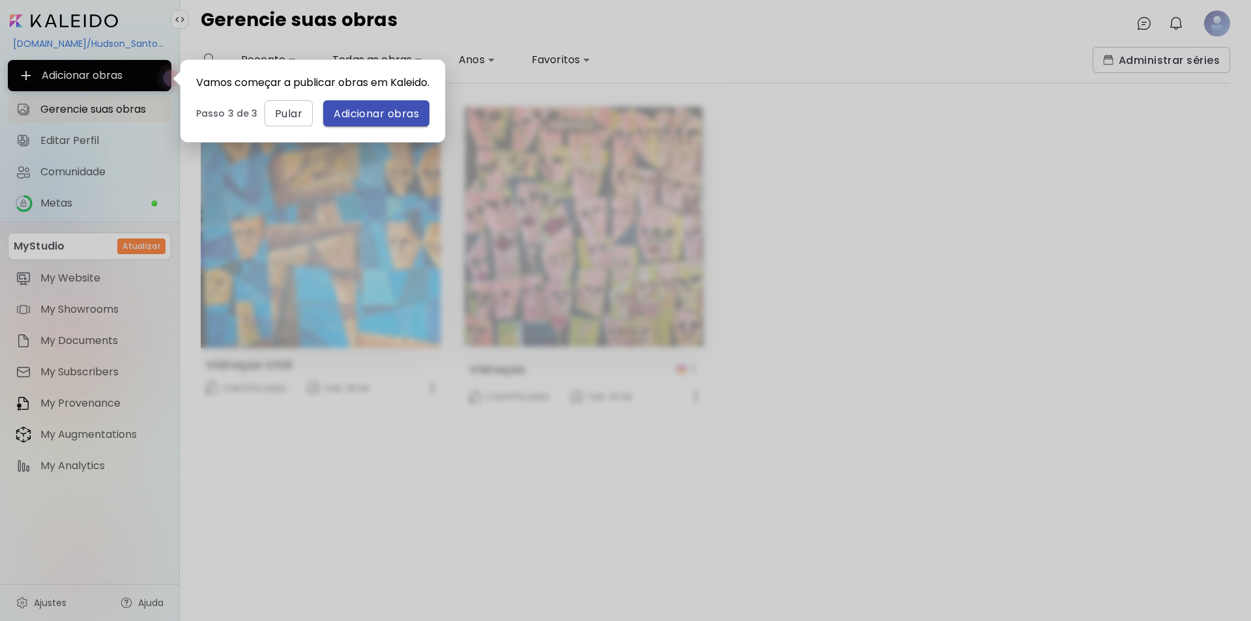
click at [348, 121] on span "Adicionar obras" at bounding box center [376, 114] width 85 height 14
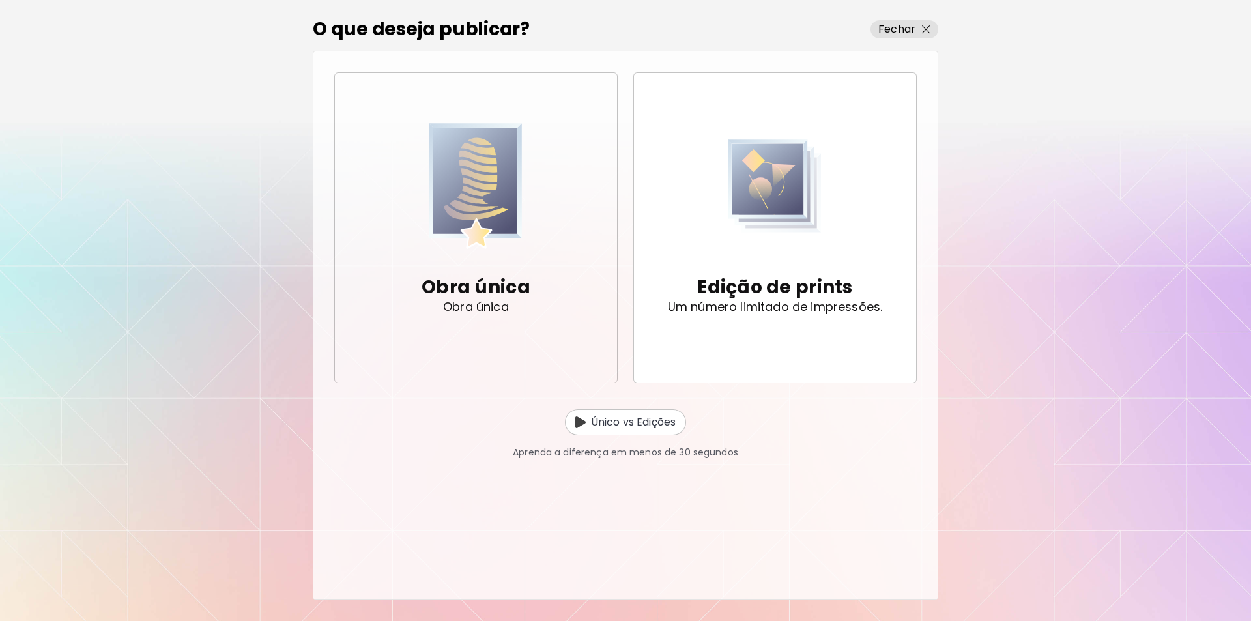
click at [471, 202] on img "button" at bounding box center [476, 185] width 94 height 133
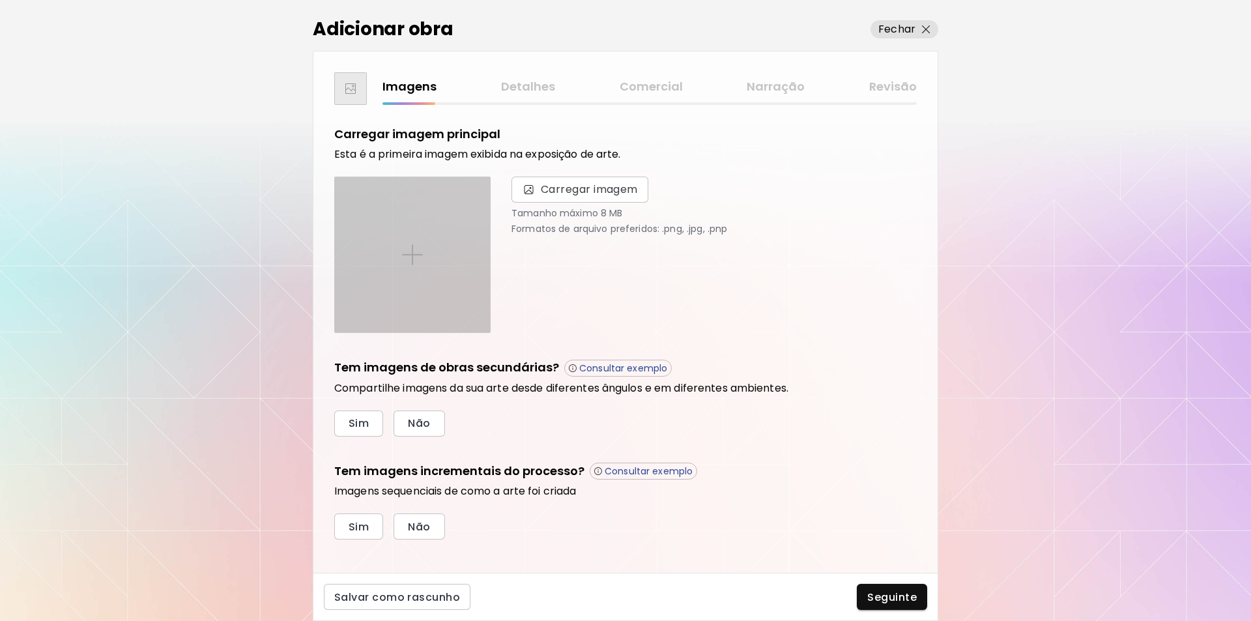
click at [413, 252] on img at bounding box center [412, 254] width 21 height 21
click at [0, 0] on input "file" at bounding box center [0, 0] width 0 height 0
click at [415, 249] on img at bounding box center [412, 254] width 21 height 21
click at [0, 0] on input "file" at bounding box center [0, 0] width 0 height 0
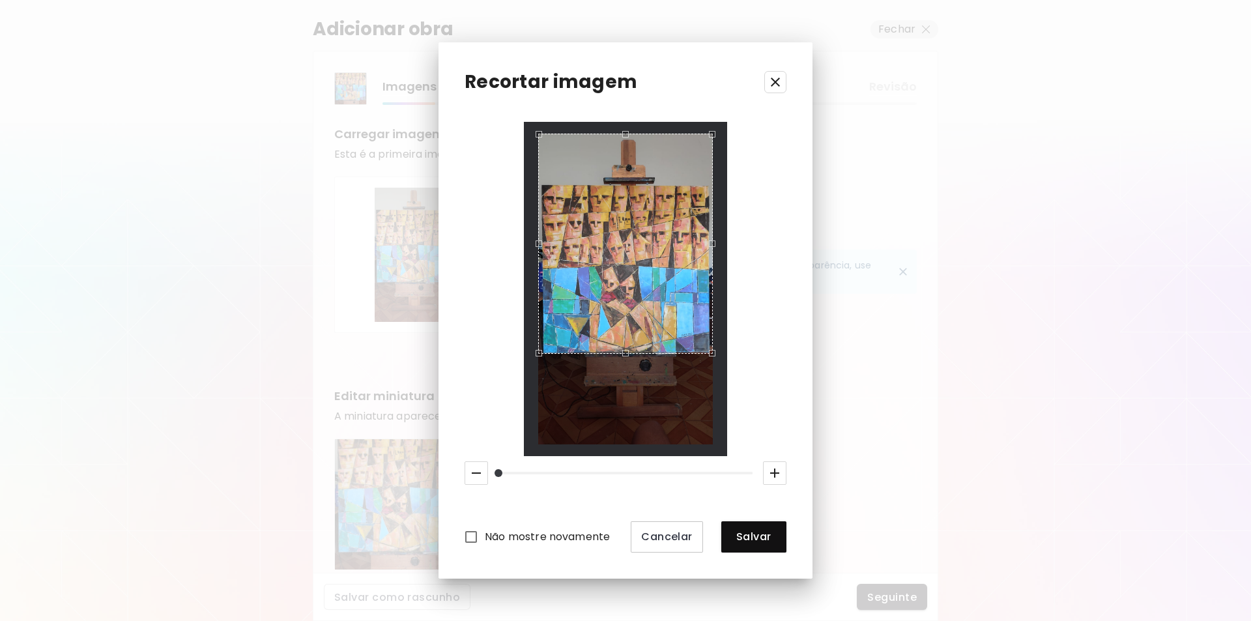
click at [632, 134] on div "Use the arrow keys to move the crop selection area" at bounding box center [625, 134] width 173 height 0
click at [714, 241] on div "Use the up and down arrow keys to move the east drag handle to change the crop …" at bounding box center [714, 241] width 0 height 0
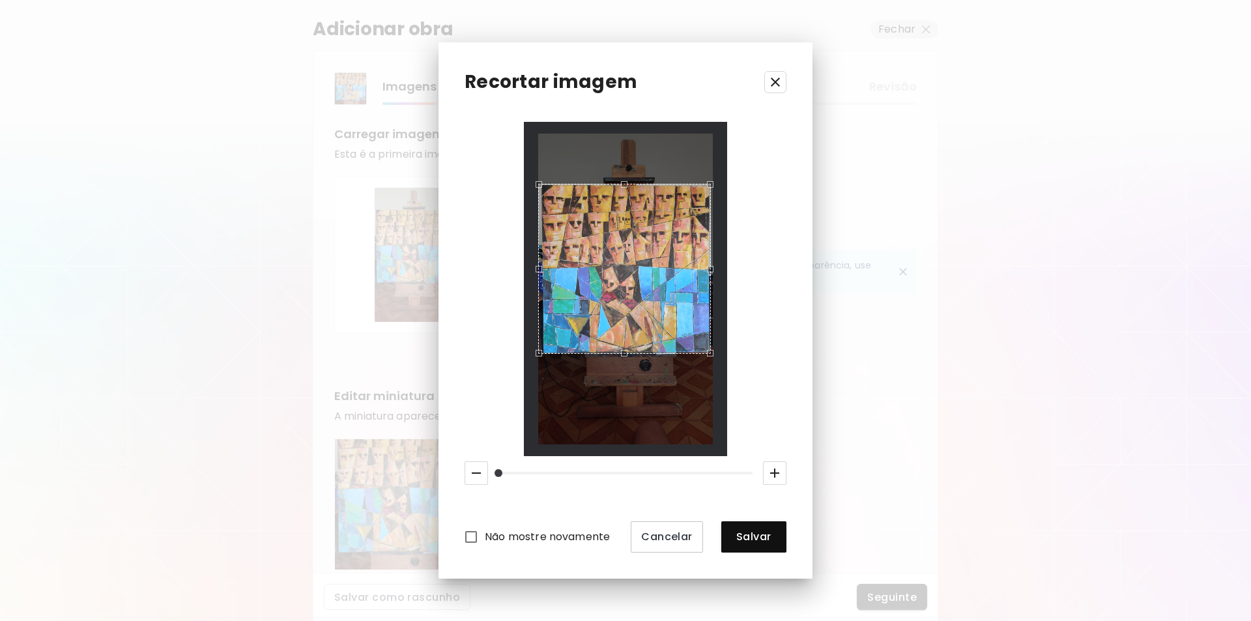
click at [621, 181] on div "Use the up and down arrow keys to move the north drag handle to change the crop…" at bounding box center [621, 181] width 0 height 0
click at [539, 266] on div "Use the up and down arrow keys to move the west drag handle to change the crop …" at bounding box center [539, 266] width 0 height 0
click at [623, 356] on div "Use the up and down arrow keys to move the south drag handle to change the crop…" at bounding box center [623, 356] width 0 height 0
click at [623, 181] on div "Use the up and down arrow keys to move the north drag handle to change the crop…" at bounding box center [623, 181] width 0 height 0
click at [745, 540] on span "Salvar" at bounding box center [754, 537] width 44 height 14
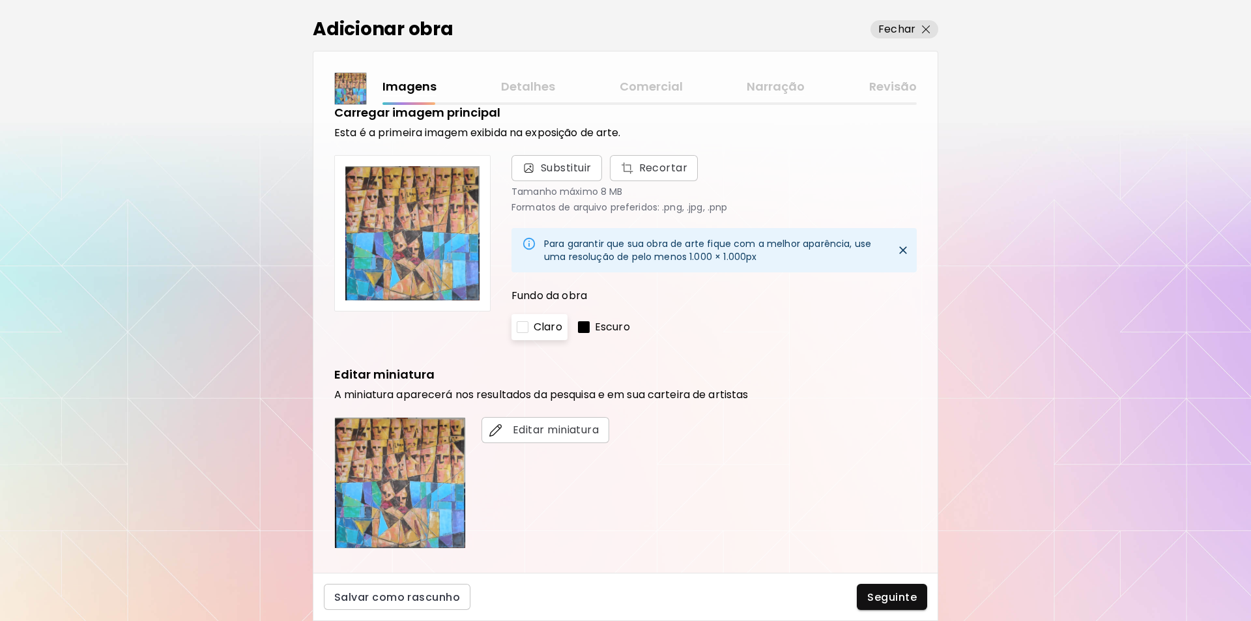
scroll to position [23, 0]
click at [587, 323] on div at bounding box center [584, 326] width 12 height 12
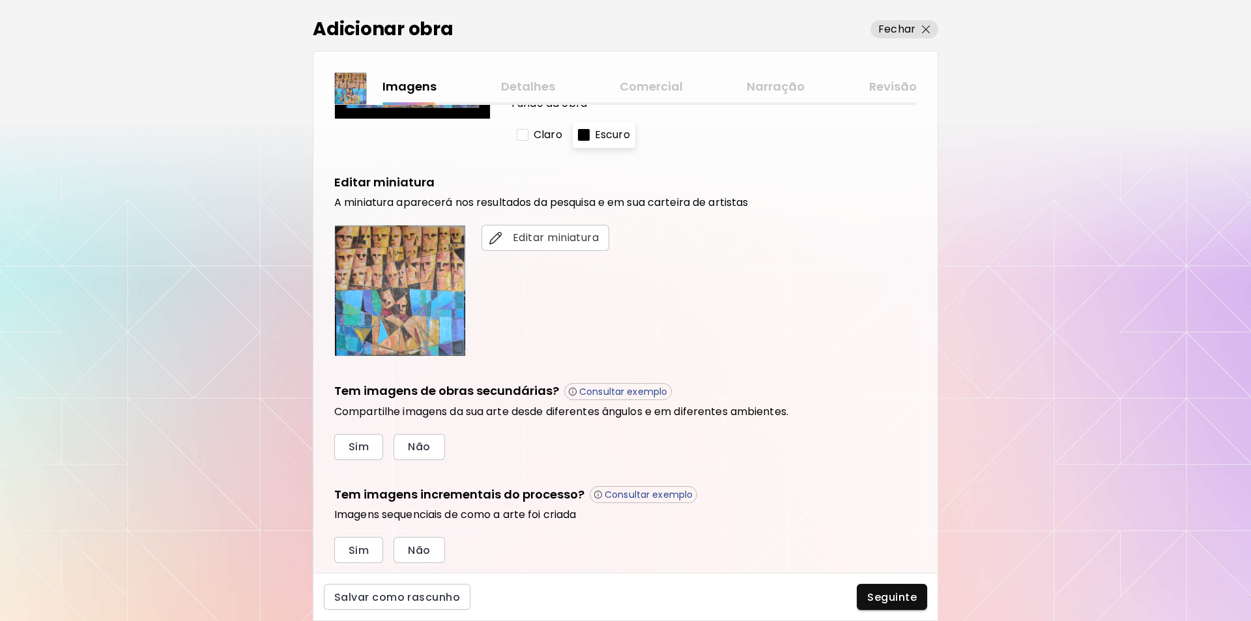
scroll to position [227, 0]
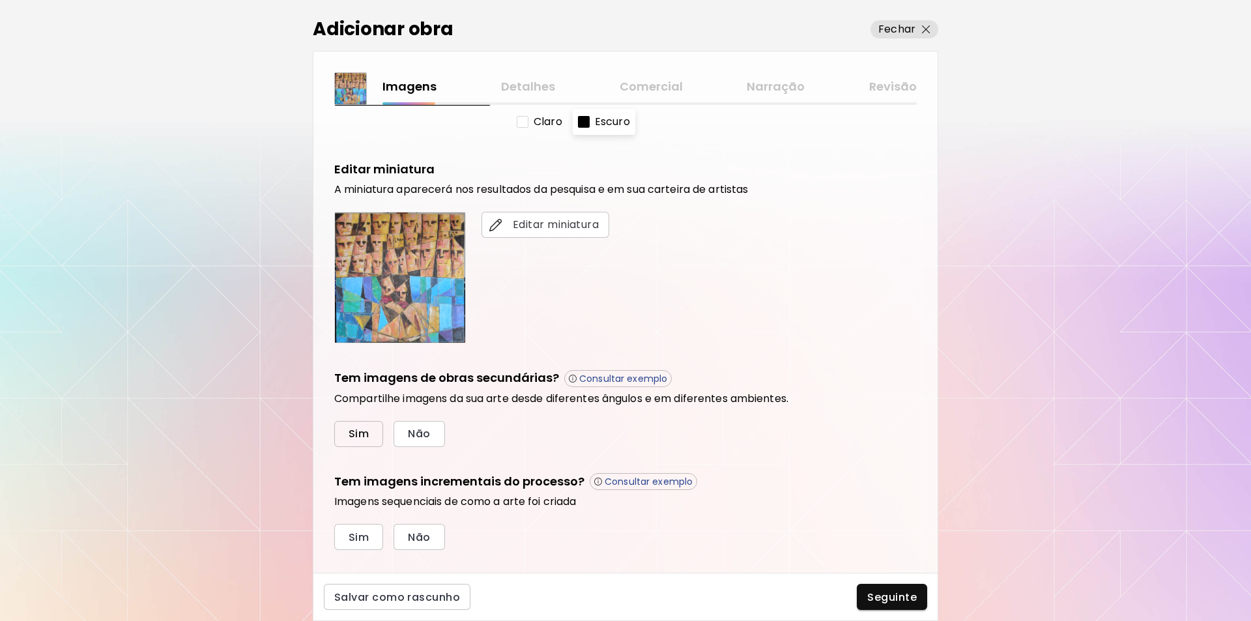
click at [359, 440] on span "Sim" at bounding box center [359, 434] width 20 height 14
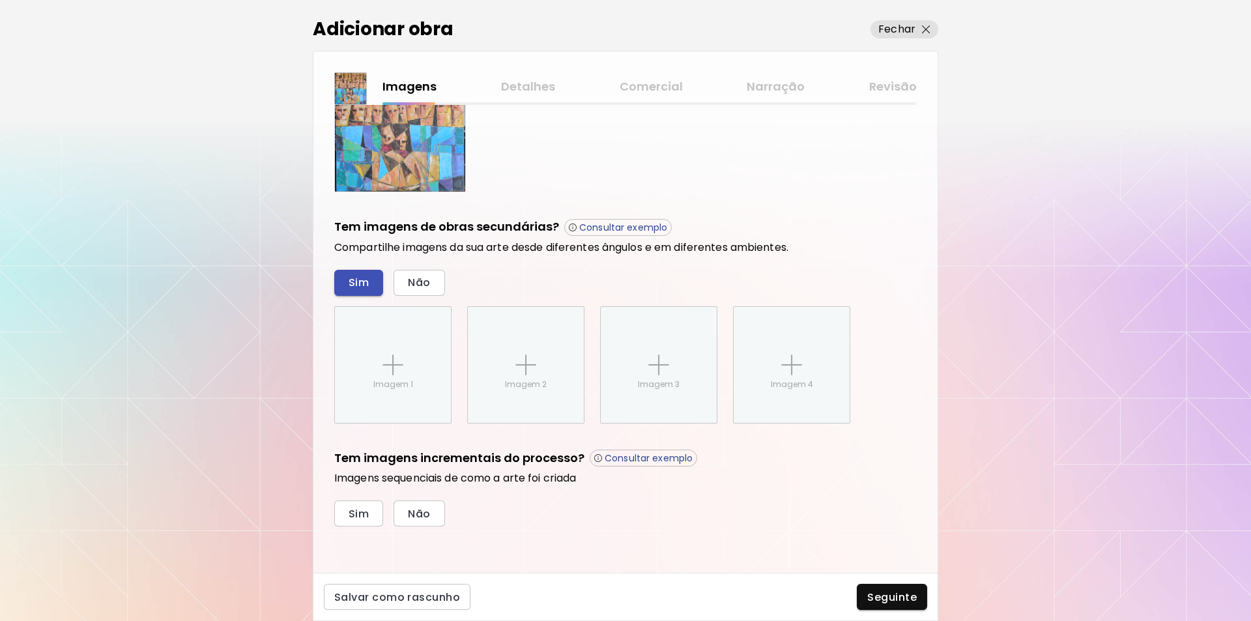
scroll to position [379, 0]
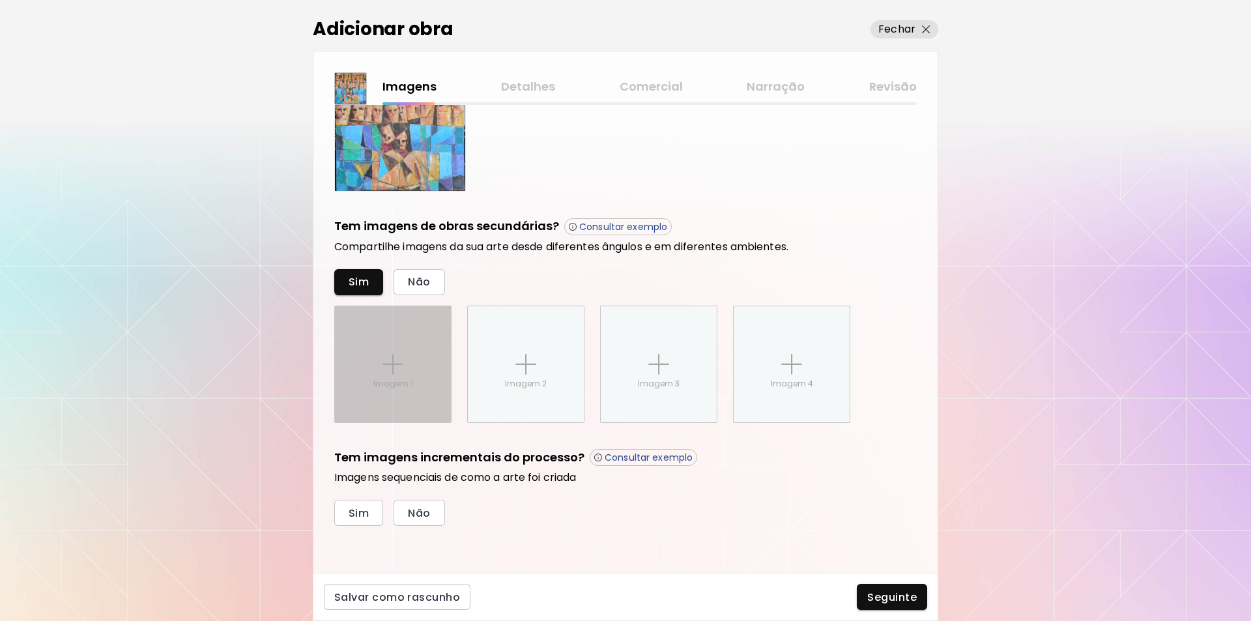
click at [394, 365] on img at bounding box center [393, 364] width 21 height 21
click at [0, 0] on input "Imagem 1" at bounding box center [0, 0] width 0 height 0
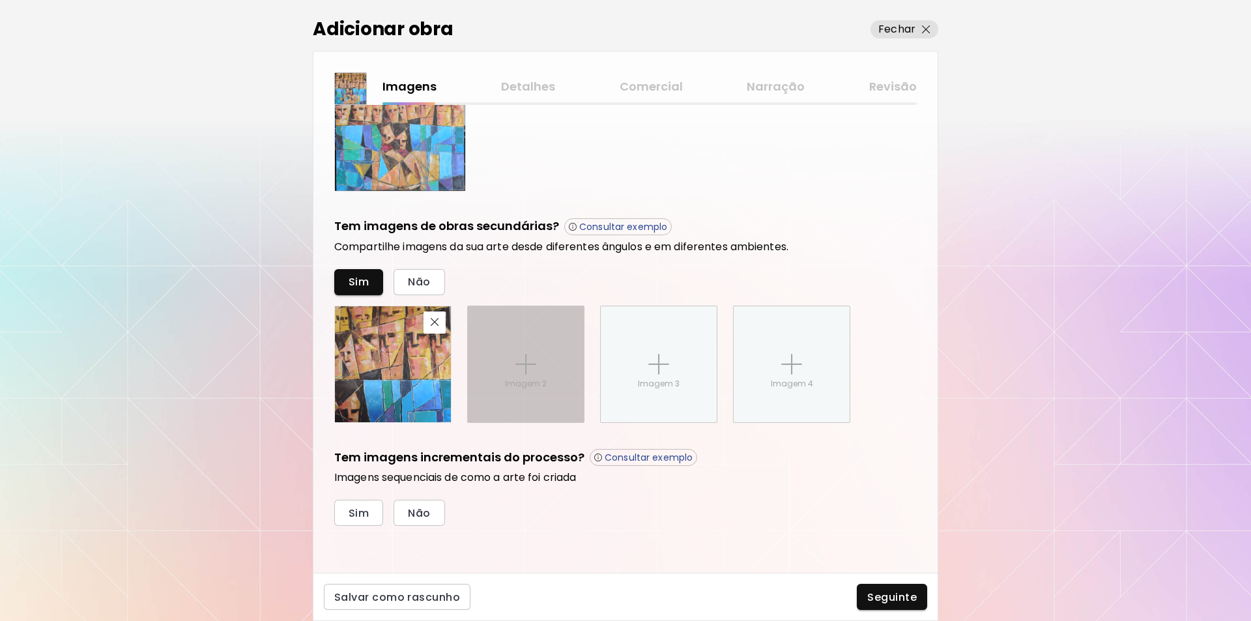
click at [522, 363] on img at bounding box center [526, 364] width 21 height 21
click at [0, 0] on input "Imagem 2" at bounding box center [0, 0] width 0 height 0
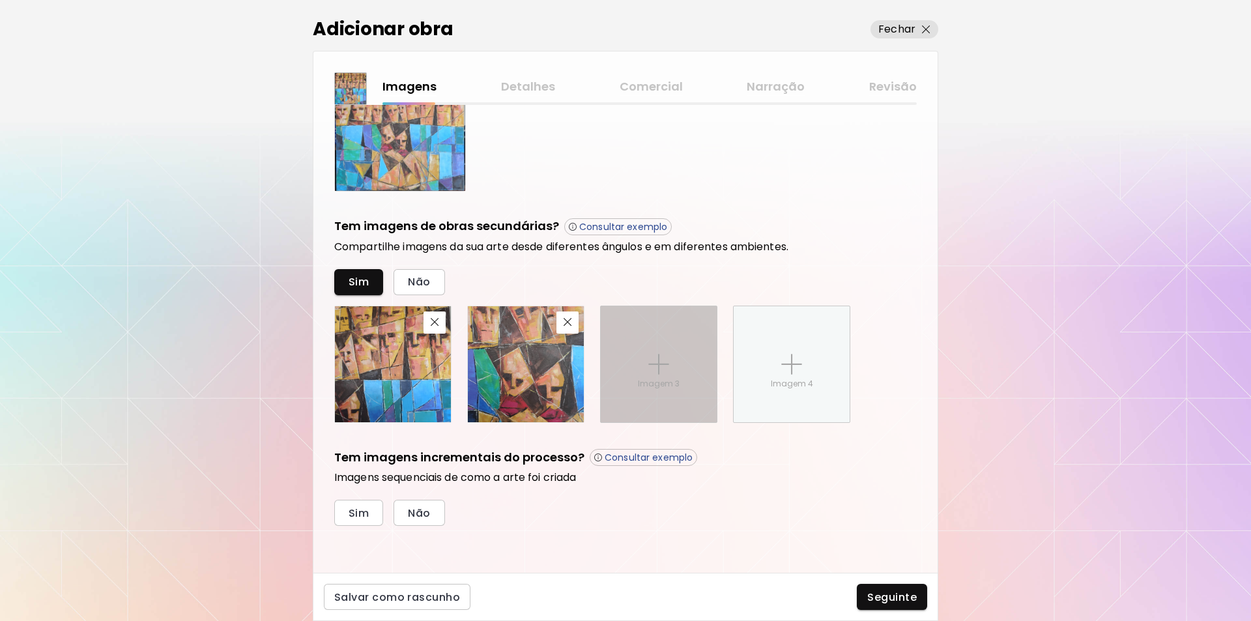
click at [654, 363] on img at bounding box center [659, 364] width 21 height 21
click at [0, 0] on input "Imagem 3" at bounding box center [0, 0] width 0 height 0
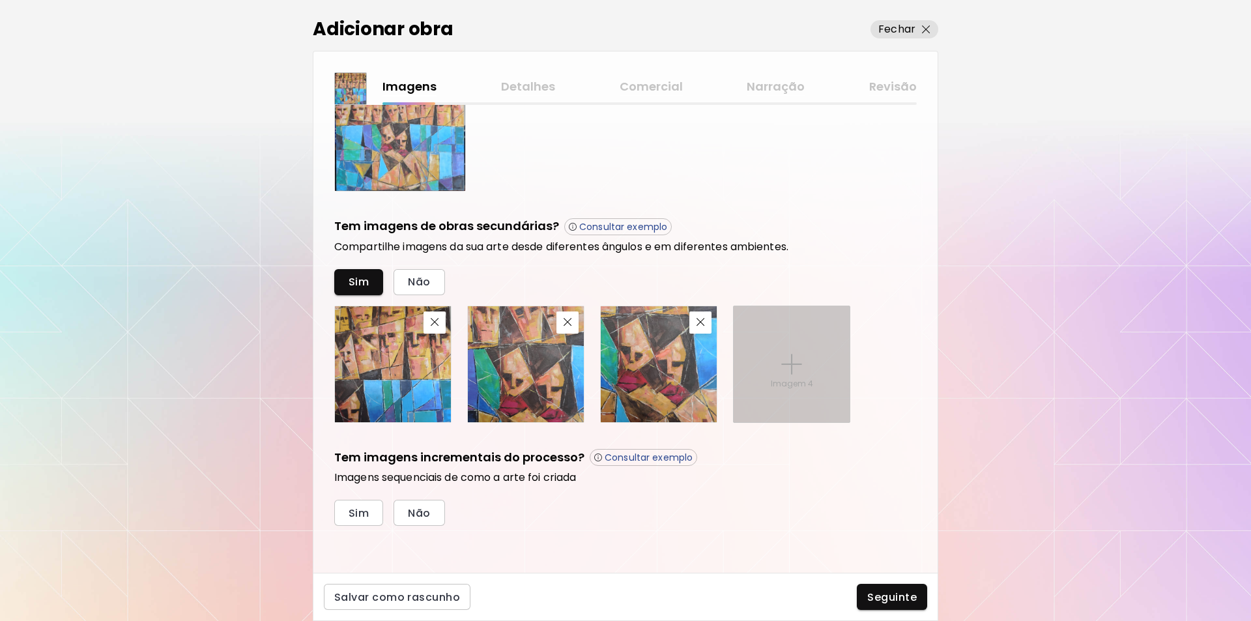
click at [791, 362] on img at bounding box center [791, 364] width 21 height 21
click at [0, 0] on input "Imagem 4" at bounding box center [0, 0] width 0 height 0
click at [795, 364] on img at bounding box center [791, 364] width 21 height 21
click at [0, 0] on input "Imagem 4" at bounding box center [0, 0] width 0 height 0
click at [787, 362] on img at bounding box center [791, 364] width 21 height 21
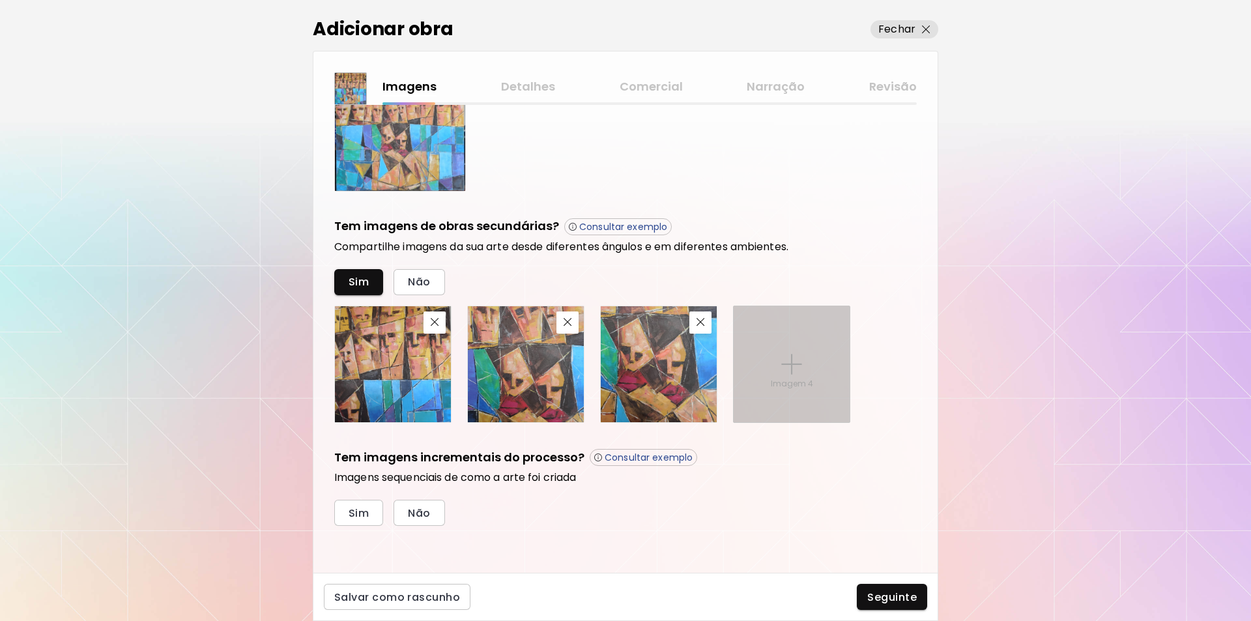
click at [0, 0] on input "Imagem 4" at bounding box center [0, 0] width 0 height 0
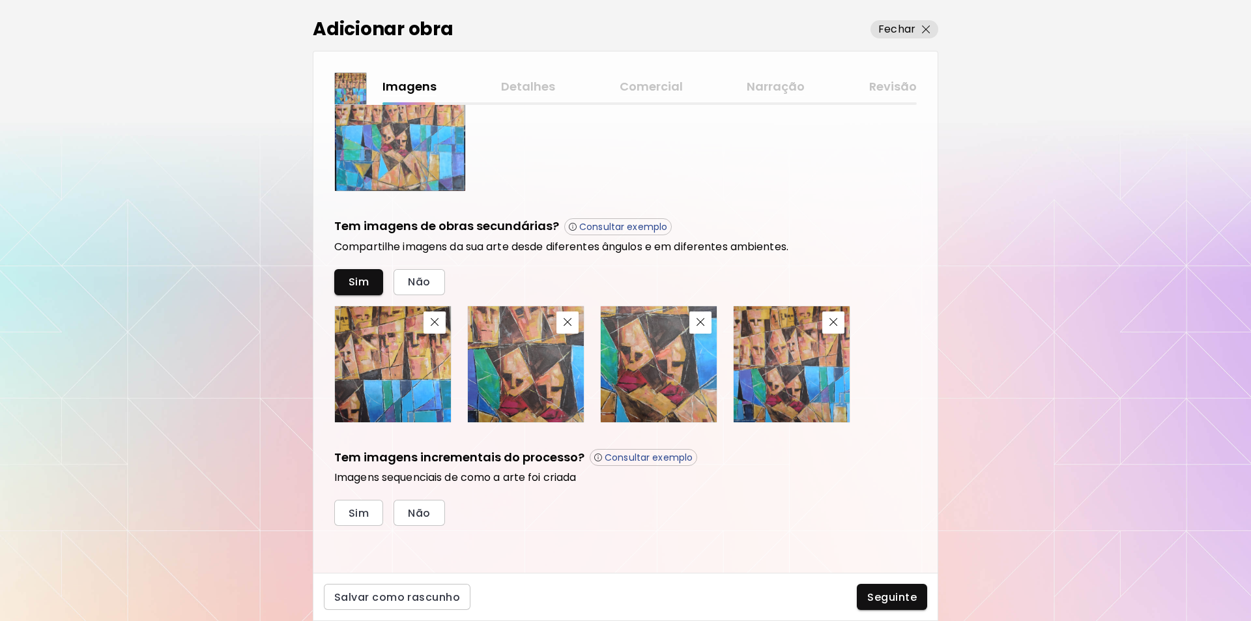
click at [781, 362] on img at bounding box center [792, 364] width 116 height 116
click at [642, 456] on p "Consultar exemplo" at bounding box center [649, 458] width 88 height 12
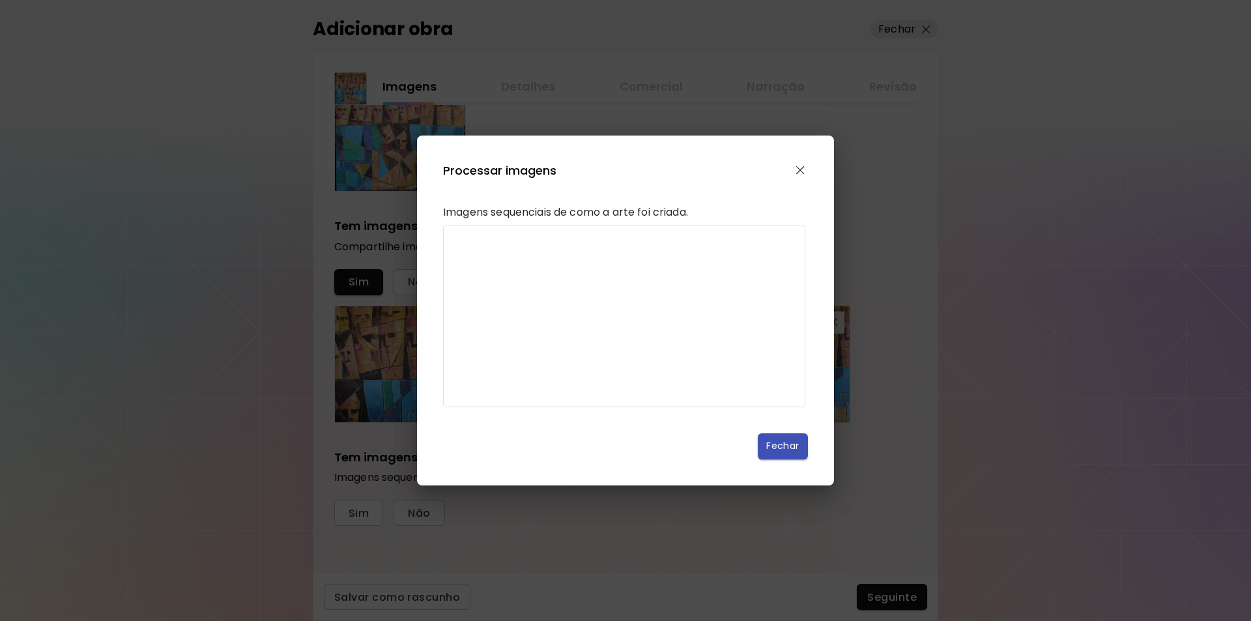
click at [773, 453] on span "Fechar" at bounding box center [782, 446] width 29 height 14
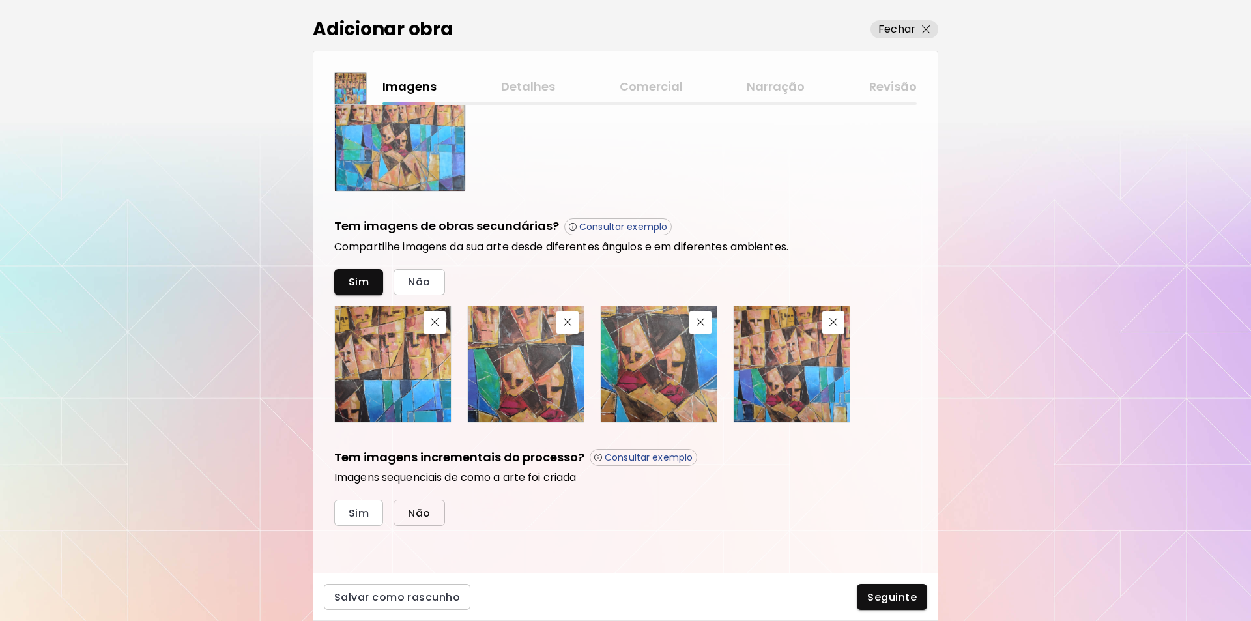
click at [429, 512] on span "Não" at bounding box center [419, 513] width 22 height 14
click at [894, 598] on span "Seguinte" at bounding box center [893, 598] width 50 height 14
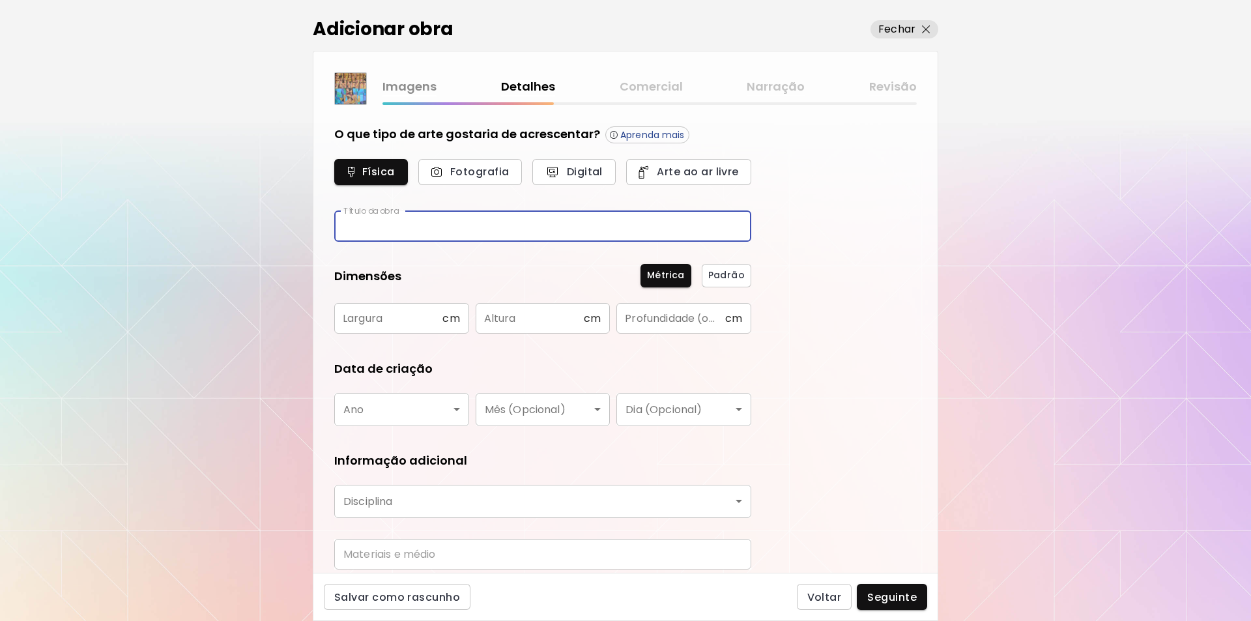
click at [353, 228] on input "text" at bounding box center [542, 226] width 417 height 31
type input "**********"
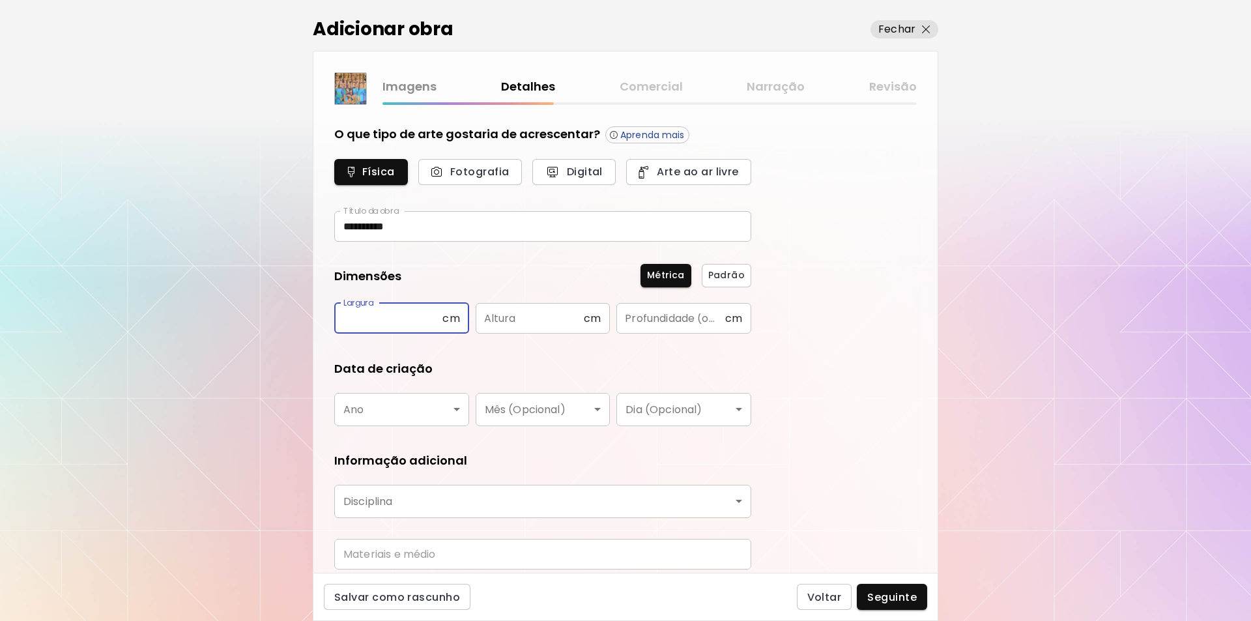
click at [370, 321] on input "text" at bounding box center [388, 318] width 108 height 31
type input "***"
click at [497, 321] on input "text" at bounding box center [530, 318] width 108 height 31
type input "***"
click at [635, 320] on input "text" at bounding box center [671, 318] width 108 height 31
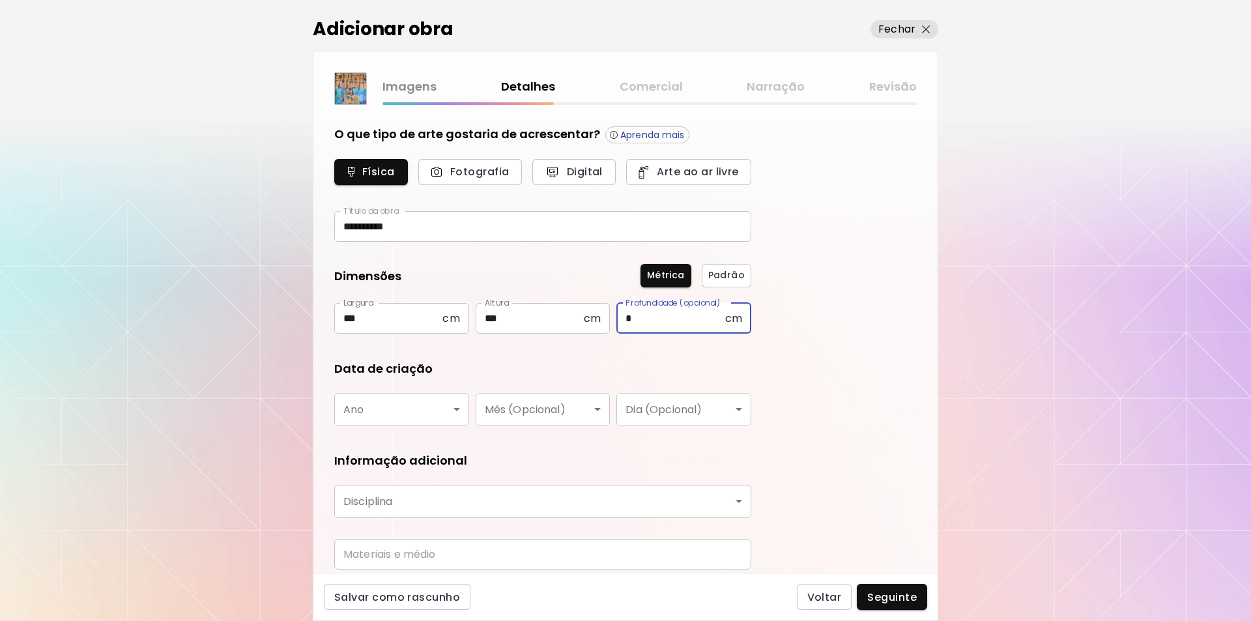
type input "*"
click at [456, 407] on body "**********" at bounding box center [625, 310] width 1251 height 621
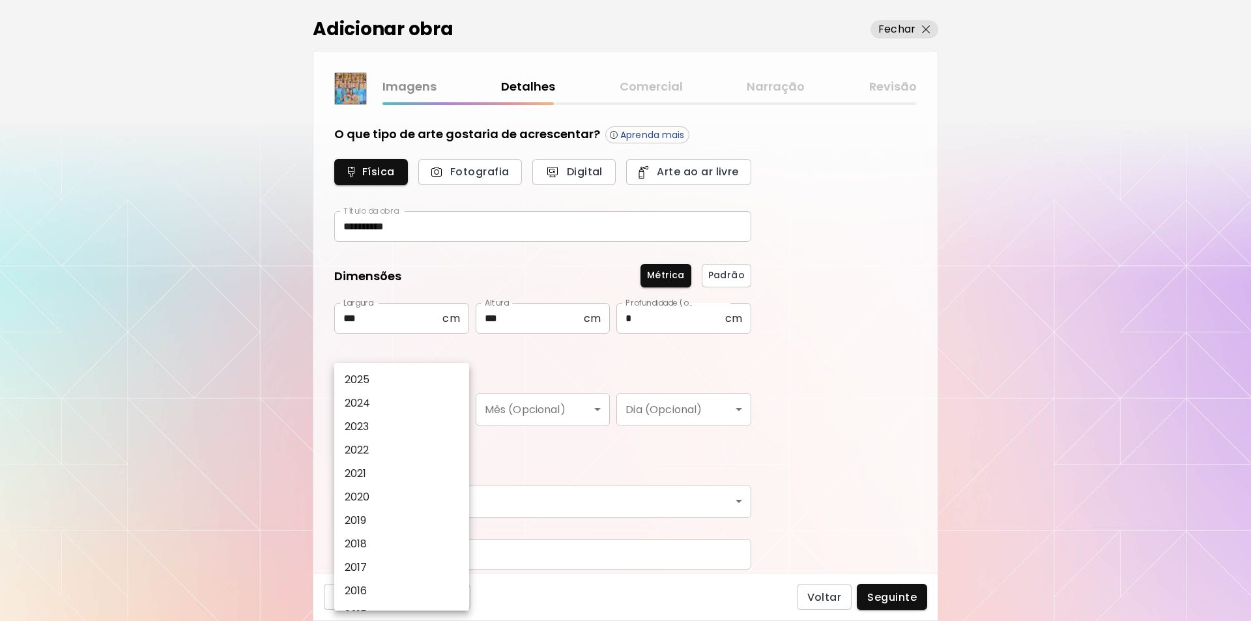
click at [358, 379] on p "2025" at bounding box center [357, 380] width 25 height 16
type input "****"
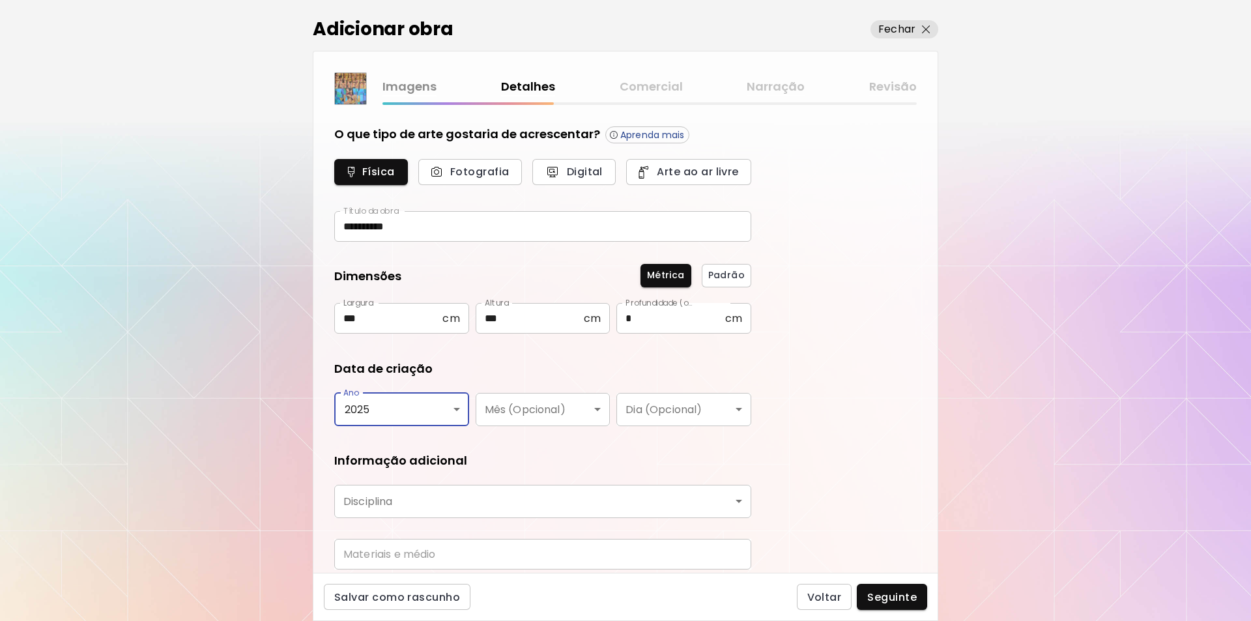
click at [597, 407] on body "**********" at bounding box center [625, 310] width 1251 height 621
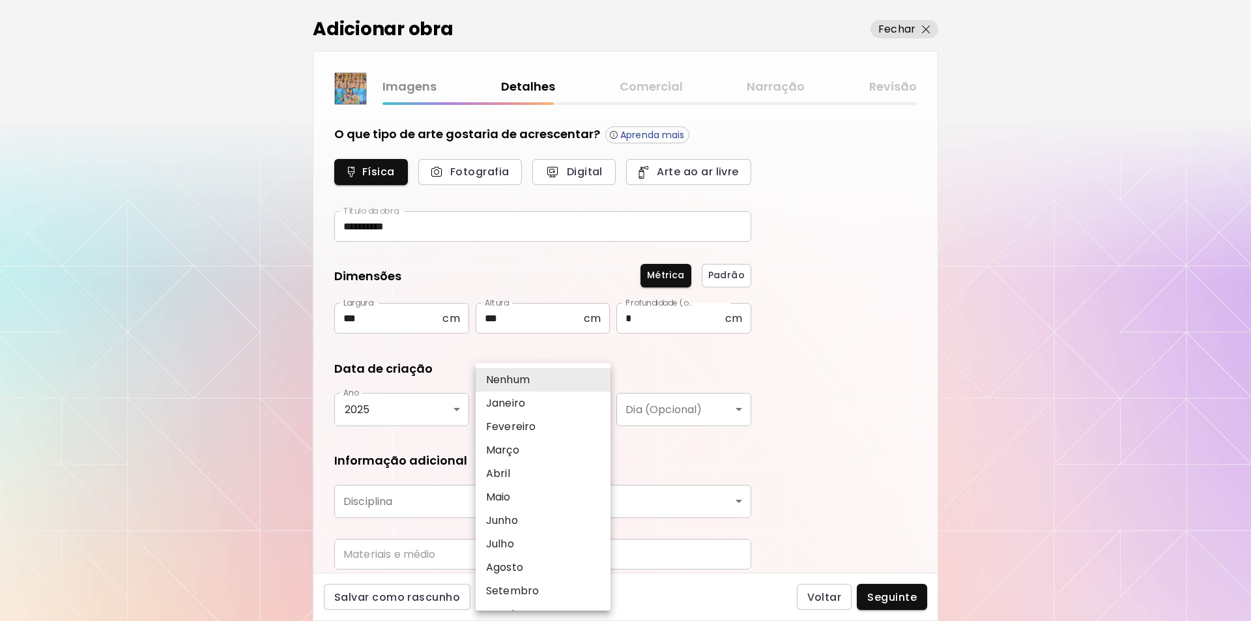
click at [503, 569] on p "Agosto" at bounding box center [504, 568] width 37 height 16
type input "******"
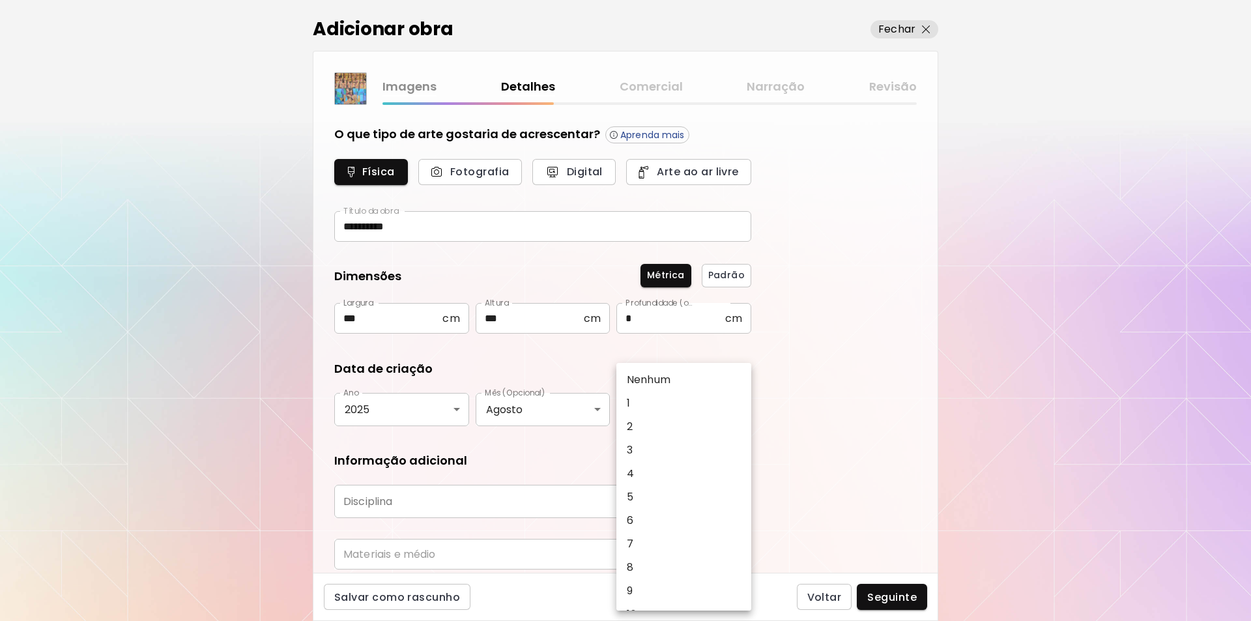
click at [739, 410] on body "**********" at bounding box center [625, 310] width 1251 height 621
click at [823, 394] on div at bounding box center [625, 310] width 1251 height 621
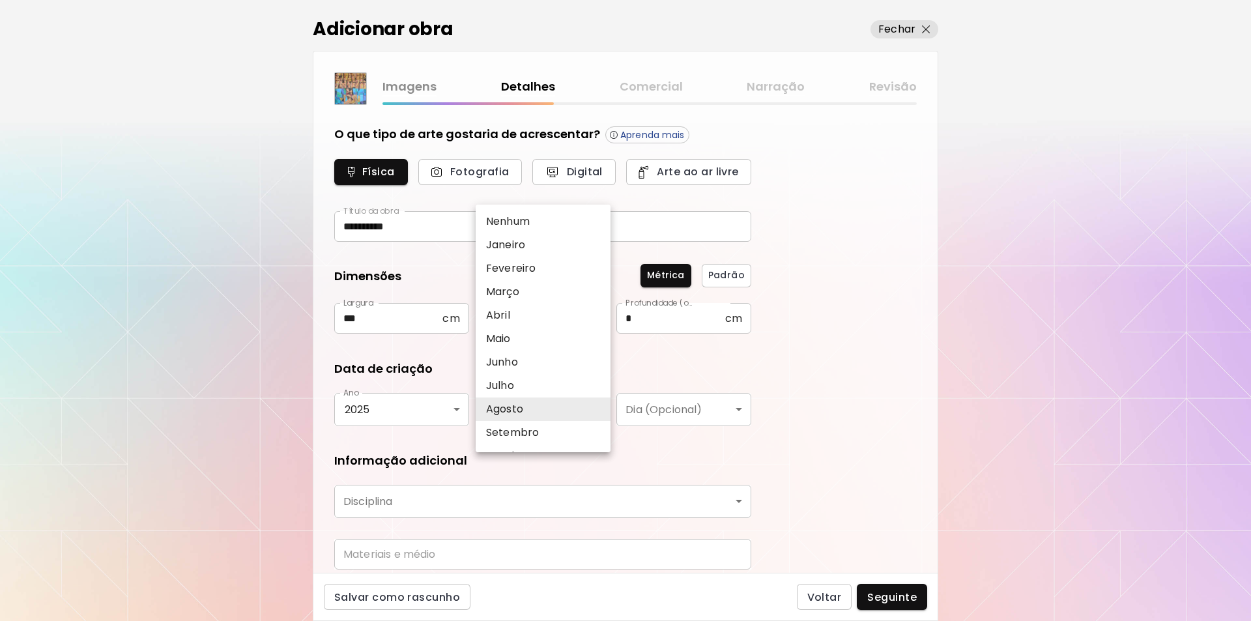
click at [597, 411] on body "**********" at bounding box center [625, 310] width 1251 height 621
click at [849, 242] on div at bounding box center [625, 310] width 1251 height 621
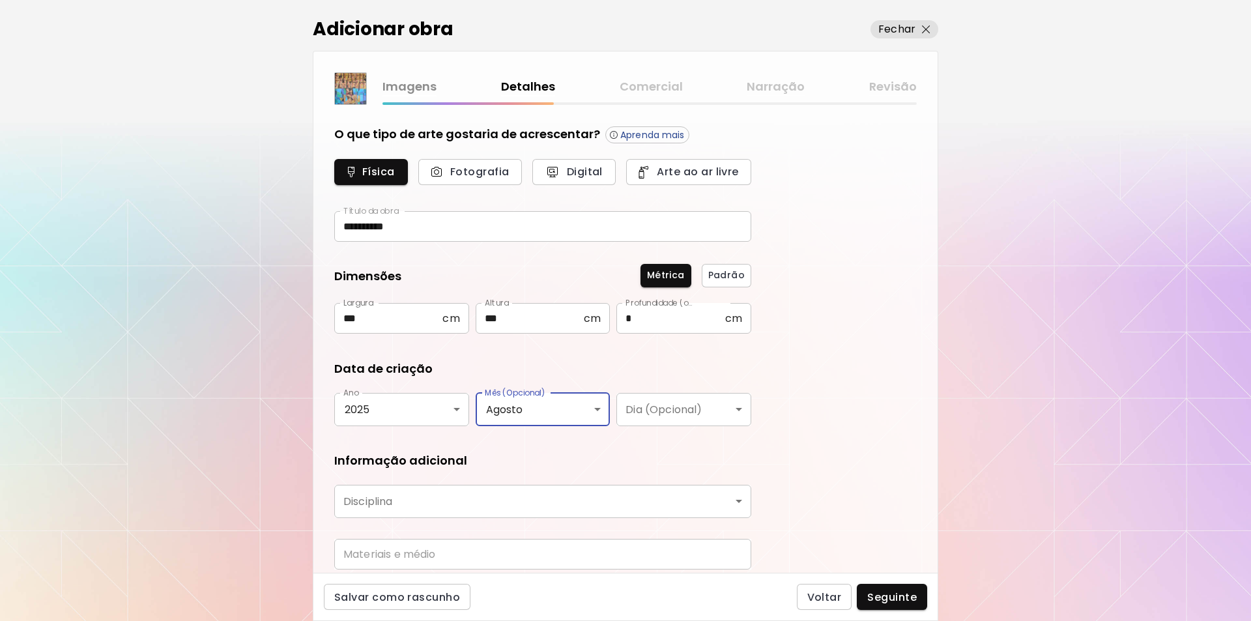
click at [598, 408] on body "**********" at bounding box center [625, 310] width 1251 height 621
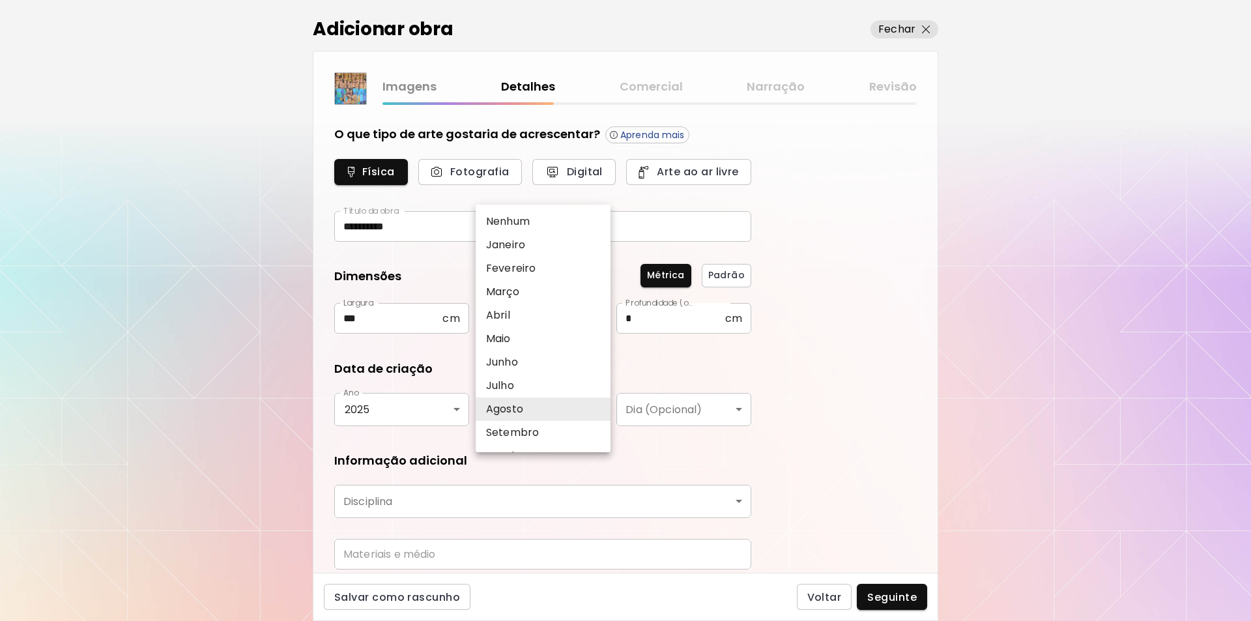
drag, startPoint x: 528, startPoint y: 216, endPoint x: 578, endPoint y: 225, distance: 50.9
click at [529, 216] on p "Nenhum" at bounding box center [508, 222] width 44 height 16
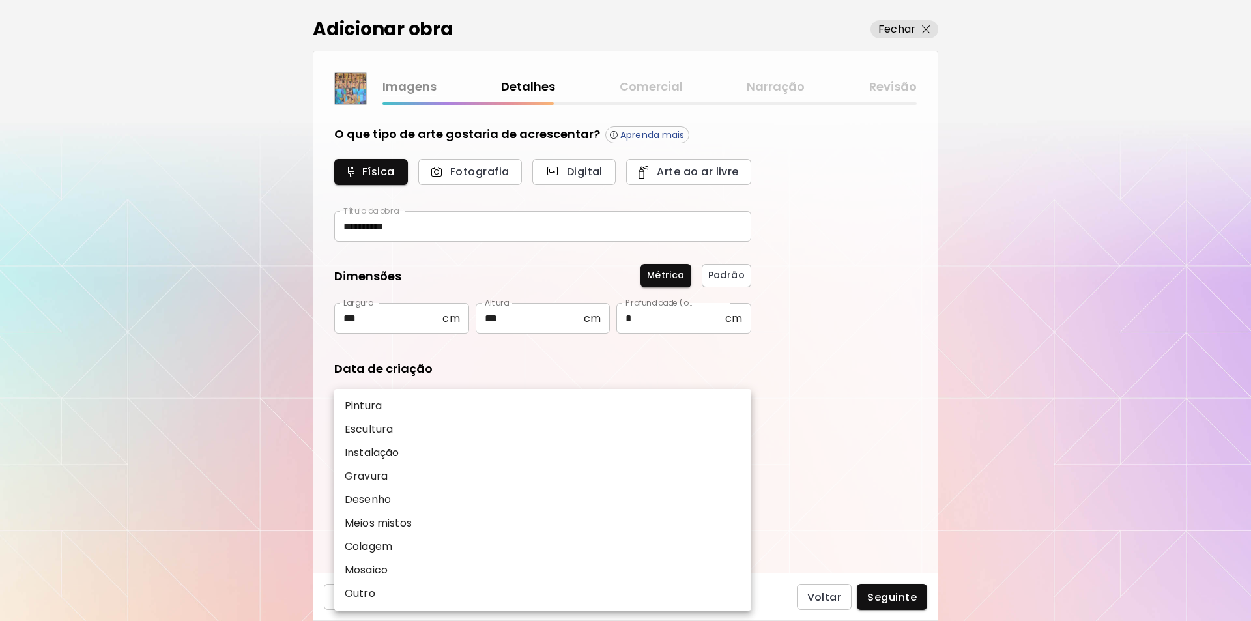
click at [738, 501] on body "**********" at bounding box center [625, 310] width 1251 height 621
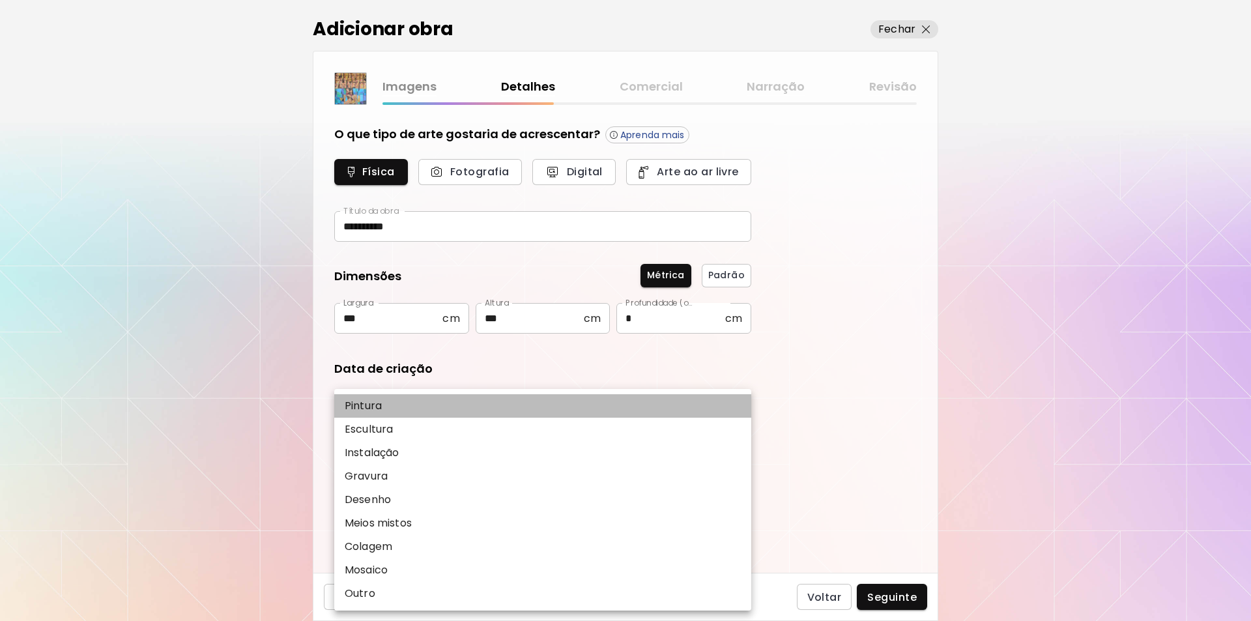
click at [362, 403] on p "Pintura" at bounding box center [363, 406] width 37 height 16
type input "********"
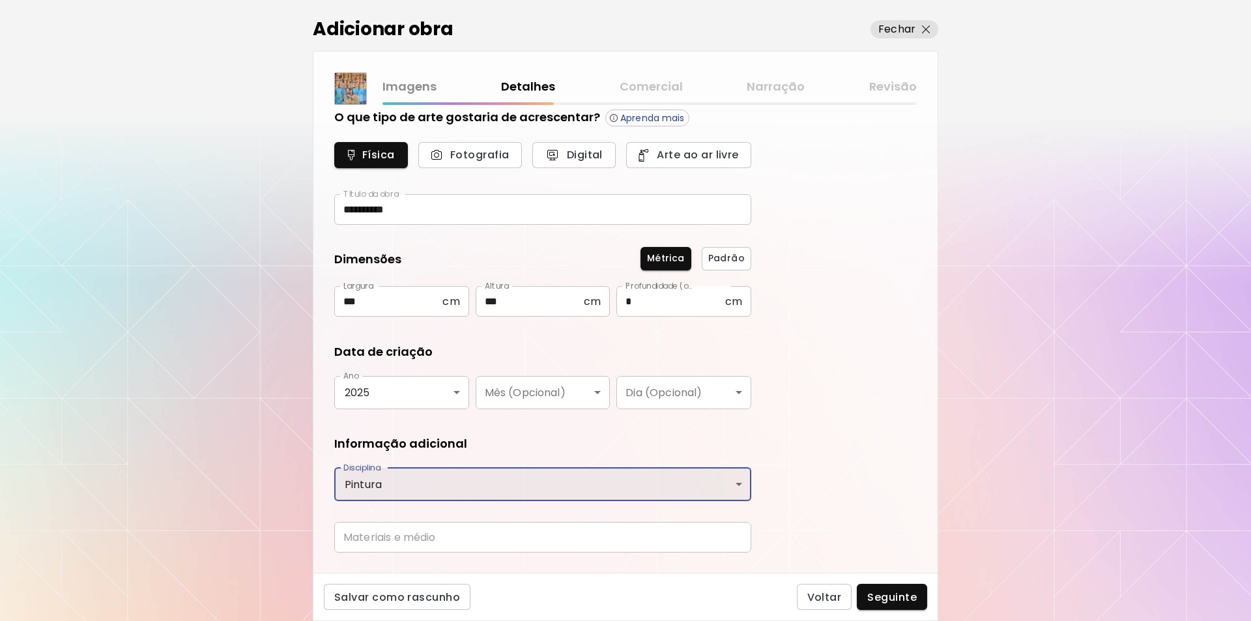
scroll to position [49, 0]
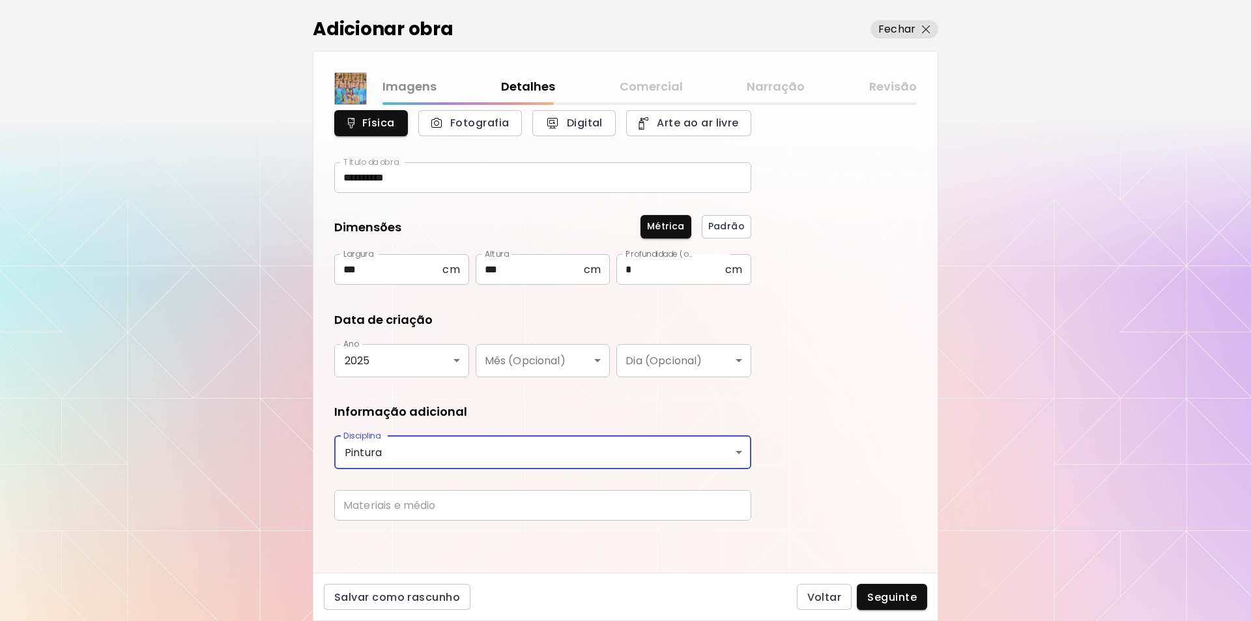
click at [351, 506] on input "text" at bounding box center [542, 505] width 417 height 31
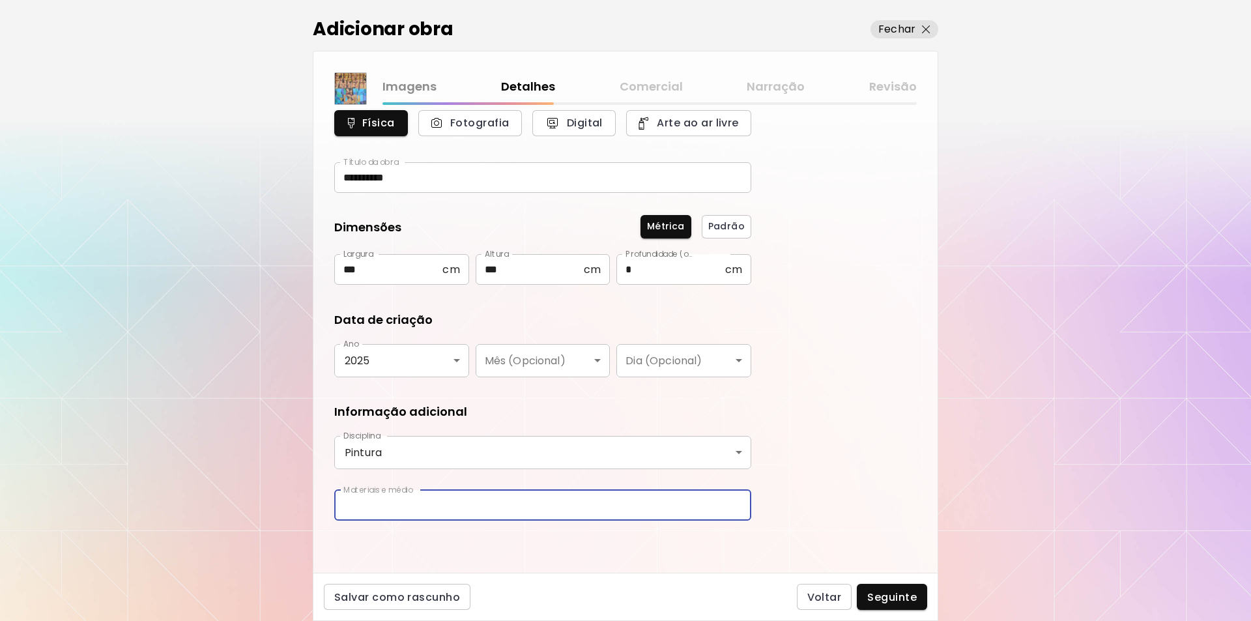
type input "**********"
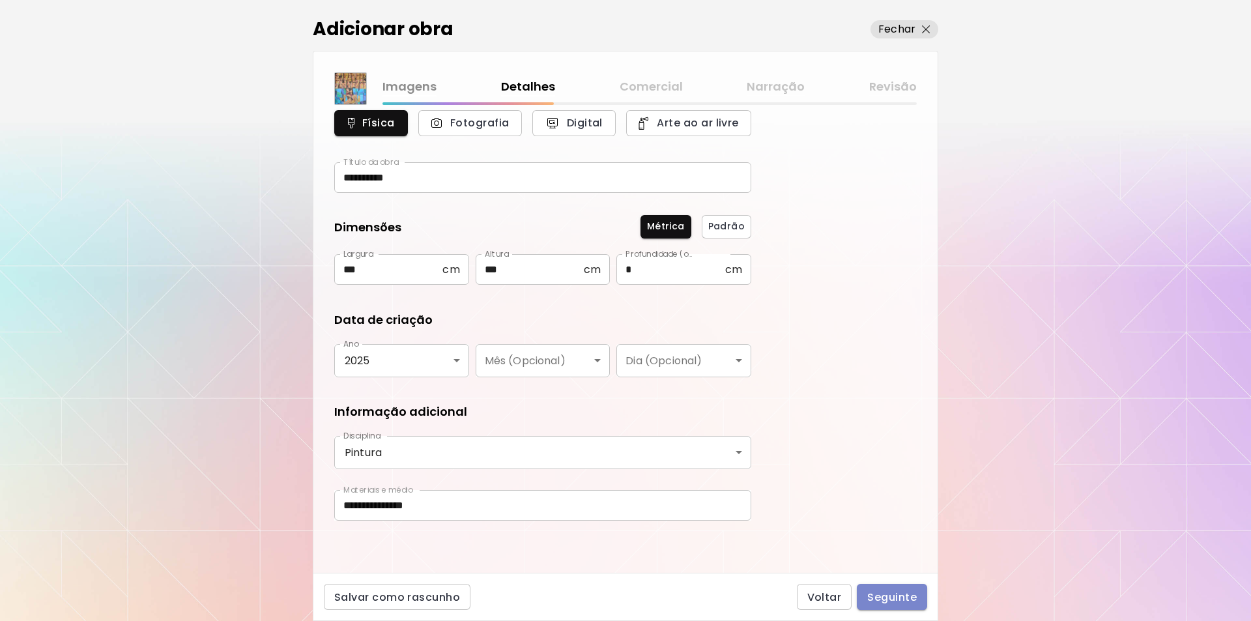
click at [890, 598] on span "Seguinte" at bounding box center [893, 598] width 50 height 14
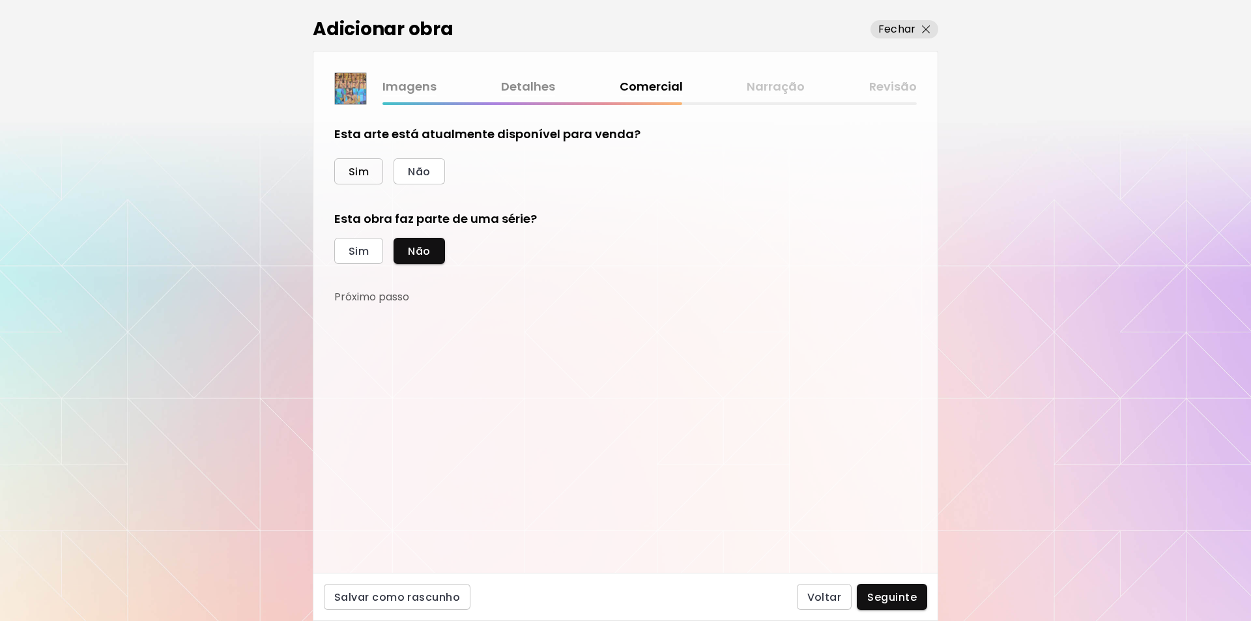
click at [358, 175] on span "Sim" at bounding box center [359, 172] width 20 height 14
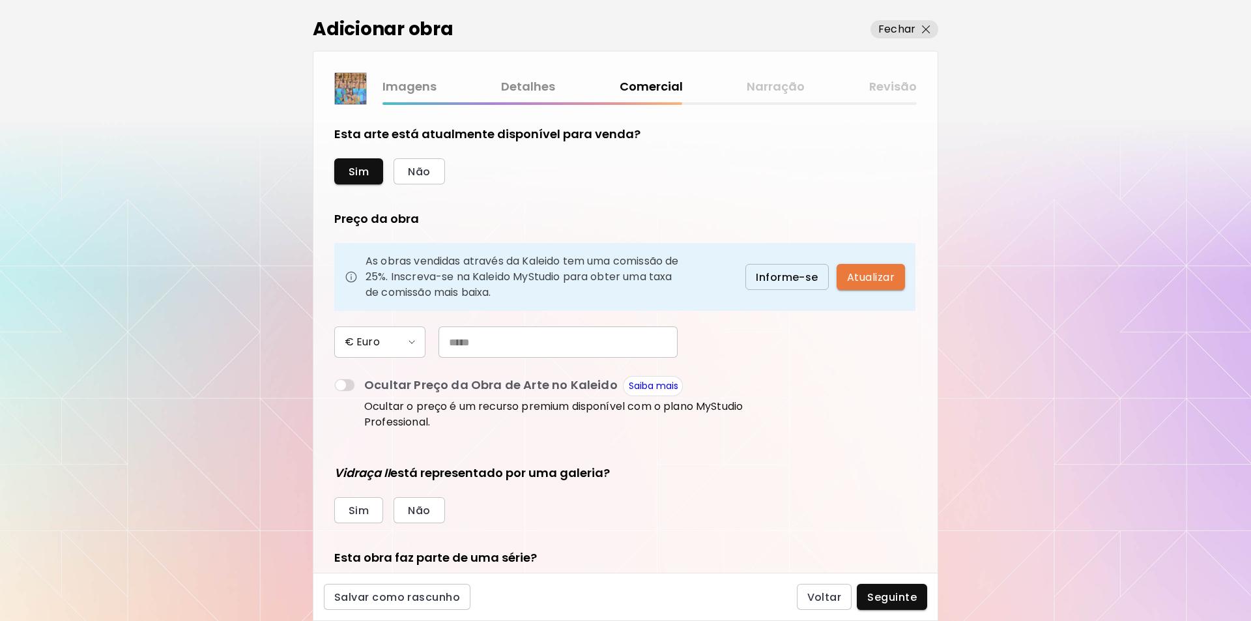
click at [860, 279] on span "Atualizar" at bounding box center [871, 277] width 48 height 14
click at [450, 341] on input "text" at bounding box center [558, 342] width 239 height 31
type input "*********"
click at [410, 509] on span "Não" at bounding box center [419, 511] width 22 height 14
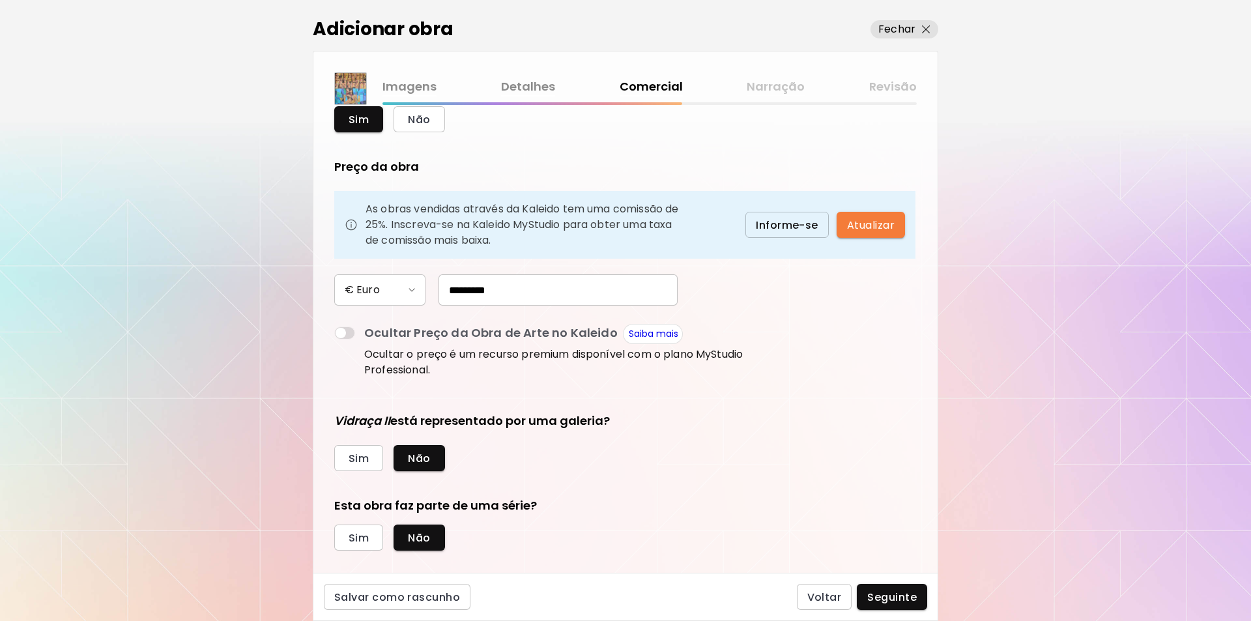
scroll to position [70, 0]
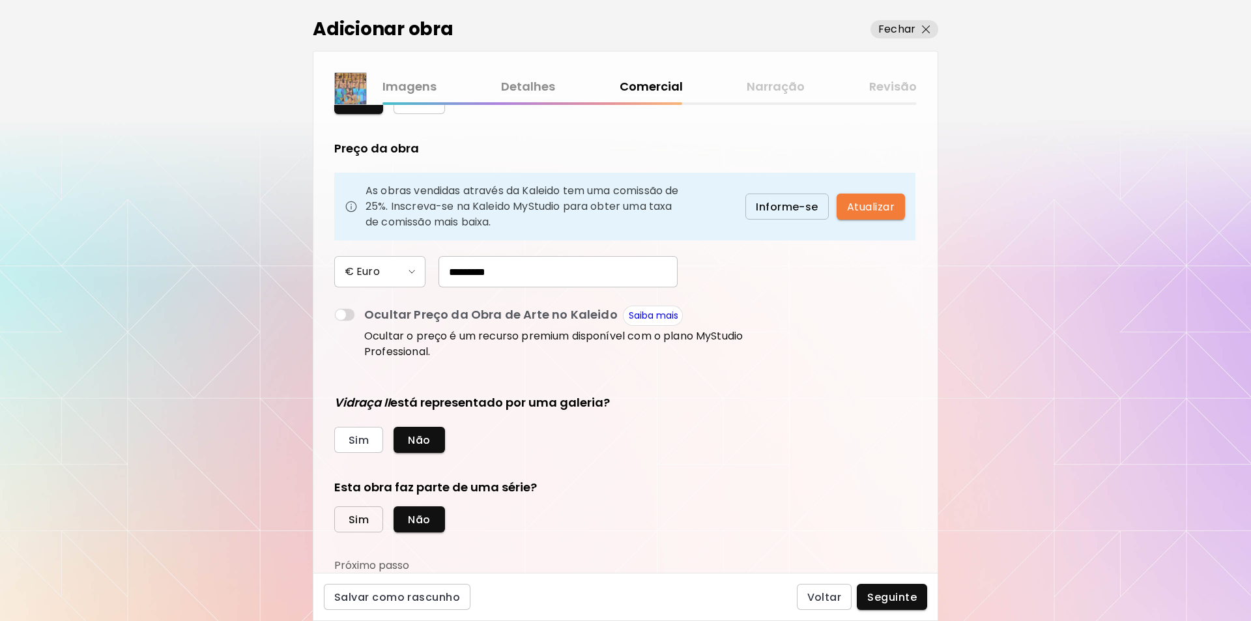
click at [364, 522] on span "Sim" at bounding box center [359, 520] width 20 height 14
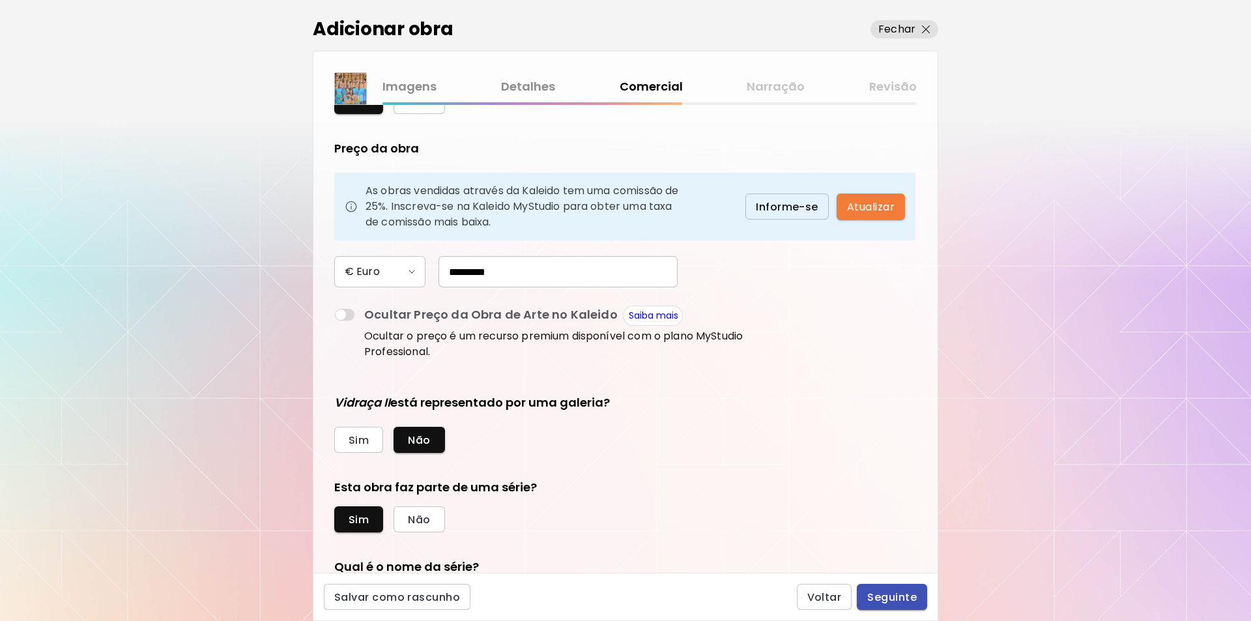
click at [893, 594] on span "Seguinte" at bounding box center [893, 598] width 50 height 14
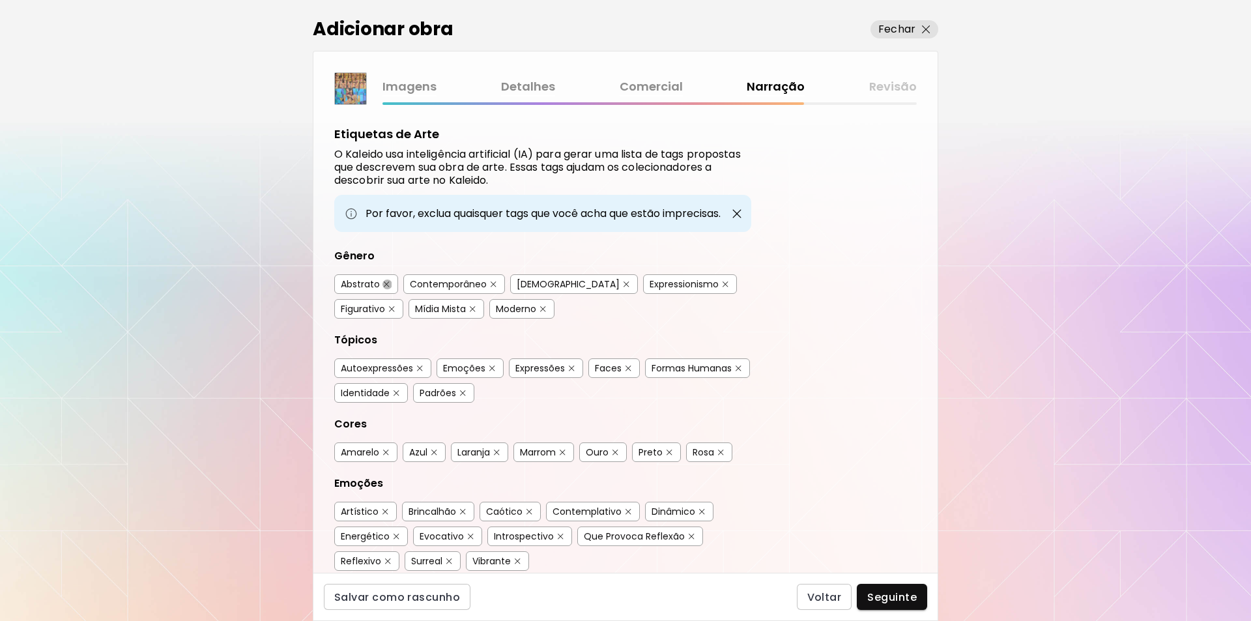
click at [383, 282] on button "button" at bounding box center [387, 285] width 10 height 10
click at [492, 283] on img "button" at bounding box center [494, 285] width 6 height 6
drag, startPoint x: 396, startPoint y: 306, endPoint x: 409, endPoint y: 313, distance: 14.6
click at [470, 306] on img "button" at bounding box center [473, 309] width 6 height 6
click at [540, 308] on img "button" at bounding box center [543, 309] width 6 height 6
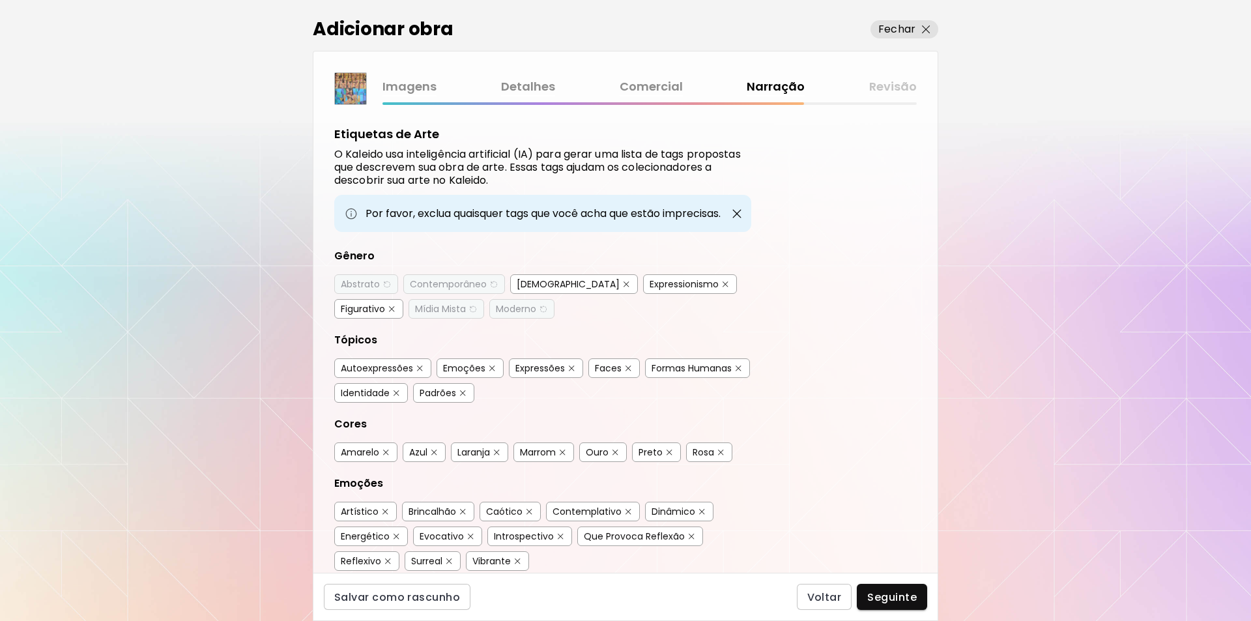
click at [419, 368] on img "button" at bounding box center [420, 369] width 6 height 6
click at [498, 451] on img "button" at bounding box center [497, 453] width 6 height 6
click at [614, 450] on img "button" at bounding box center [616, 453] width 6 height 6
click at [724, 452] on img "button" at bounding box center [721, 453] width 6 height 6
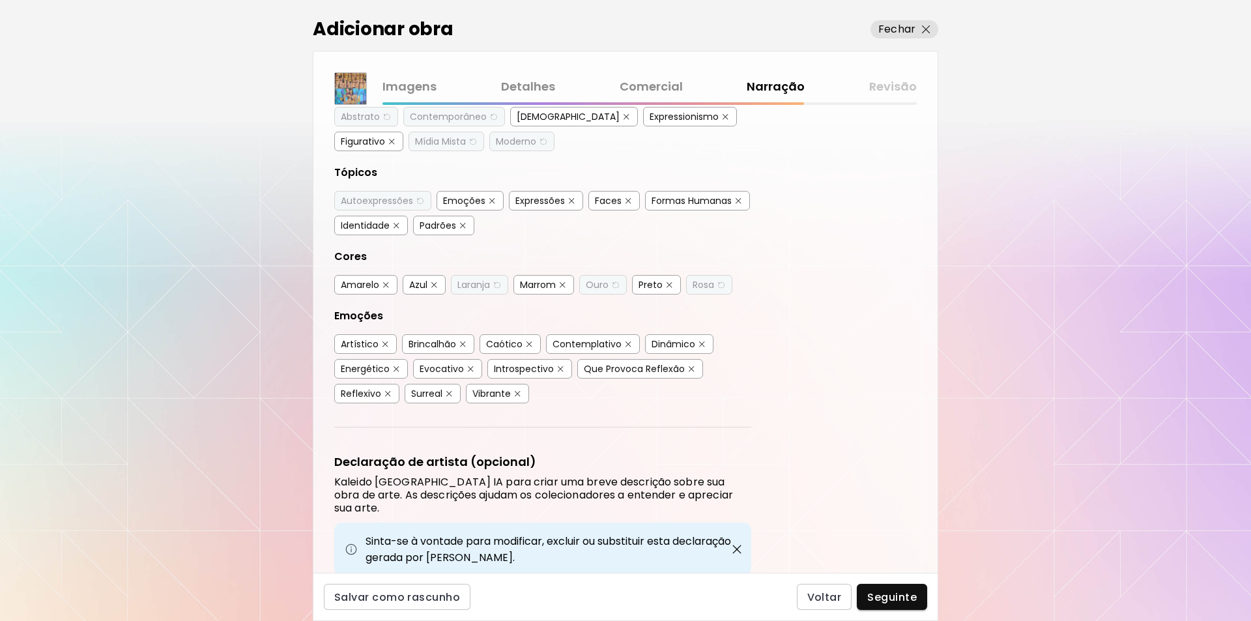
scroll to position [171, 0]
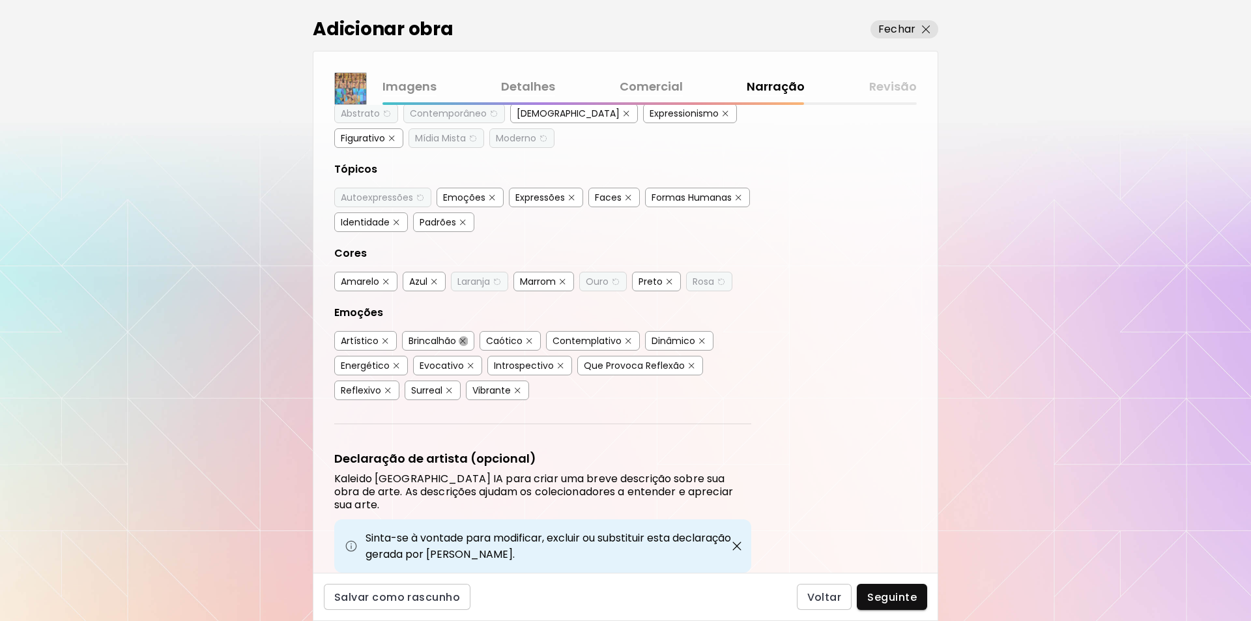
click at [464, 342] on img "button" at bounding box center [463, 341] width 6 height 6
click at [527, 339] on img "button" at bounding box center [530, 341] width 6 height 6
click at [449, 390] on img "button" at bounding box center [449, 391] width 6 height 6
click at [395, 366] on img "button" at bounding box center [397, 366] width 6 height 6
click at [883, 594] on span "Seguinte" at bounding box center [893, 598] width 50 height 14
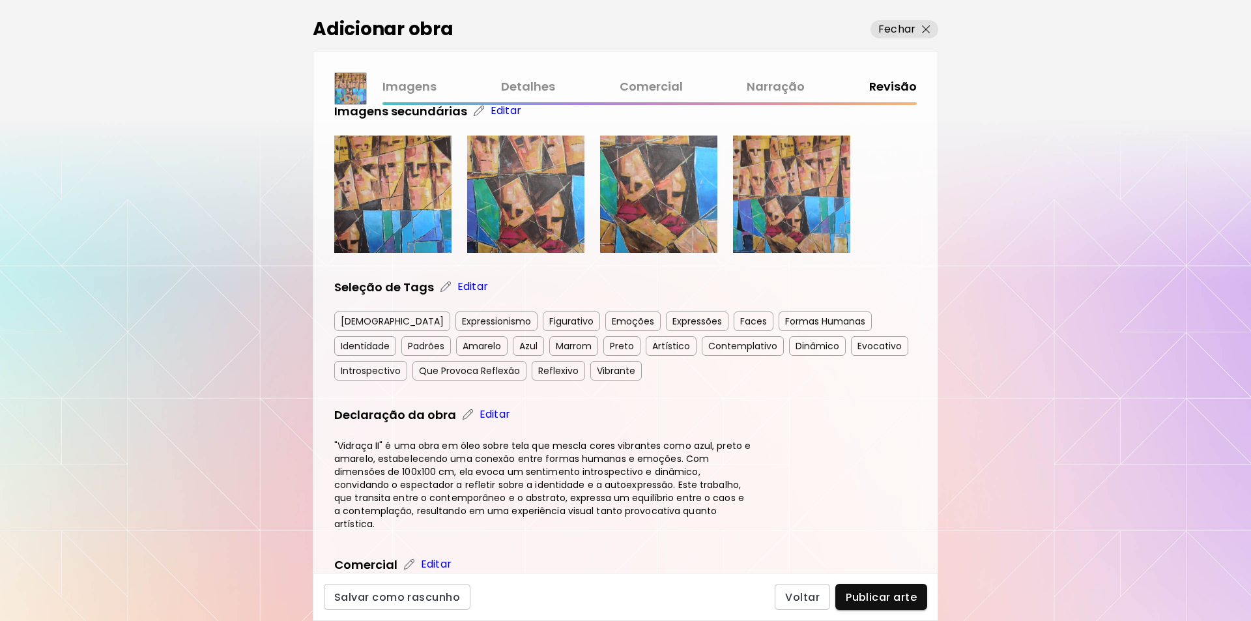
scroll to position [261, 0]
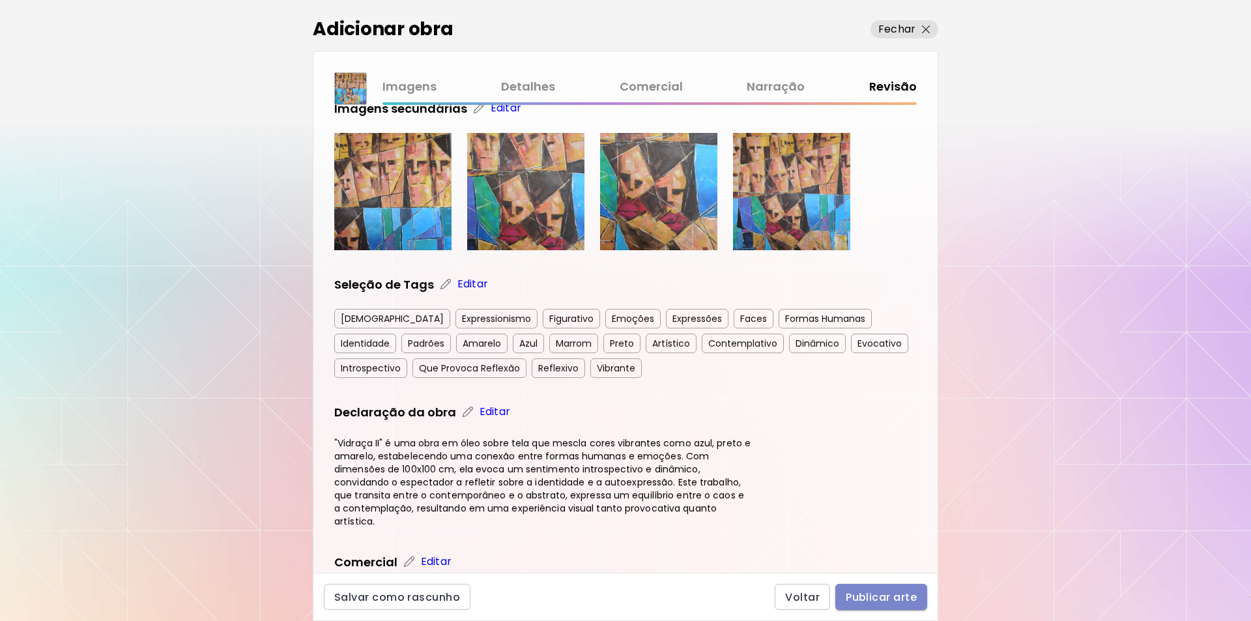
click at [872, 598] on span "Publicar arte" at bounding box center [881, 598] width 71 height 14
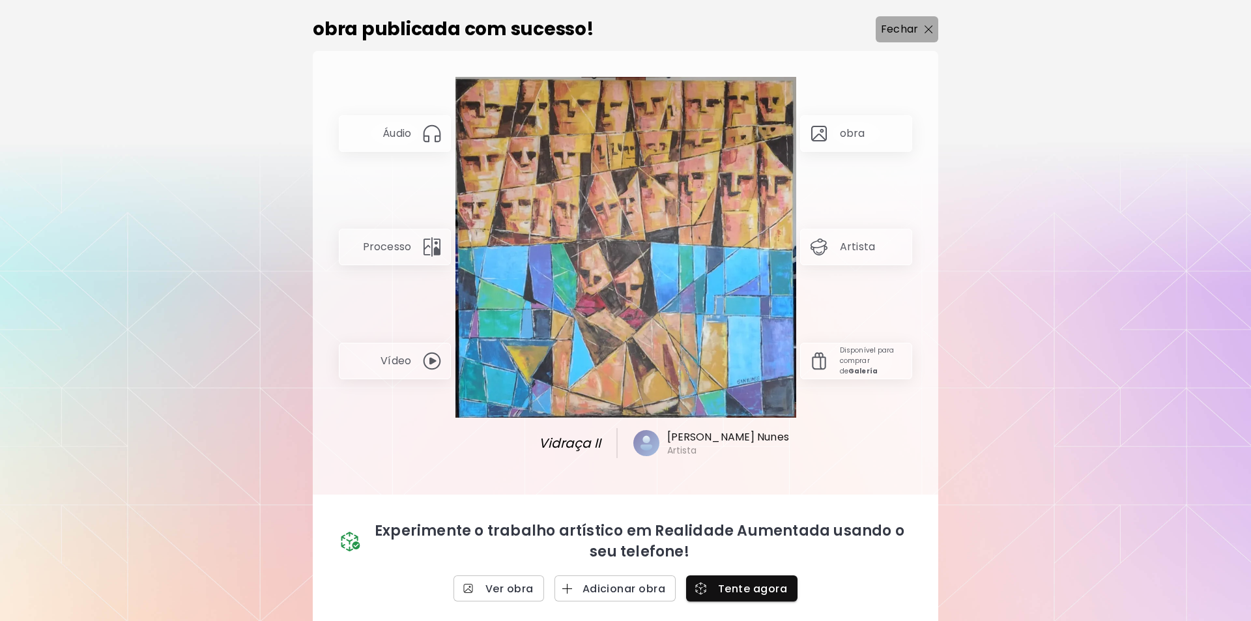
click at [927, 26] on img "button" at bounding box center [929, 29] width 8 height 8
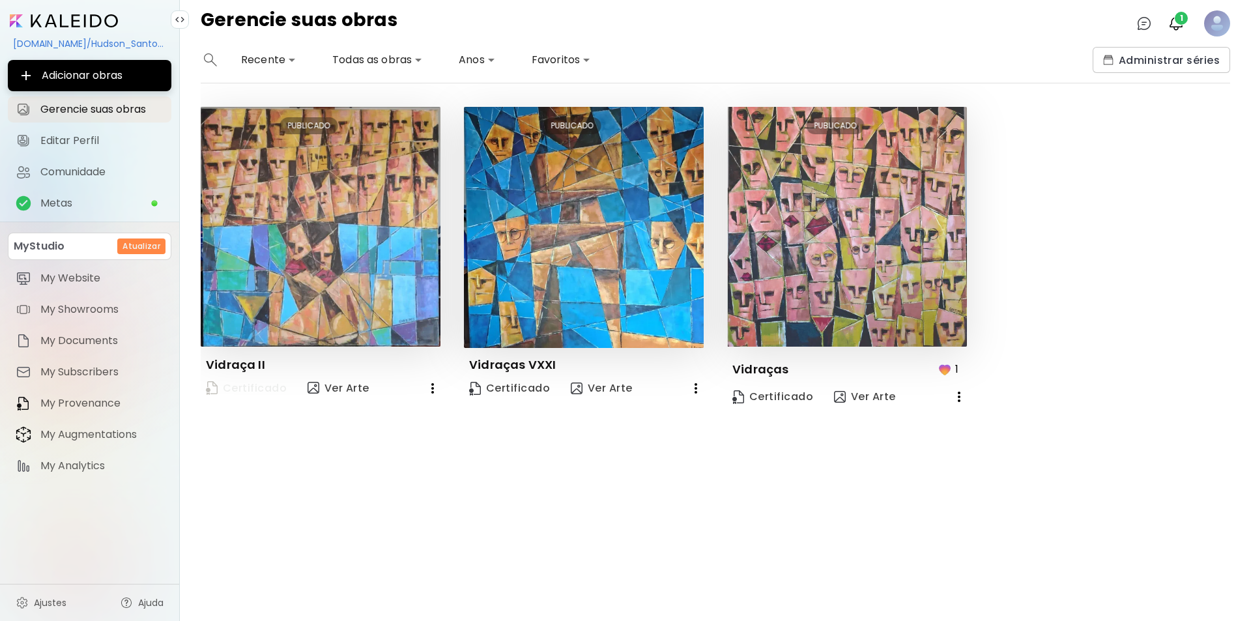
click at [248, 388] on span "Certificado" at bounding box center [246, 389] width 81 height 18
